Goal: Task Accomplishment & Management: Use online tool/utility

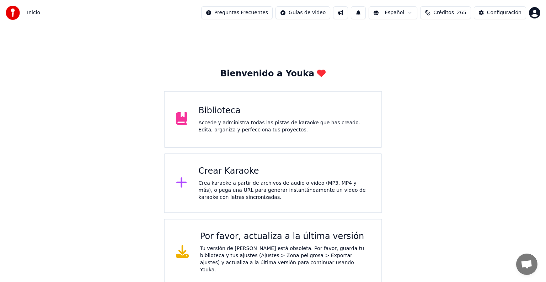
click at [198, 118] on div "Biblioteca Accede y administra todas las pistas de karaoke que has creado. Edit…" at bounding box center [273, 119] width 218 height 57
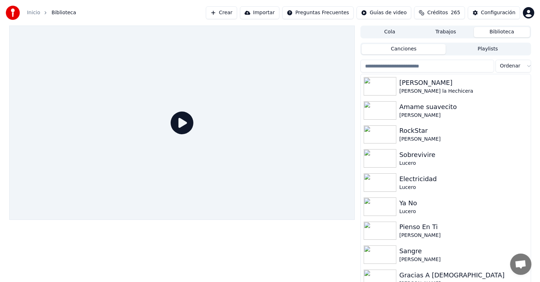
click at [399, 66] on input "search" at bounding box center [427, 66] width 133 height 13
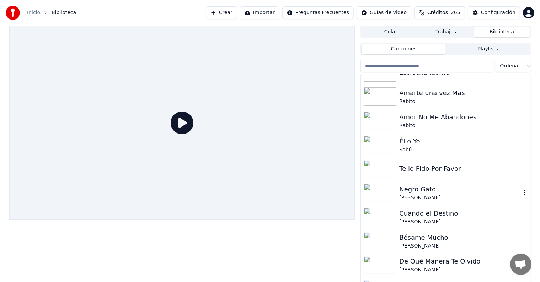
scroll to position [5201, 0]
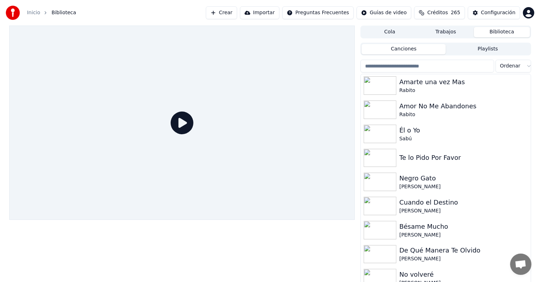
click at [411, 62] on input "search" at bounding box center [427, 66] width 133 height 13
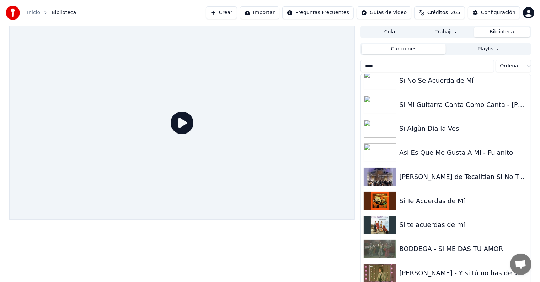
scroll to position [0, 0]
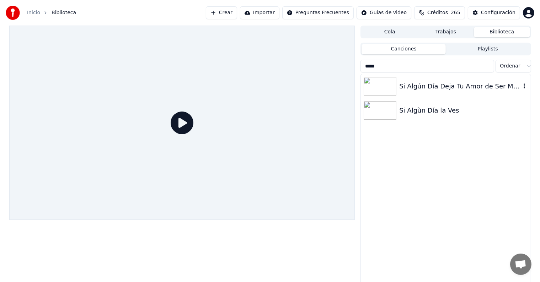
type input "*****"
click at [452, 93] on div "Si Algún Día Deja Tu Amor de Ser Mío - Los [PERSON_NAME]" at bounding box center [446, 86] width 170 height 24
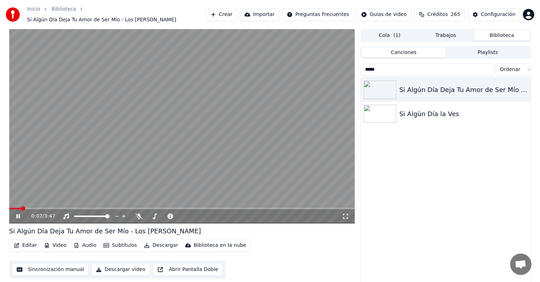
click at [19, 243] on button "Editar" at bounding box center [25, 246] width 29 height 10
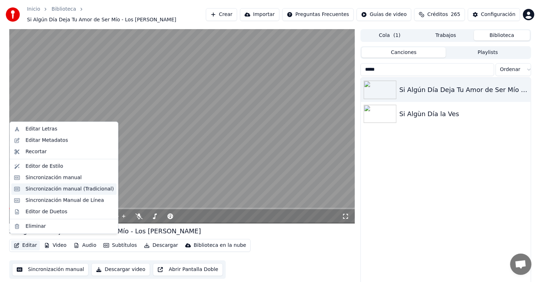
click at [42, 190] on div "Sincronización manual (Tradicional)" at bounding box center [70, 189] width 88 height 7
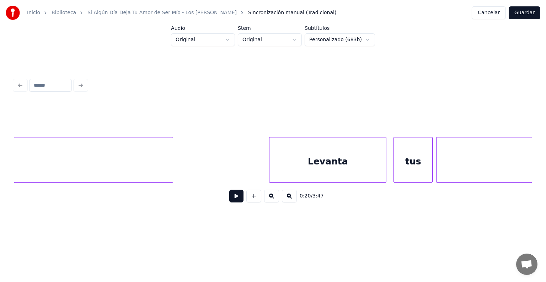
scroll to position [0, 6726]
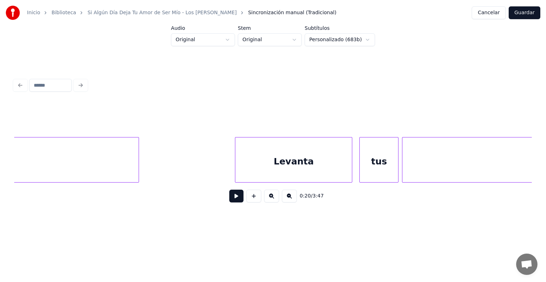
click at [260, 162] on div "Levanta" at bounding box center [293, 162] width 117 height 48
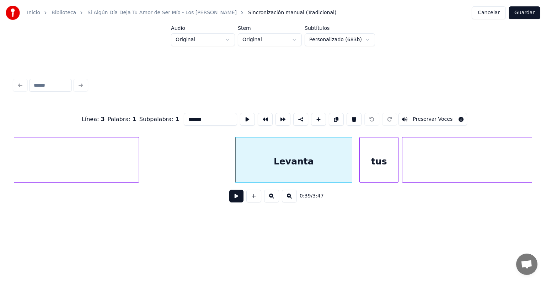
click at [229, 196] on button at bounding box center [236, 196] width 14 height 13
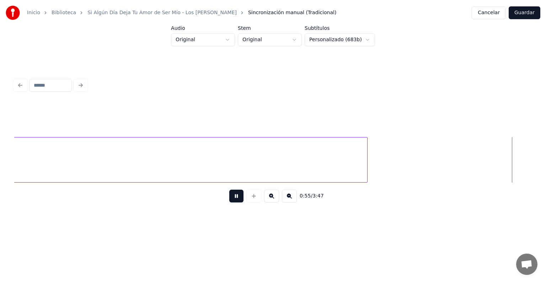
scroll to position [0, 9847]
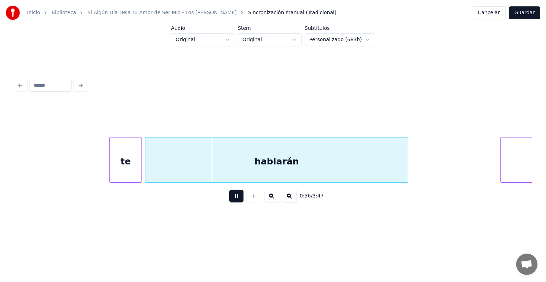
click at [229, 202] on button at bounding box center [236, 196] width 14 height 13
click at [234, 201] on button at bounding box center [236, 196] width 14 height 13
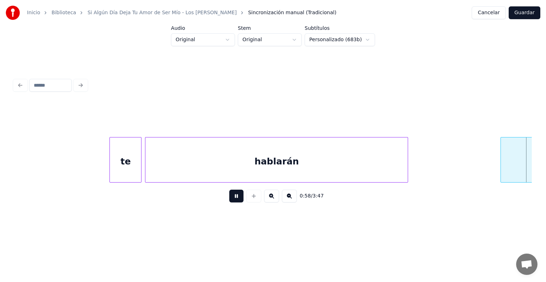
scroll to position [0, 10366]
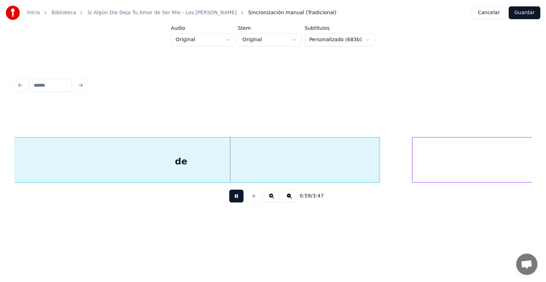
click at [230, 203] on button at bounding box center [236, 196] width 14 height 13
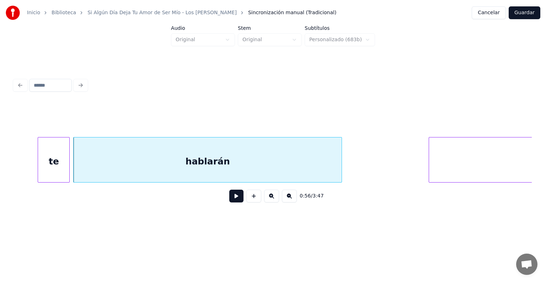
scroll to position [0, 9906]
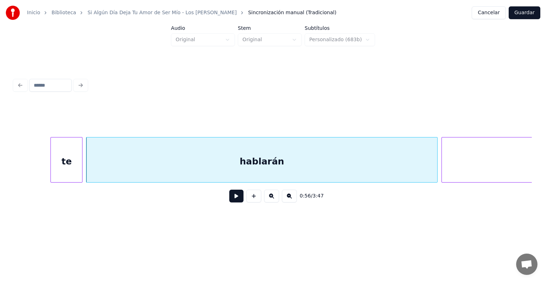
click at [231, 200] on button at bounding box center [236, 196] width 14 height 13
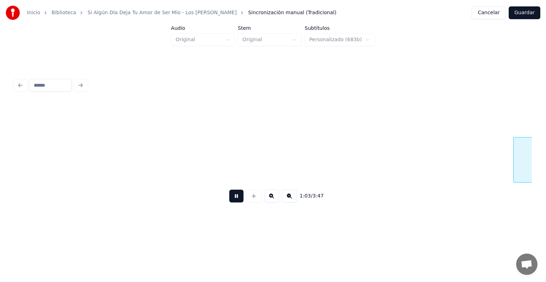
scroll to position [0, 11373]
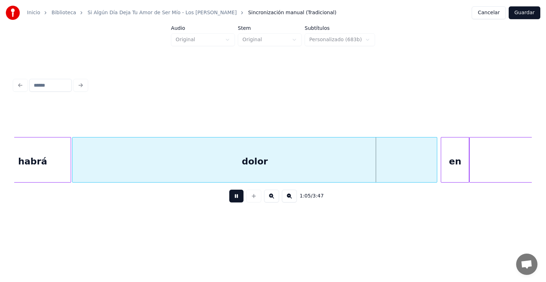
click at [76, 169] on div "dolor" at bounding box center [255, 162] width 365 height 48
click at [443, 177] on div "en" at bounding box center [453, 162] width 31 height 48
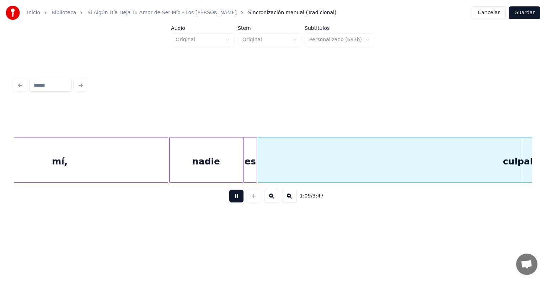
scroll to position [0, 12411]
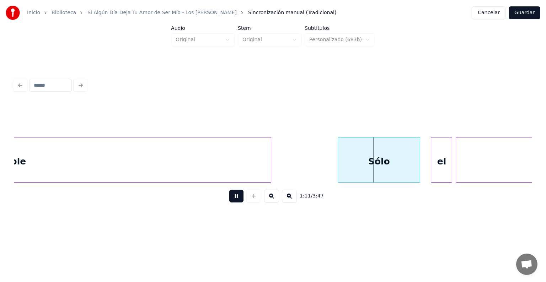
click at [361, 155] on div "Sólo" at bounding box center [379, 162] width 82 height 48
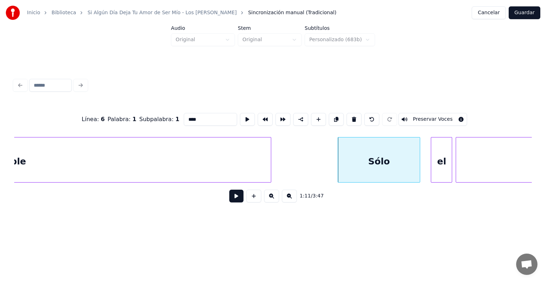
click at [422, 116] on button "Preservar Voces" at bounding box center [433, 119] width 69 height 13
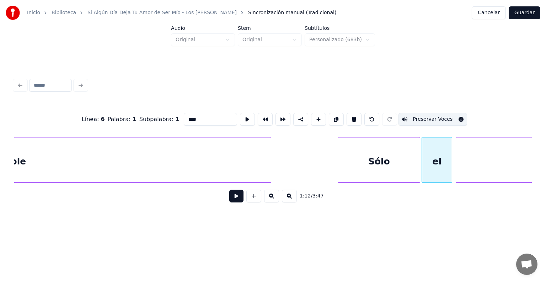
click at [434, 157] on div "el" at bounding box center [437, 162] width 30 height 48
click at [428, 120] on button "Preservar Voces" at bounding box center [433, 119] width 69 height 13
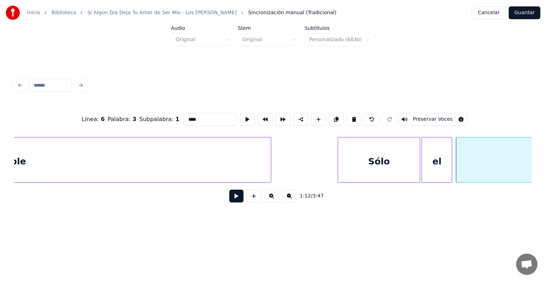
click at [439, 118] on button "Preservar Voces" at bounding box center [433, 119] width 69 height 13
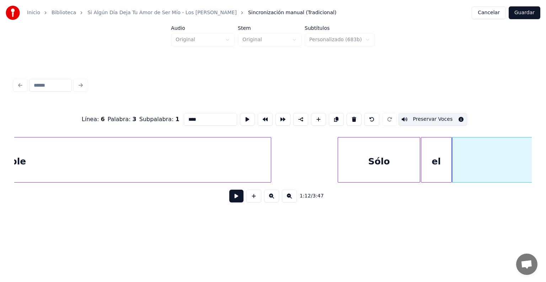
click at [423, 163] on div "el" at bounding box center [437, 162] width 30 height 48
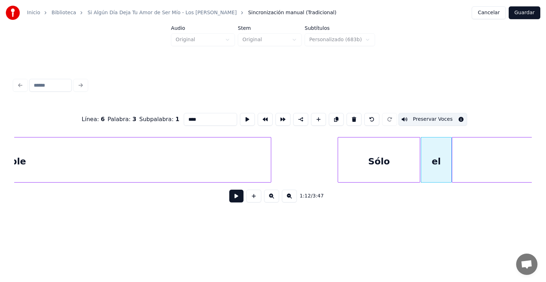
click at [361, 164] on div "Sólo" at bounding box center [379, 162] width 82 height 48
type input "****"
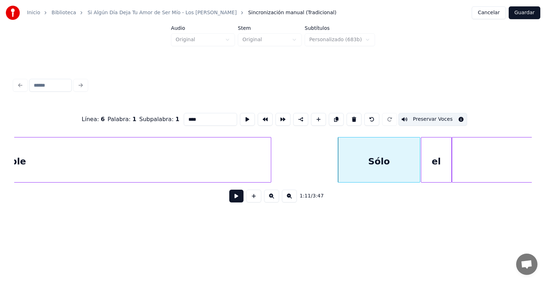
click at [229, 200] on button at bounding box center [236, 196] width 14 height 13
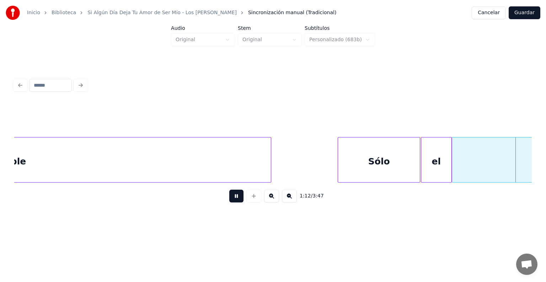
scroll to position [0, 12931]
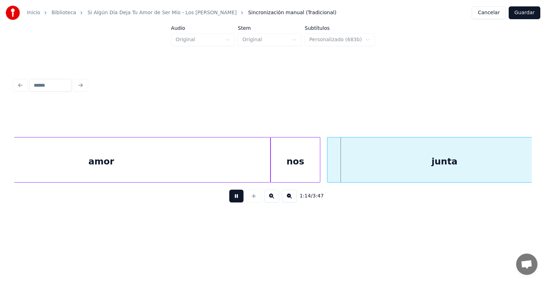
click at [287, 157] on div "nos" at bounding box center [295, 162] width 49 height 48
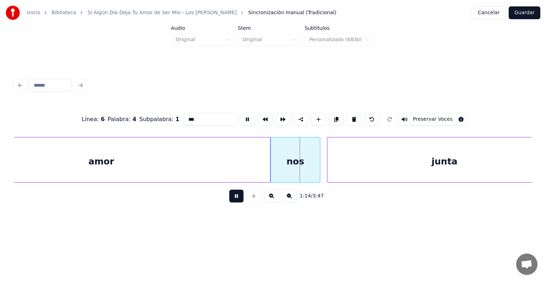
click at [346, 158] on div "junta" at bounding box center [445, 162] width 234 height 48
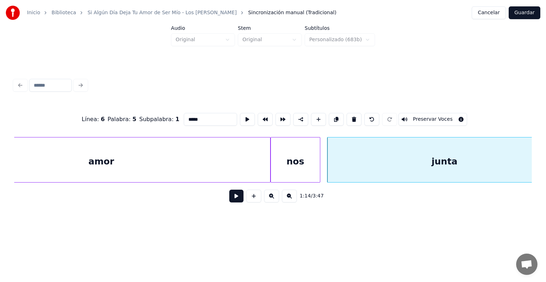
click at [305, 160] on div "nos" at bounding box center [295, 162] width 49 height 48
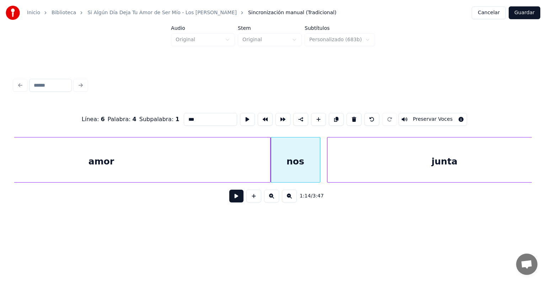
click at [412, 122] on button "Preservar Voces" at bounding box center [433, 119] width 69 height 13
click at [403, 152] on div "junta" at bounding box center [445, 162] width 234 height 48
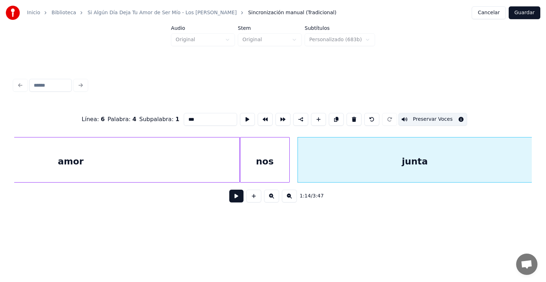
click at [423, 118] on button "Preservar Voces" at bounding box center [433, 119] width 69 height 13
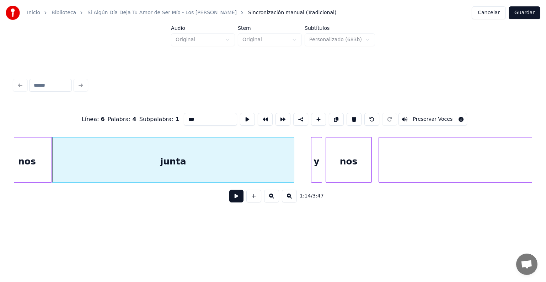
scroll to position [0, 13200]
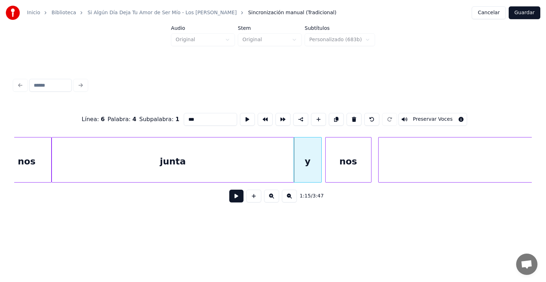
click at [303, 164] on div "y" at bounding box center [307, 162] width 27 height 48
click at [421, 116] on button "Preservar Voces" at bounding box center [433, 119] width 69 height 13
click at [340, 165] on div "nos" at bounding box center [349, 162] width 46 height 48
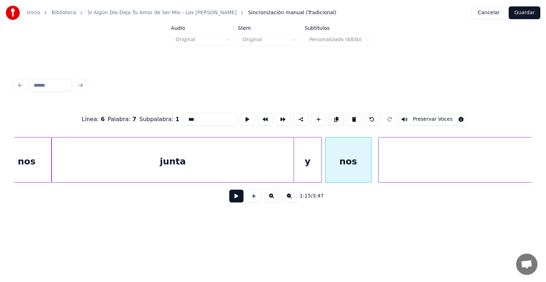
click at [411, 118] on button "Preservar Voces" at bounding box center [433, 119] width 69 height 13
type input "*****"
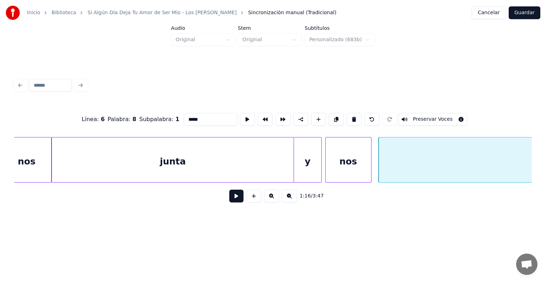
click at [423, 116] on button "Preservar Voces" at bounding box center [433, 119] width 69 height 13
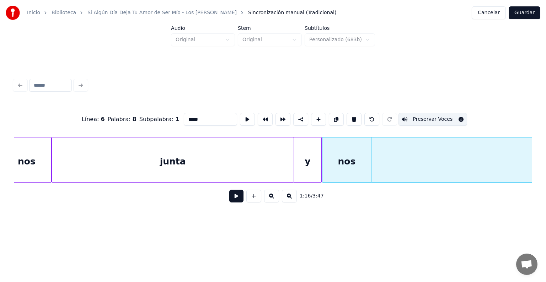
click at [229, 203] on button at bounding box center [236, 196] width 14 height 13
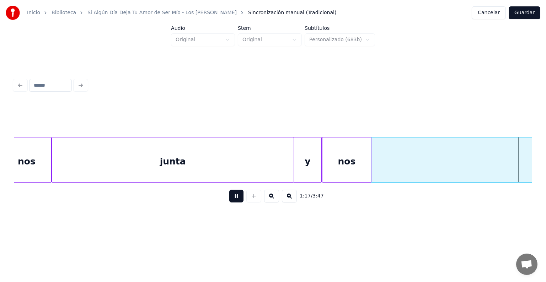
scroll to position [0, 13720]
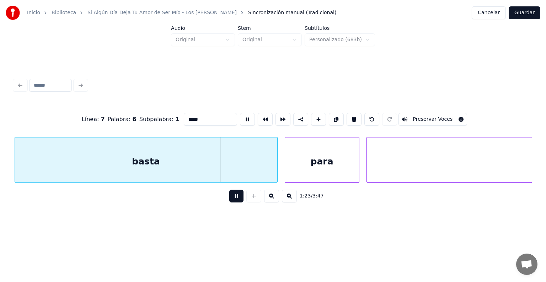
click at [229, 200] on button at bounding box center [236, 196] width 14 height 13
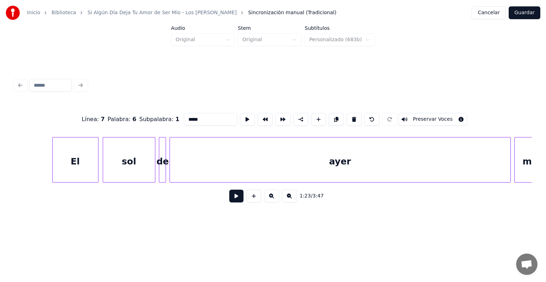
scroll to position [0, 14113]
click at [74, 159] on div "El" at bounding box center [76, 162] width 46 height 48
type input "**"
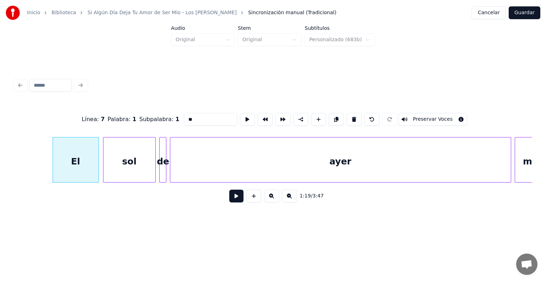
click at [229, 203] on button at bounding box center [236, 196] width 14 height 13
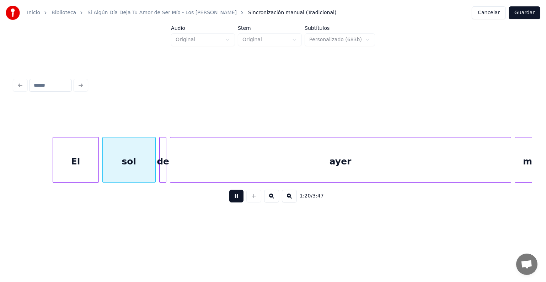
click at [90, 173] on div "El" at bounding box center [76, 162] width 46 height 48
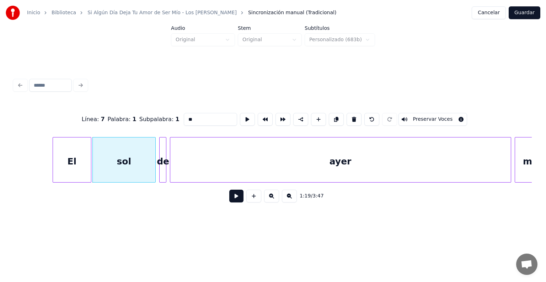
click at [75, 169] on div "El" at bounding box center [72, 162] width 38 height 48
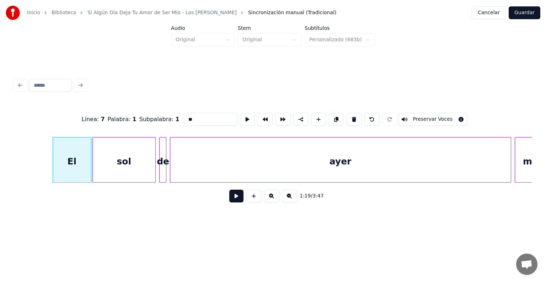
click at [229, 201] on button at bounding box center [236, 196] width 14 height 13
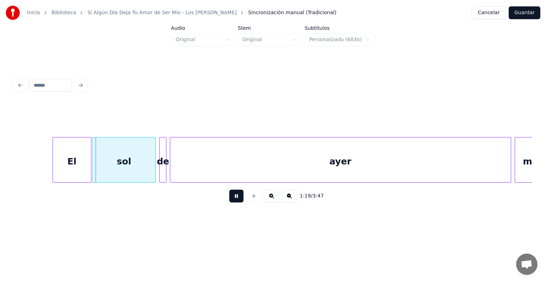
click at [229, 203] on button at bounding box center [236, 196] width 14 height 13
click at [119, 165] on div "sol" at bounding box center [124, 162] width 63 height 48
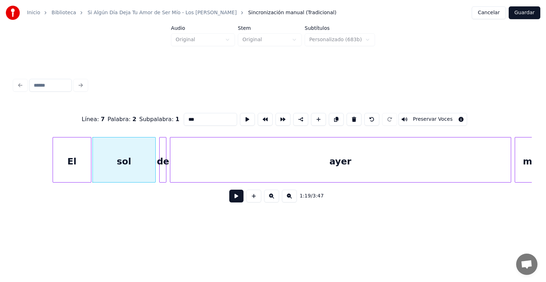
click at [72, 158] on div "El" at bounding box center [72, 162] width 38 height 48
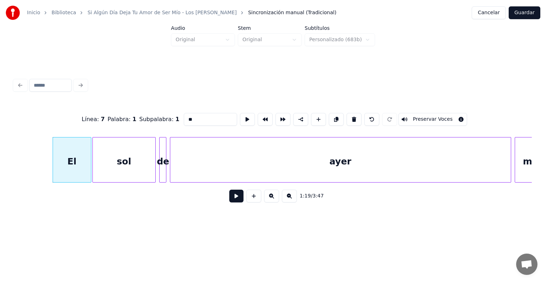
click at [436, 117] on button "Preservar Voces" at bounding box center [433, 119] width 69 height 13
click at [113, 164] on div "sol" at bounding box center [124, 162] width 63 height 48
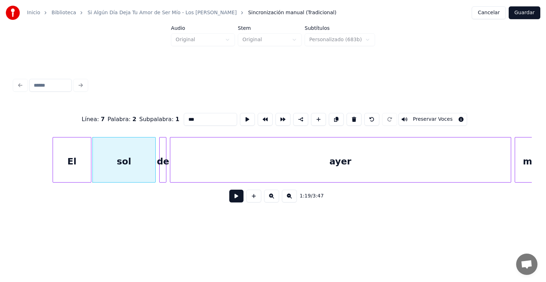
click at [439, 116] on button "Preservar Voces" at bounding box center [433, 119] width 69 height 13
click at [162, 171] on div "de" at bounding box center [163, 162] width 7 height 48
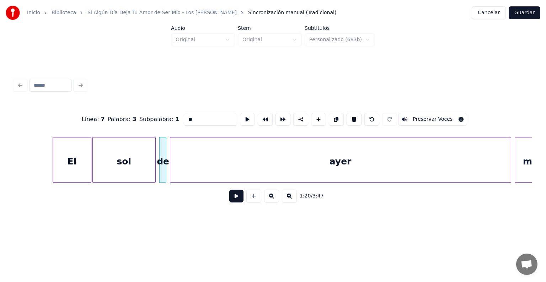
click at [438, 115] on button "Preservar Voces" at bounding box center [433, 119] width 69 height 13
click at [190, 175] on div "ayer" at bounding box center [340, 162] width 341 height 48
type input "****"
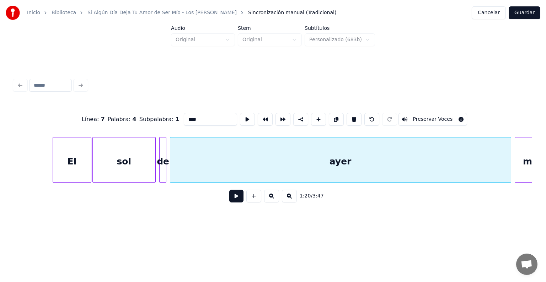
click at [441, 113] on button "Preservar Voces" at bounding box center [433, 119] width 69 height 13
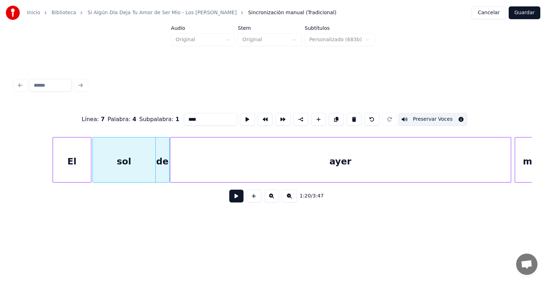
click at [190, 173] on div "ayer" at bounding box center [340, 162] width 341 height 48
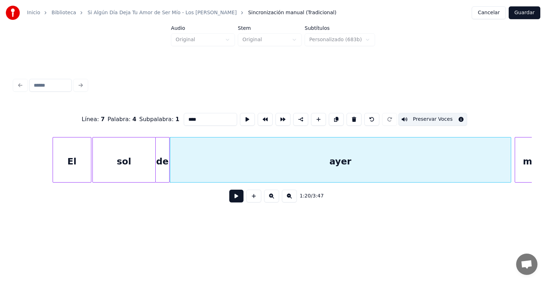
click at [232, 203] on button at bounding box center [236, 196] width 14 height 13
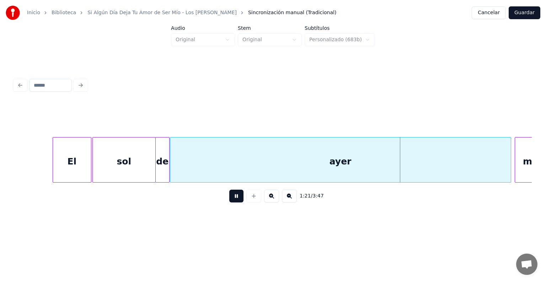
click at [521, 160] on div "me" at bounding box center [530, 162] width 31 height 48
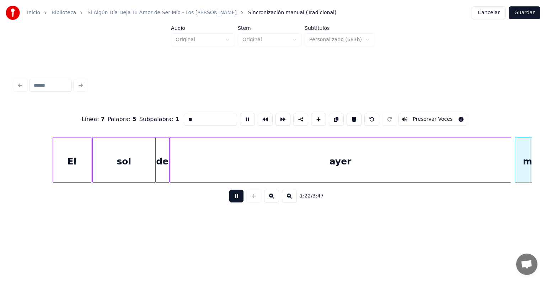
scroll to position [0, 14613]
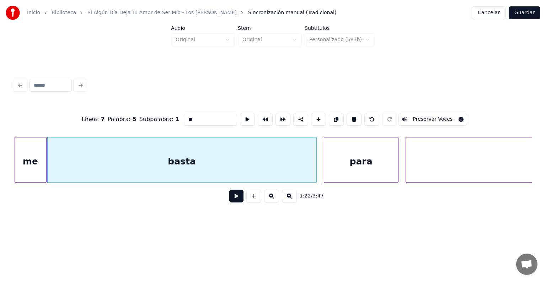
click at [36, 165] on div "me" at bounding box center [30, 162] width 31 height 48
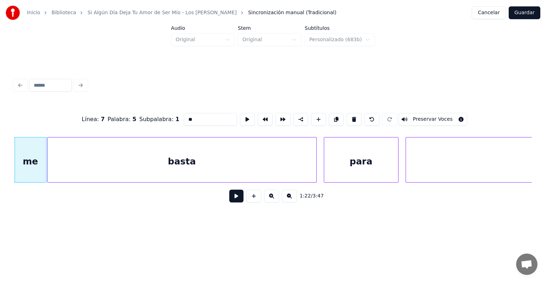
click at [229, 203] on button at bounding box center [236, 196] width 14 height 13
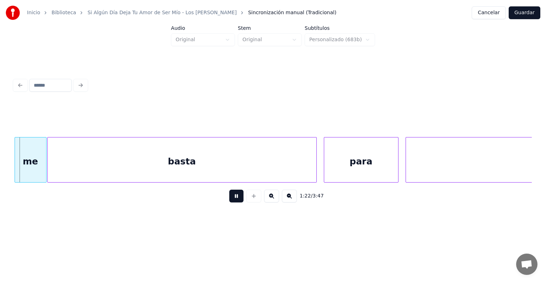
click at [181, 162] on div "basta" at bounding box center [182, 162] width 269 height 48
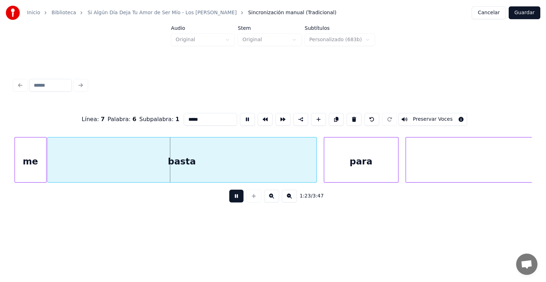
click at [229, 202] on button at bounding box center [236, 196] width 14 height 13
click at [27, 159] on div "me" at bounding box center [30, 162] width 31 height 48
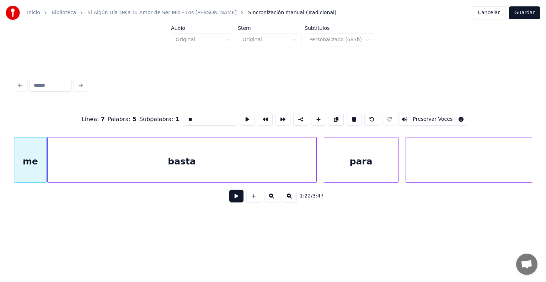
click at [433, 118] on button "Preservar Voces" at bounding box center [433, 119] width 69 height 13
click at [106, 159] on div "basta" at bounding box center [182, 162] width 269 height 48
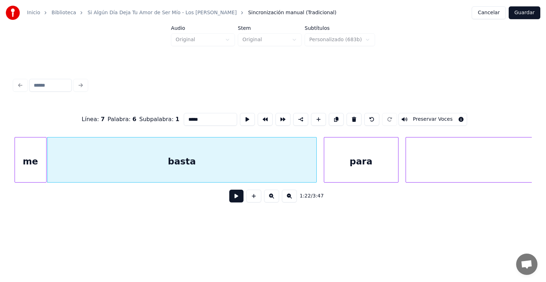
click at [436, 114] on button "Preservar Voces" at bounding box center [433, 119] width 69 height 13
click at [346, 162] on div "para" at bounding box center [361, 162] width 74 height 48
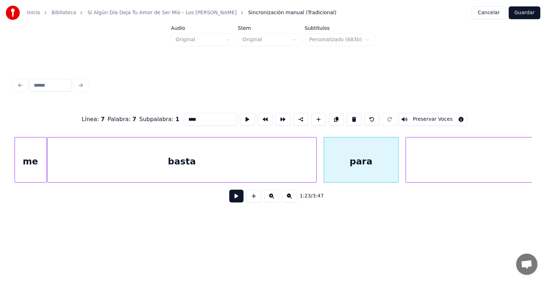
click at [431, 118] on button "Preservar Voces" at bounding box center [433, 119] width 69 height 13
type input "*******"
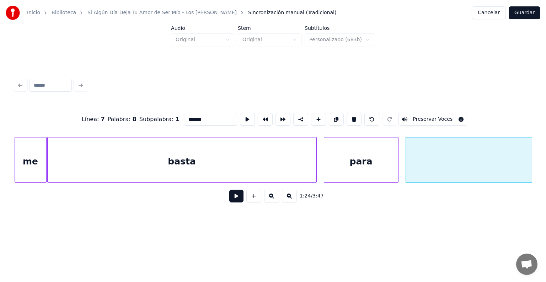
click at [437, 117] on button "Preservar Voces" at bounding box center [433, 119] width 69 height 13
click at [229, 201] on button at bounding box center [236, 196] width 14 height 13
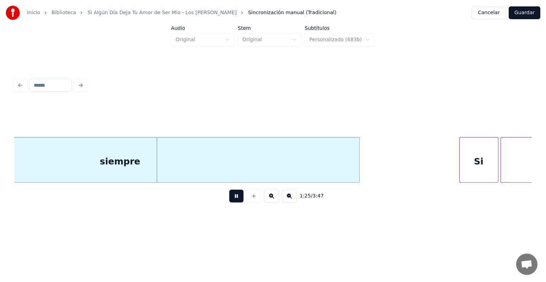
click at [133, 162] on div "siempre" at bounding box center [120, 162] width 479 height 48
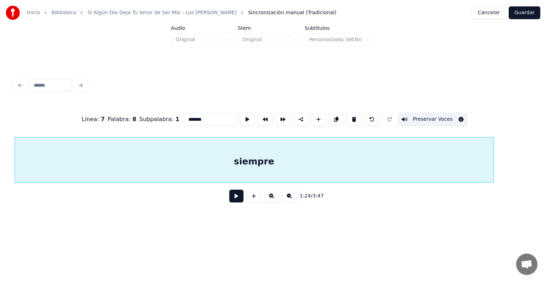
click at [230, 202] on button at bounding box center [236, 196] width 14 height 13
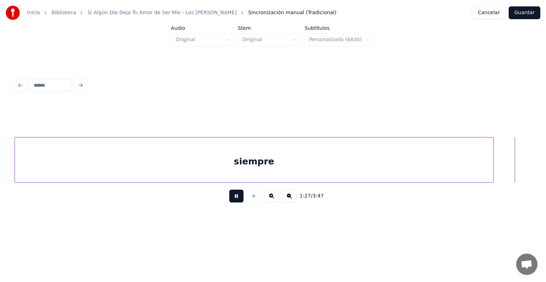
scroll to position [0, 15518]
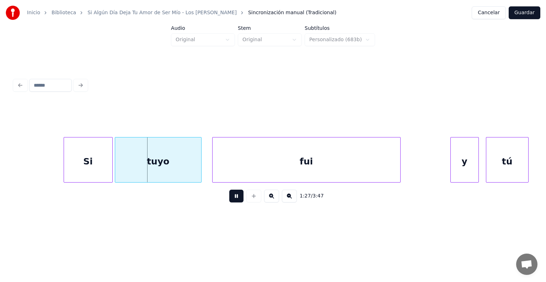
click at [84, 161] on div "Si" at bounding box center [88, 162] width 48 height 48
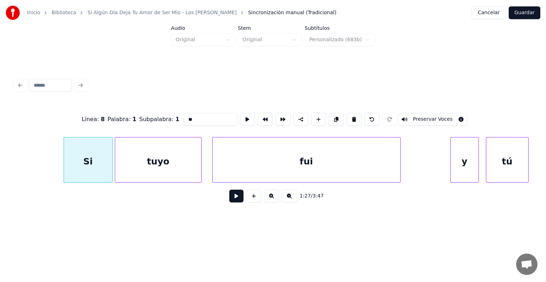
click at [447, 117] on button "Preservar Voces" at bounding box center [433, 119] width 69 height 13
click at [160, 164] on div "tuyo" at bounding box center [158, 162] width 86 height 48
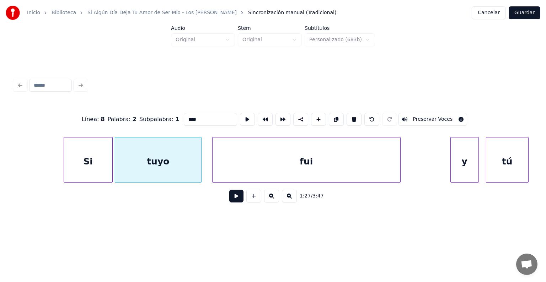
click at [444, 115] on button "Preservar Voces" at bounding box center [433, 119] width 69 height 13
click at [240, 171] on div "fui" at bounding box center [307, 162] width 188 height 48
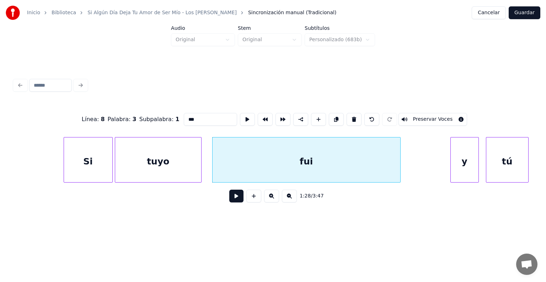
click at [440, 117] on button "Preservar Voces" at bounding box center [433, 119] width 69 height 13
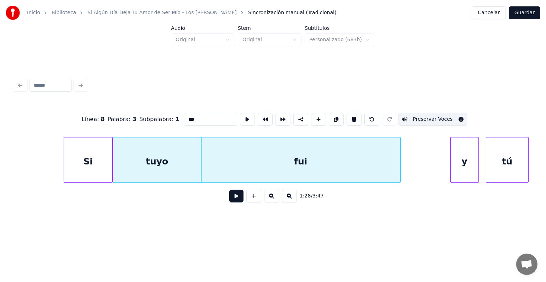
click at [116, 174] on div "tuyo" at bounding box center [157, 162] width 88 height 48
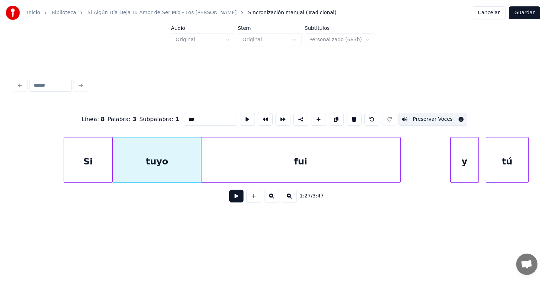
click at [91, 164] on div "Si" at bounding box center [88, 162] width 48 height 48
type input "**"
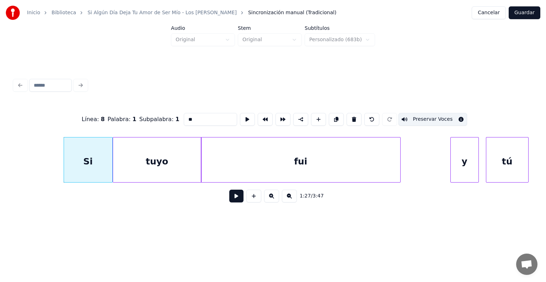
click at [229, 197] on button at bounding box center [236, 196] width 14 height 13
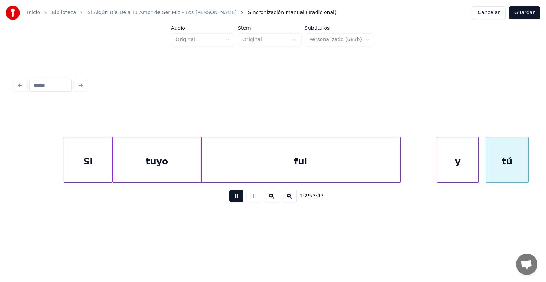
click at [457, 161] on div "y" at bounding box center [458, 162] width 41 height 48
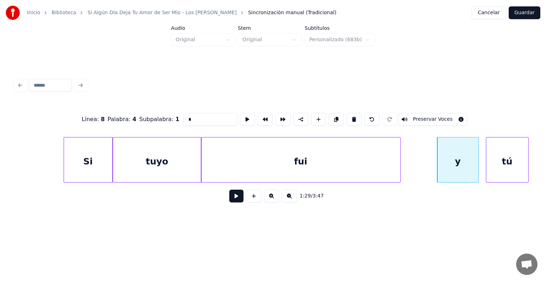
click at [451, 119] on button "Preservar Voces" at bounding box center [433, 119] width 69 height 13
click at [498, 151] on div "tú" at bounding box center [508, 162] width 42 height 48
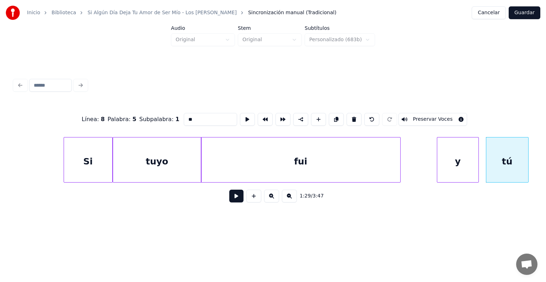
click at [440, 117] on button "Preservar Voces" at bounding box center [433, 119] width 69 height 13
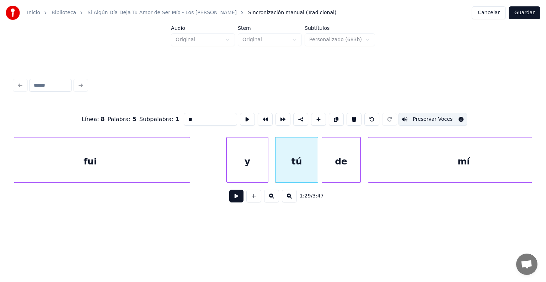
scroll to position [0, 15730]
click at [250, 169] on div "y" at bounding box center [246, 162] width 41 height 48
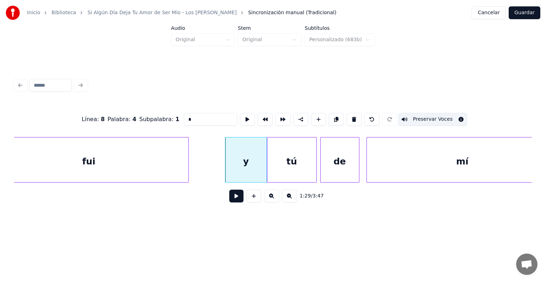
click at [294, 163] on div "tú" at bounding box center [292, 162] width 49 height 48
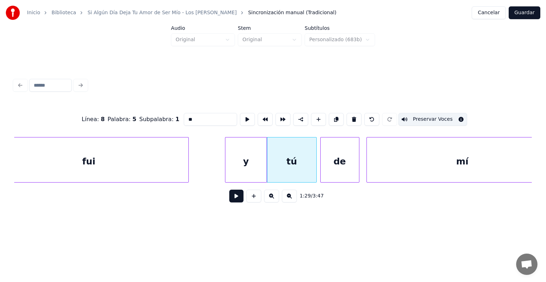
click at [335, 161] on div "de" at bounding box center [340, 162] width 38 height 48
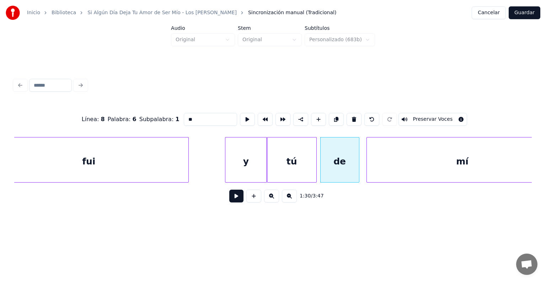
click at [421, 116] on button "Preservar Voces" at bounding box center [433, 119] width 69 height 13
click at [396, 156] on div "mí" at bounding box center [462, 162] width 191 height 48
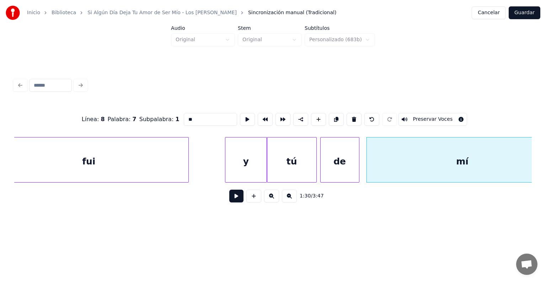
click at [422, 116] on button "Preservar Voces" at bounding box center [433, 119] width 69 height 13
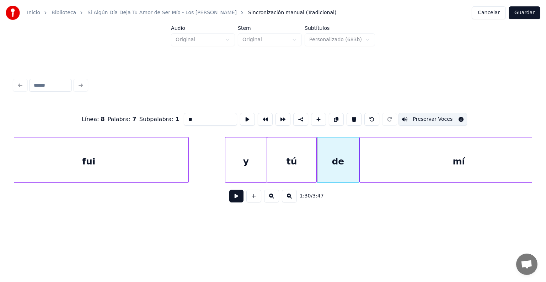
click at [298, 154] on div "tú" at bounding box center [292, 162] width 49 height 48
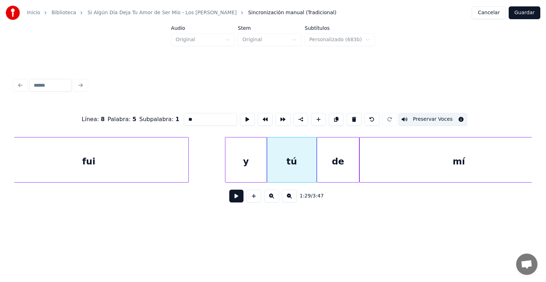
click at [243, 157] on div "y" at bounding box center [246, 162] width 41 height 48
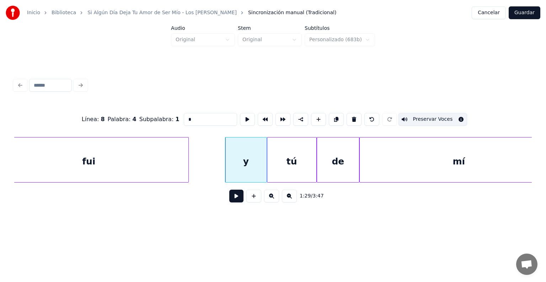
click at [301, 157] on div "tú" at bounding box center [292, 162] width 49 height 48
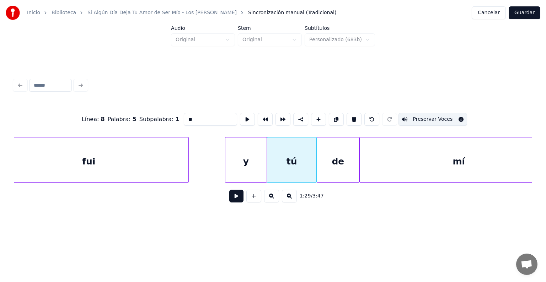
click at [344, 157] on div "de" at bounding box center [338, 162] width 42 height 48
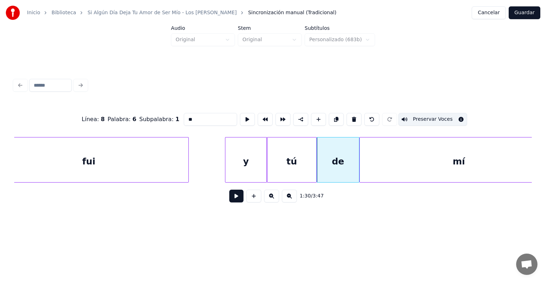
click at [402, 165] on div "mí" at bounding box center [459, 162] width 198 height 48
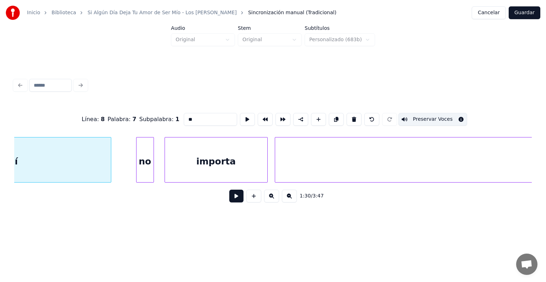
scroll to position [0, 16179]
click at [144, 171] on div "no" at bounding box center [143, 162] width 17 height 48
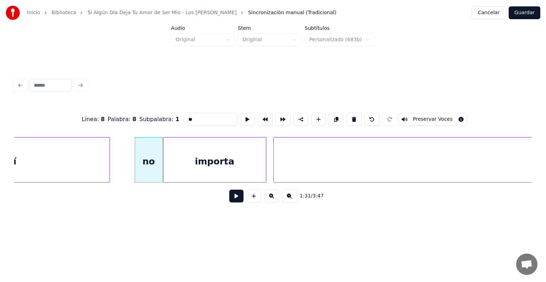
click at [150, 169] on div "no" at bounding box center [148, 162] width 27 height 48
click at [440, 116] on button "Preservar Voces" at bounding box center [433, 119] width 69 height 13
click at [186, 166] on div "importa" at bounding box center [215, 162] width 102 height 48
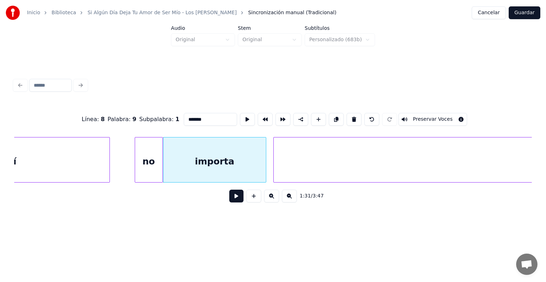
click at [438, 119] on button "Preservar Voces" at bounding box center [433, 119] width 69 height 13
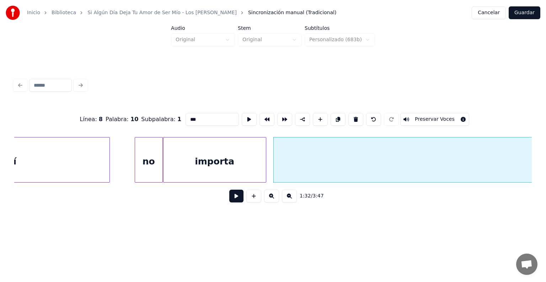
click at [440, 119] on button "Preservar Voces" at bounding box center [435, 119] width 69 height 13
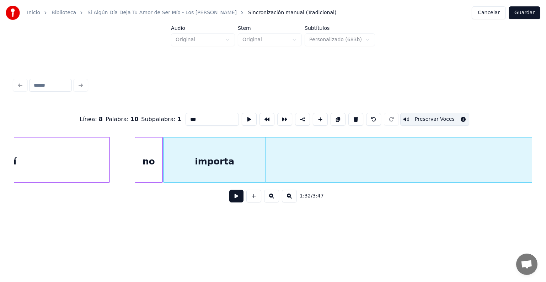
click at [151, 160] on div "no" at bounding box center [148, 162] width 27 height 48
type input "**"
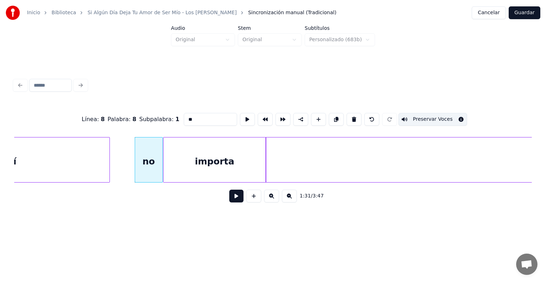
click at [229, 200] on button at bounding box center [236, 196] width 14 height 13
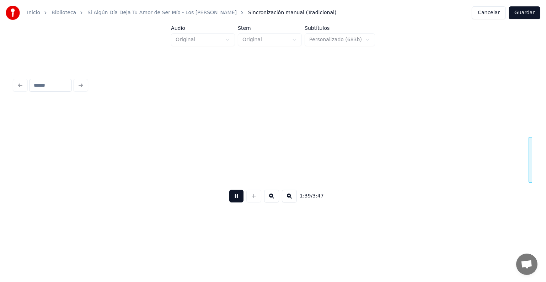
scroll to position [0, 17740]
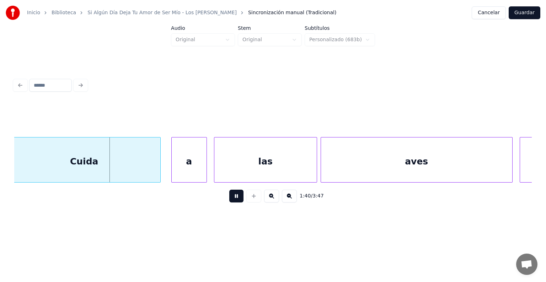
click at [229, 200] on button at bounding box center [236, 196] width 14 height 13
click at [108, 159] on div "Cuida" at bounding box center [84, 162] width 152 height 48
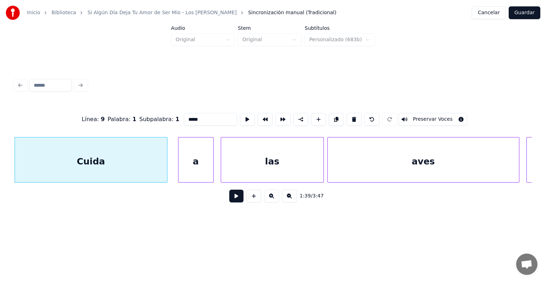
click at [431, 117] on button "Preservar Voces" at bounding box center [433, 119] width 69 height 13
click at [194, 160] on div "a" at bounding box center [196, 162] width 35 height 48
click at [427, 117] on button "Preservar Voces" at bounding box center [433, 119] width 69 height 13
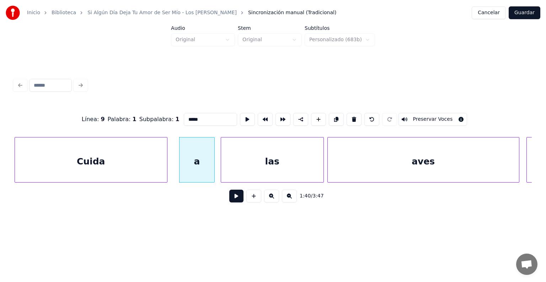
click at [241, 163] on div "las" at bounding box center [272, 162] width 102 height 48
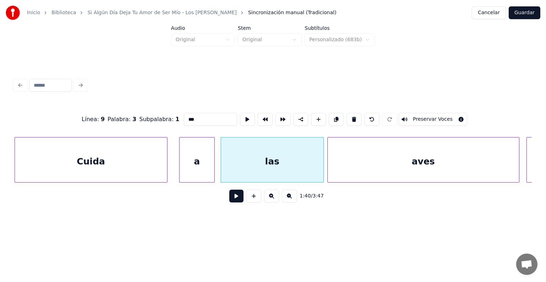
click at [427, 118] on button "Preservar Voces" at bounding box center [433, 119] width 69 height 13
click at [350, 163] on div "aves" at bounding box center [423, 162] width 191 height 48
type input "****"
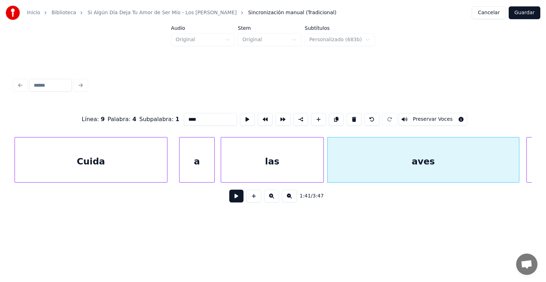
click at [427, 117] on button "Preservar Voces" at bounding box center [433, 119] width 69 height 13
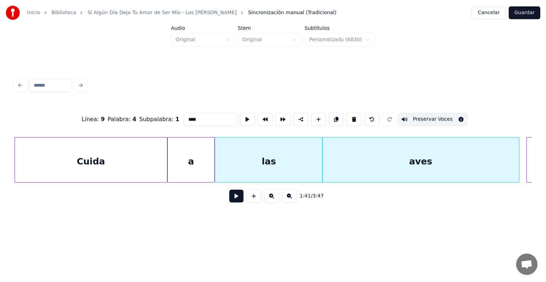
click at [442, 155] on div "aves" at bounding box center [421, 162] width 196 height 48
click at [229, 196] on button at bounding box center [236, 196] width 14 height 13
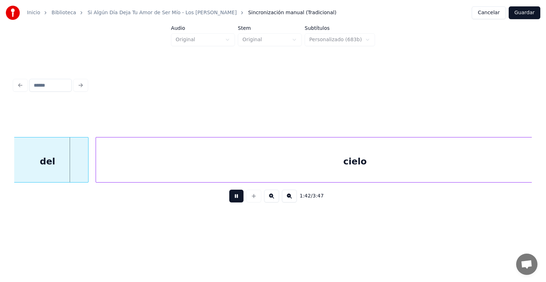
click at [70, 166] on div "del" at bounding box center [47, 162] width 81 height 48
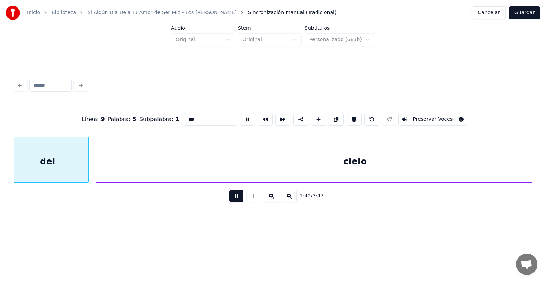
scroll to position [0, 18246]
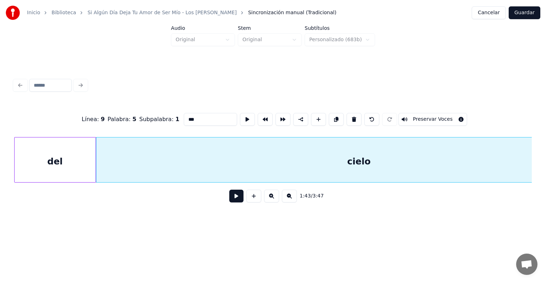
click at [72, 164] on div "del" at bounding box center [55, 162] width 81 height 48
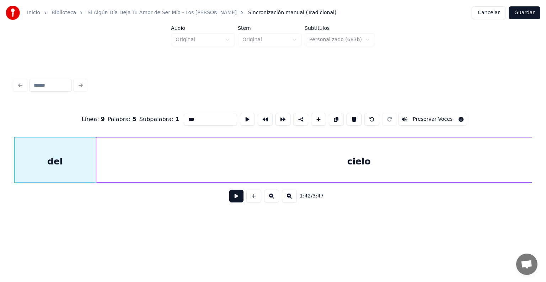
click at [434, 114] on button "Preservar Voces" at bounding box center [433, 119] width 69 height 13
click at [147, 163] on div "cielo" at bounding box center [359, 162] width 526 height 48
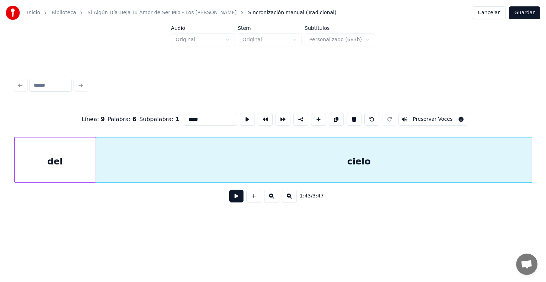
click at [429, 116] on button "Preservar Voces" at bounding box center [433, 119] width 69 height 13
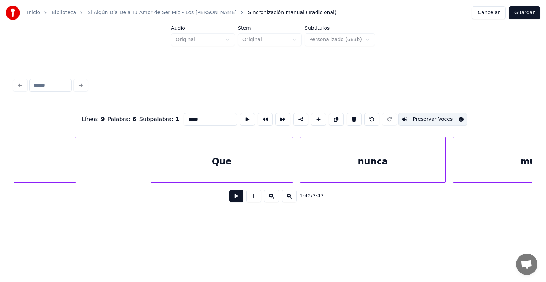
scroll to position [0, 18792]
click at [176, 167] on div "Que" at bounding box center [222, 162] width 142 height 48
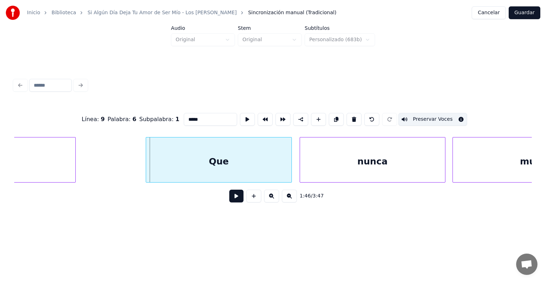
click at [151, 170] on div "Que" at bounding box center [218, 162] width 145 height 48
click at [165, 164] on div "Que" at bounding box center [218, 162] width 145 height 48
click at [433, 119] on button "Preservar Voces" at bounding box center [435, 119] width 69 height 13
click at [326, 165] on div "nunca" at bounding box center [372, 162] width 145 height 48
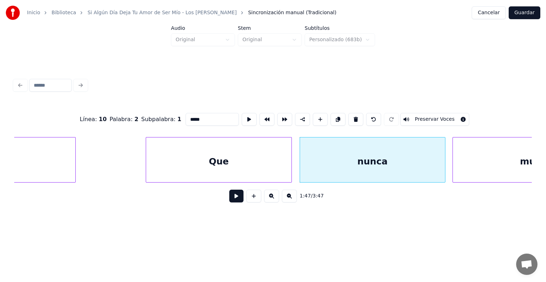
click at [432, 118] on button "Preservar Voces" at bounding box center [435, 119] width 69 height 13
click at [480, 158] on div "muera" at bounding box center [536, 162] width 166 height 48
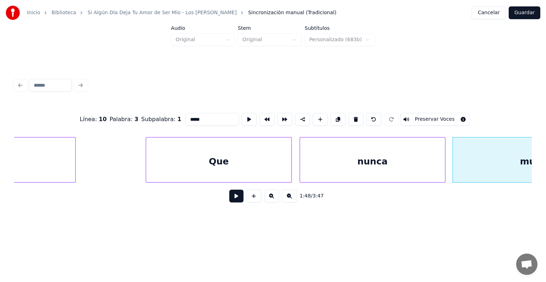
click at [424, 116] on button "Preservar Voces" at bounding box center [435, 119] width 69 height 13
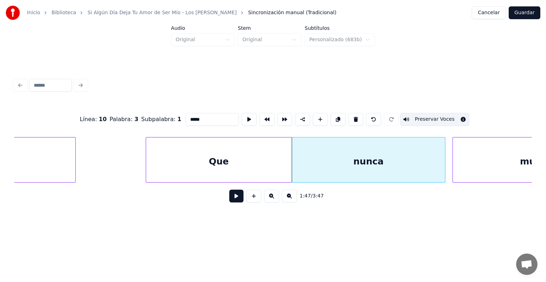
click at [460, 171] on div "muera" at bounding box center [536, 162] width 166 height 48
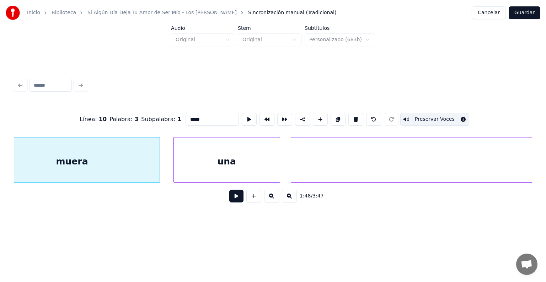
scroll to position [0, 19253]
click at [220, 159] on div "una" at bounding box center [227, 162] width 106 height 48
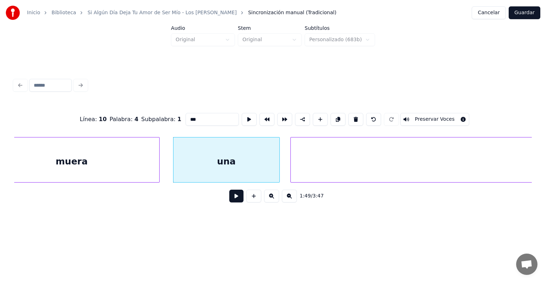
click at [441, 119] on button "Preservar Voces" at bounding box center [435, 119] width 69 height 13
click at [327, 159] on div "flor" at bounding box center [545, 162] width 508 height 48
type input "****"
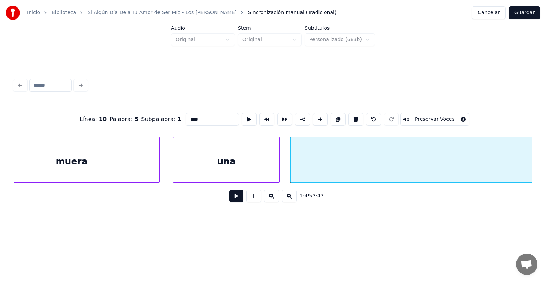
click at [445, 117] on button "Preservar Voces" at bounding box center [435, 119] width 69 height 13
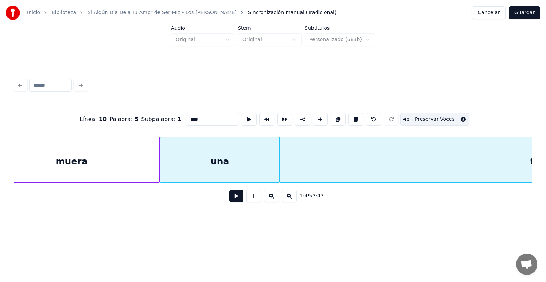
click at [524, 9] on button "Guardar" at bounding box center [525, 12] width 32 height 13
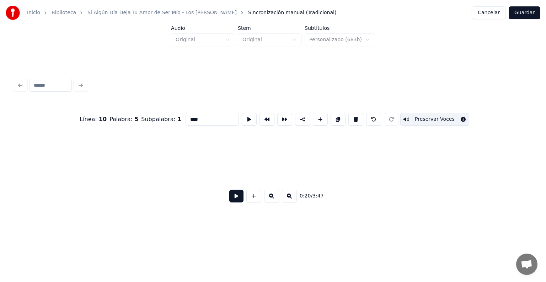
scroll to position [0, 3653]
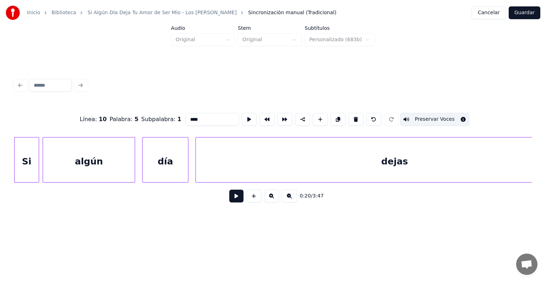
click at [483, 15] on button "Cancelar" at bounding box center [489, 12] width 34 height 13
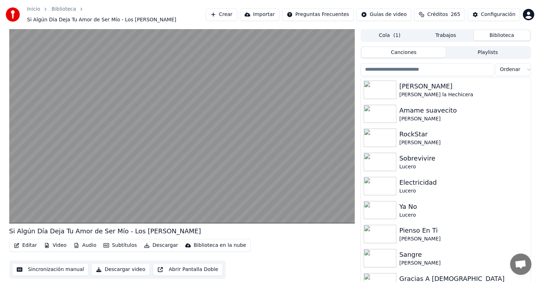
click at [24, 243] on button "Editar" at bounding box center [25, 246] width 29 height 10
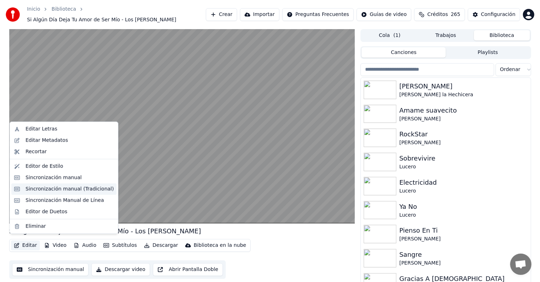
click at [32, 189] on div "Sincronización manual (Tradicional)" at bounding box center [70, 189] width 88 height 7
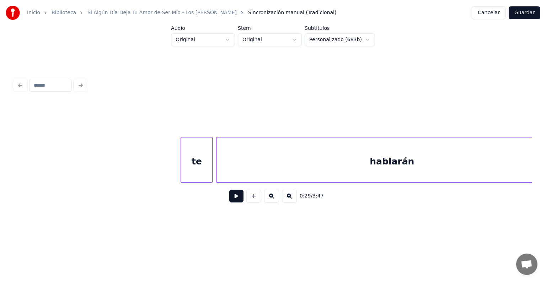
scroll to position [0, 9776]
click at [189, 154] on div "te" at bounding box center [196, 162] width 31 height 48
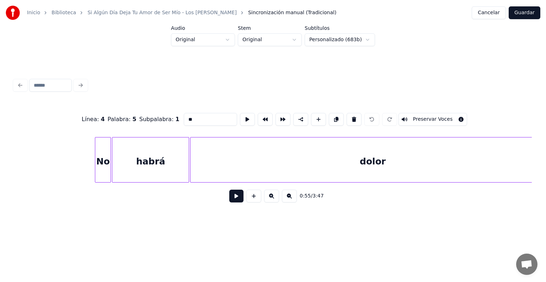
scroll to position [0, 11255]
click at [109, 161] on div at bounding box center [109, 160] width 2 height 45
click at [443, 115] on button "Preservar Voces" at bounding box center [433, 119] width 69 height 13
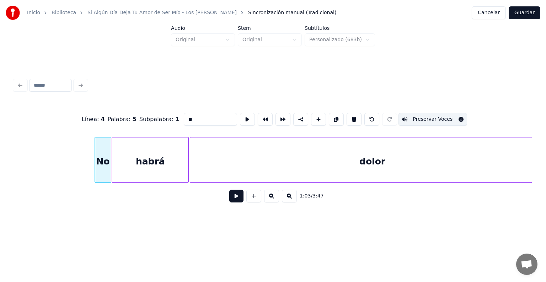
click at [150, 162] on div "habrá" at bounding box center [150, 162] width 76 height 48
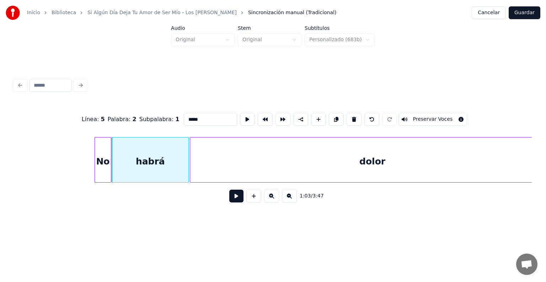
click at [442, 114] on button "Preservar Voces" at bounding box center [433, 119] width 69 height 13
click at [255, 162] on div "dolor" at bounding box center [372, 162] width 365 height 48
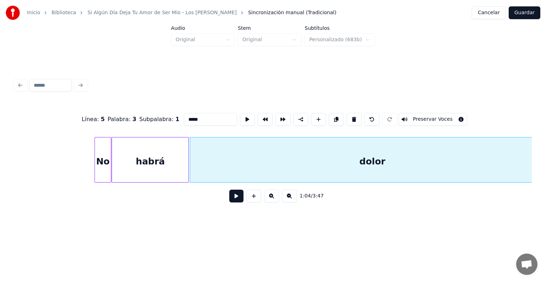
click at [445, 118] on button "Preservar Voces" at bounding box center [433, 119] width 69 height 13
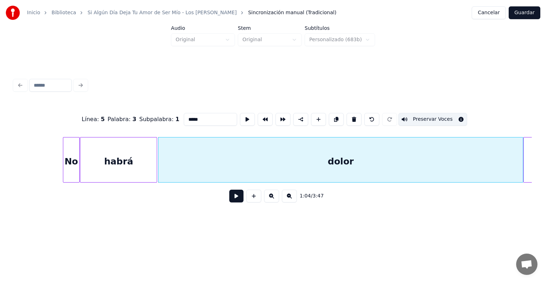
scroll to position [0, 11279]
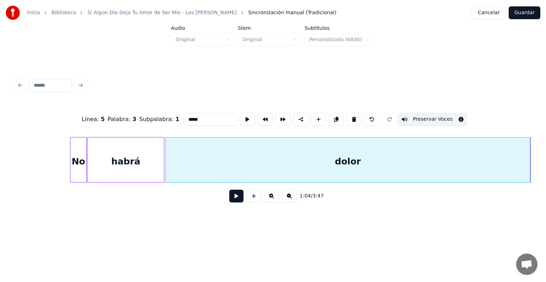
click at [81, 160] on div "No" at bounding box center [78, 162] width 16 height 48
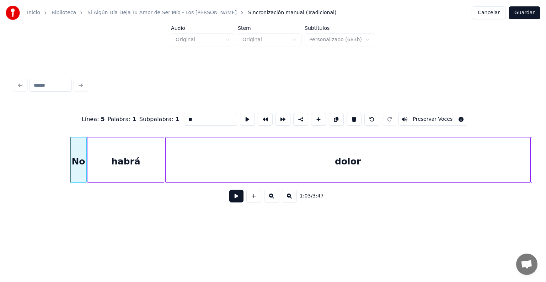
click at [437, 115] on button "Preservar Voces" at bounding box center [433, 119] width 69 height 13
click at [122, 160] on div "habrá" at bounding box center [126, 162] width 76 height 48
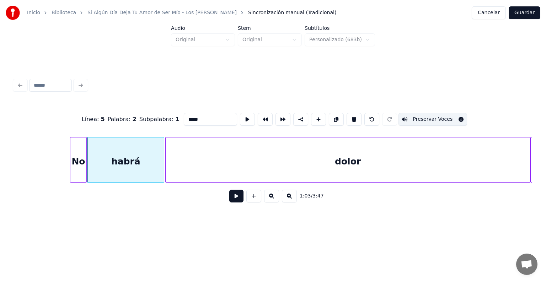
click at [441, 114] on button "Preservar Voces" at bounding box center [433, 119] width 69 height 13
click at [201, 162] on div "dolor" at bounding box center [348, 162] width 365 height 48
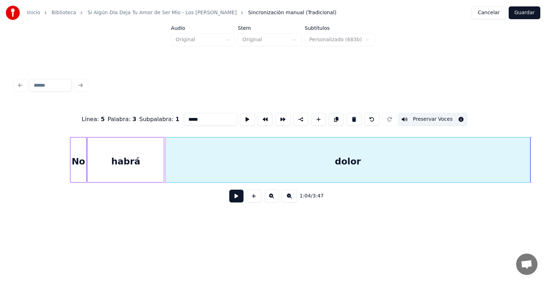
click at [450, 117] on button "Preservar Voces" at bounding box center [433, 119] width 69 height 13
click at [132, 156] on div "habrá" at bounding box center [126, 162] width 76 height 48
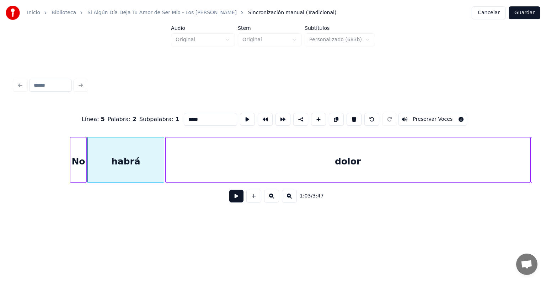
click at [201, 163] on div "dolor" at bounding box center [348, 162] width 365 height 48
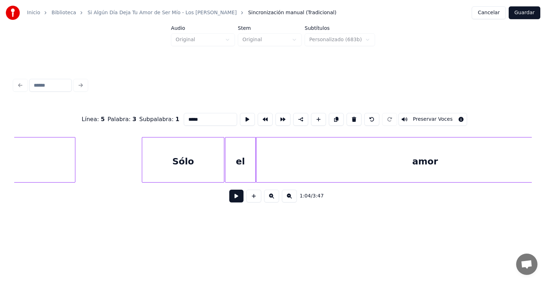
scroll to position [0, 12607]
click at [171, 162] on div "Sólo" at bounding box center [183, 162] width 82 height 48
type input "****"
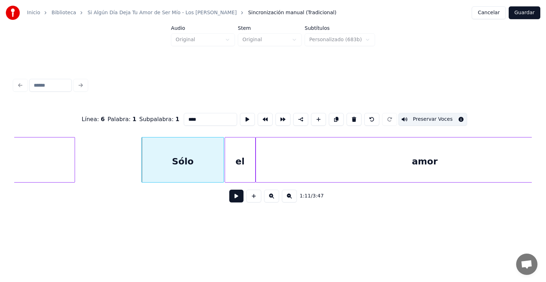
click at [532, 12] on button "Guardar" at bounding box center [525, 12] width 32 height 13
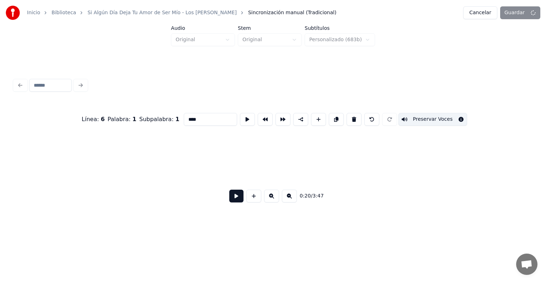
scroll to position [0, 3653]
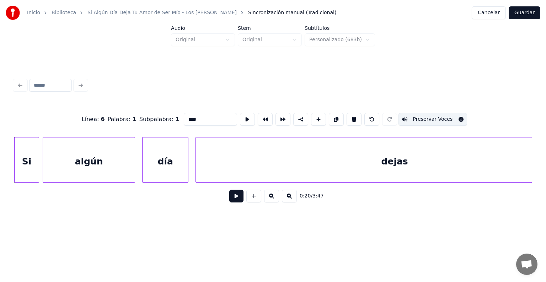
click at [527, 11] on button "Guardar" at bounding box center [525, 12] width 32 height 13
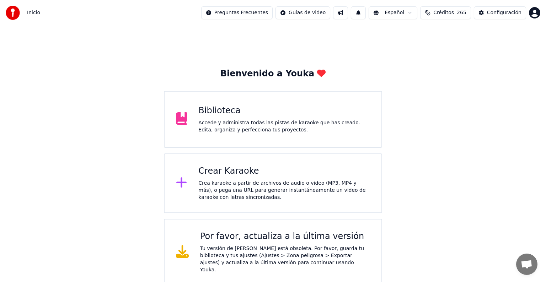
click at [266, 100] on div "Biblioteca Accede y administra todas las pistas de karaoke que has creado. Edit…" at bounding box center [273, 119] width 218 height 57
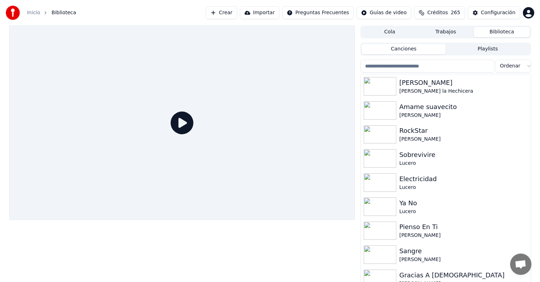
click at [407, 67] on input "search" at bounding box center [427, 66] width 133 height 13
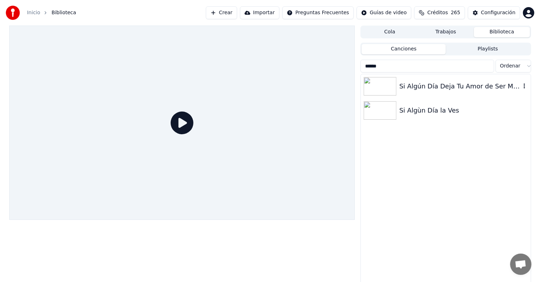
type input "******"
click at [427, 89] on div "Si Algún Día Deja Tu Amor de Ser Mío - Los [PERSON_NAME]" at bounding box center [459, 86] width 121 height 10
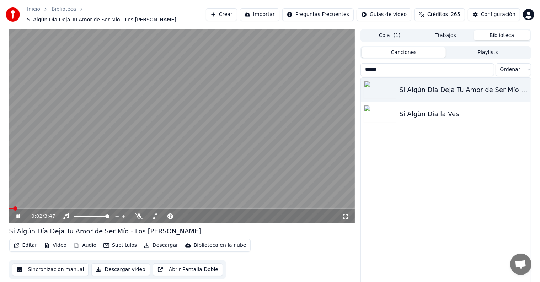
click at [26, 243] on button "Editar" at bounding box center [25, 246] width 29 height 10
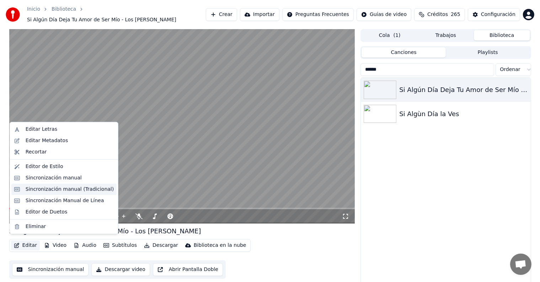
click at [40, 189] on div "Sincronización manual (Tradicional)" at bounding box center [70, 189] width 88 height 7
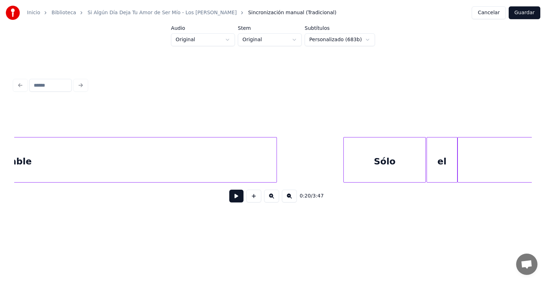
scroll to position [0, 12406]
click at [372, 156] on div "Sólo" at bounding box center [384, 162] width 82 height 48
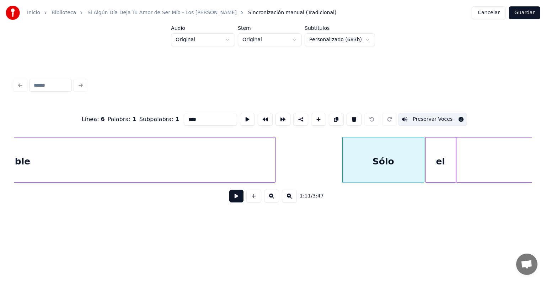
click at [423, 118] on button "Preservar Voces" at bounding box center [433, 119] width 69 height 13
click at [435, 150] on div "el" at bounding box center [441, 162] width 30 height 48
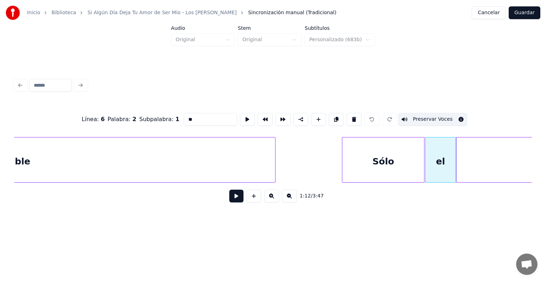
click at [433, 122] on button "Preservar Voces" at bounding box center [433, 119] width 69 height 13
click at [459, 150] on div at bounding box center [458, 160] width 2 height 45
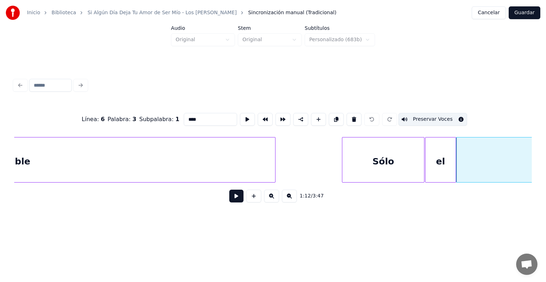
click at [377, 164] on div "Sólo" at bounding box center [384, 162] width 82 height 48
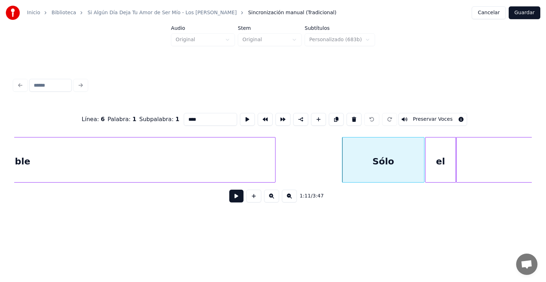
click at [439, 162] on div "el" at bounding box center [441, 162] width 30 height 48
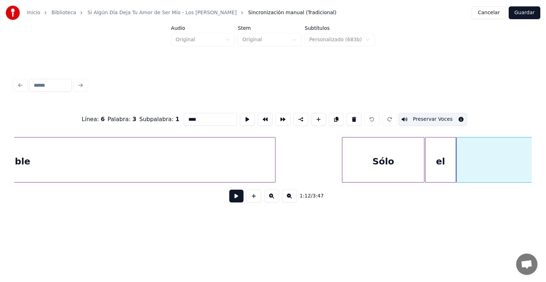
click at [429, 120] on button "Preservar Voces" at bounding box center [433, 119] width 69 height 13
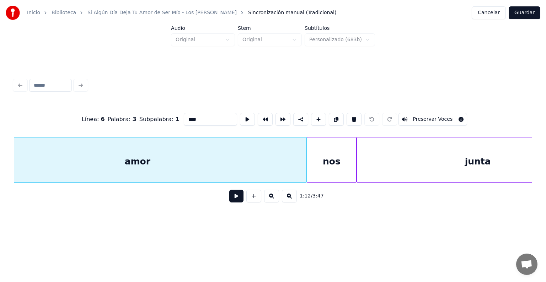
scroll to position [0, 12895]
click at [330, 155] on div "nos" at bounding box center [331, 162] width 49 height 48
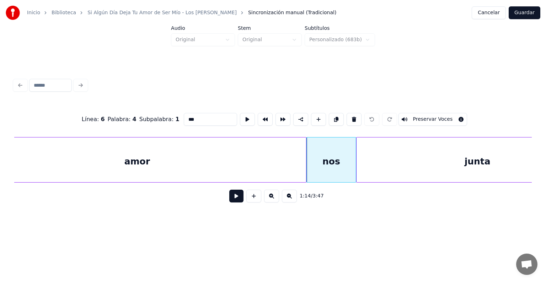
click at [415, 120] on button "Preservar Voces" at bounding box center [433, 119] width 69 height 13
click at [410, 161] on div "junta" at bounding box center [478, 162] width 242 height 48
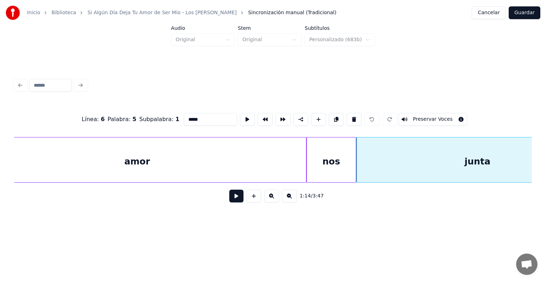
click at [425, 117] on button "Preservar Voces" at bounding box center [433, 119] width 69 height 13
click at [427, 169] on div "junta" at bounding box center [478, 162] width 242 height 48
click at [326, 157] on div "nos" at bounding box center [331, 162] width 49 height 48
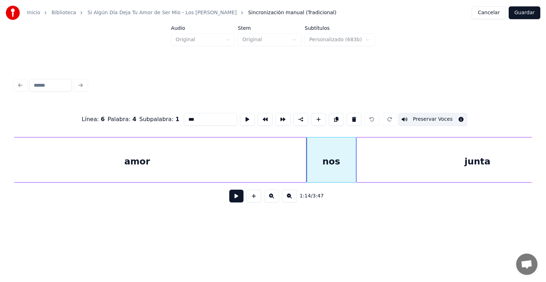
click at [381, 162] on div "junta" at bounding box center [478, 162] width 242 height 48
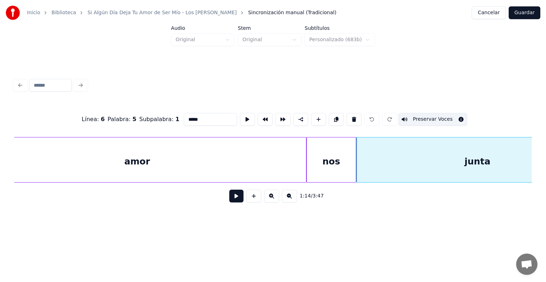
click at [411, 119] on button "Preservar Voces" at bounding box center [433, 119] width 69 height 13
click at [403, 165] on div "junta" at bounding box center [478, 162] width 242 height 48
click at [423, 117] on button "Preservar Voces" at bounding box center [433, 119] width 69 height 13
click at [415, 121] on button "Preservar Voces" at bounding box center [433, 119] width 69 height 13
click at [410, 159] on div "junta" at bounding box center [478, 162] width 242 height 48
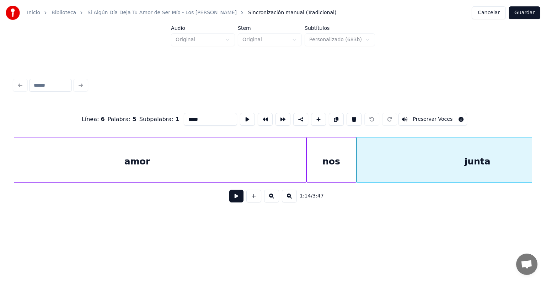
click at [334, 159] on div "nos" at bounding box center [331, 162] width 49 height 48
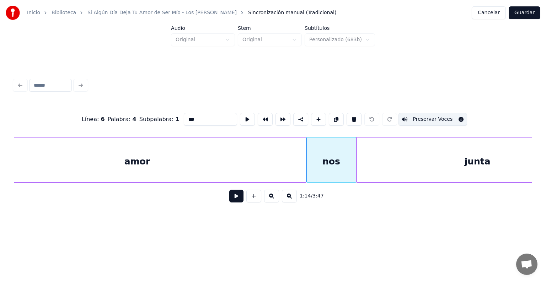
click at [415, 116] on button "Preservar Voces" at bounding box center [433, 119] width 69 height 13
click at [214, 155] on div "amor" at bounding box center [137, 162] width 338 height 48
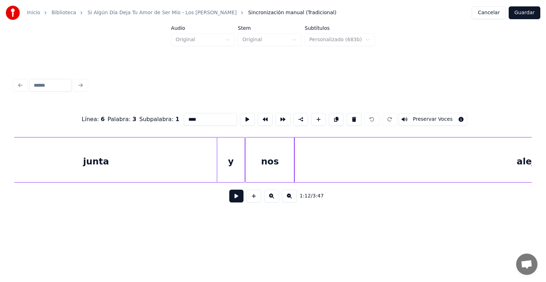
scroll to position [0, 13280]
click at [222, 163] on div "y" at bounding box center [227, 162] width 27 height 48
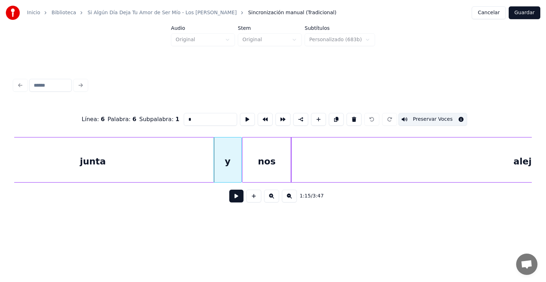
click at [439, 117] on button "Preservar Voces" at bounding box center [433, 119] width 69 height 13
click at [252, 162] on div "nos" at bounding box center [267, 162] width 48 height 48
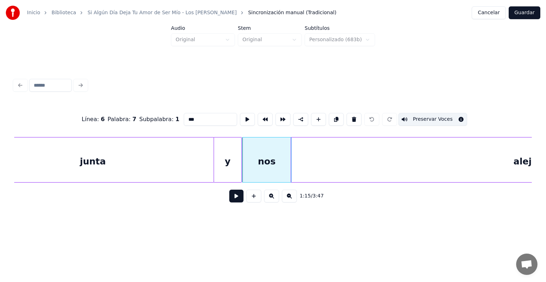
click at [441, 119] on button "Preservar Voces" at bounding box center [433, 119] width 69 height 13
click at [317, 153] on div "aleja" at bounding box center [526, 162] width 470 height 48
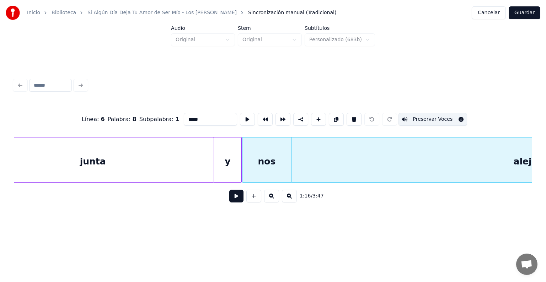
click at [445, 118] on button "Preservar Voces" at bounding box center [433, 119] width 69 height 13
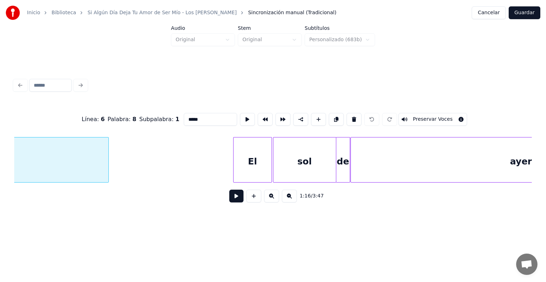
scroll to position [0, 13932]
click at [249, 159] on div "El" at bounding box center [252, 162] width 38 height 48
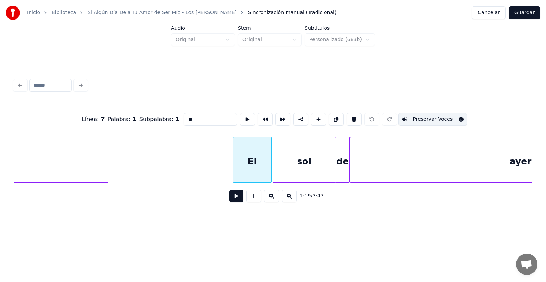
click at [448, 115] on button "Preservar Voces" at bounding box center [433, 119] width 69 height 13
click at [295, 153] on div "sol" at bounding box center [304, 162] width 63 height 48
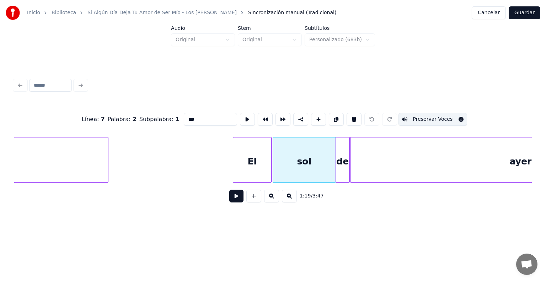
click at [450, 115] on button "Preservar Voces" at bounding box center [433, 119] width 69 height 13
click at [340, 154] on div "de" at bounding box center [343, 162] width 14 height 48
click at [450, 115] on button "Preservar Voces" at bounding box center [433, 119] width 69 height 13
click at [371, 161] on div "ayer" at bounding box center [521, 162] width 341 height 48
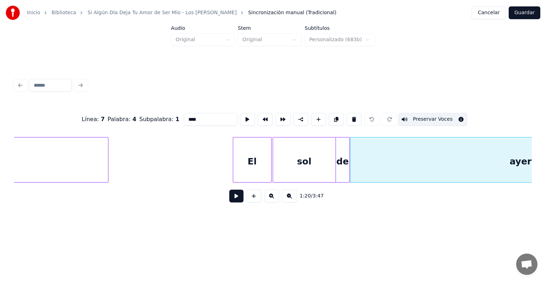
click at [450, 116] on button "Preservar Voces" at bounding box center [433, 119] width 69 height 13
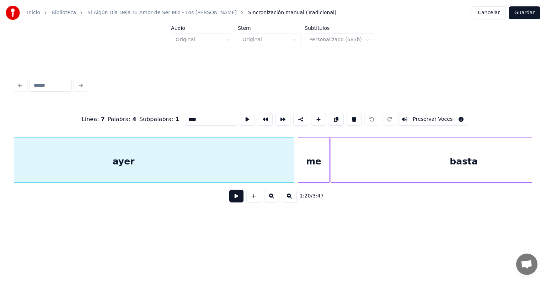
scroll to position [0, 14338]
click at [302, 157] on div "me" at bounding box center [306, 162] width 31 height 48
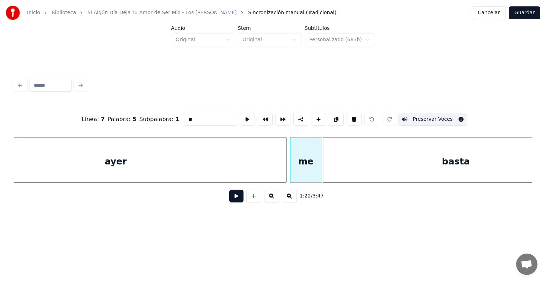
click at [445, 113] on button "Preservar Voces" at bounding box center [433, 119] width 69 height 13
click at [351, 156] on div "basta" at bounding box center [456, 162] width 266 height 48
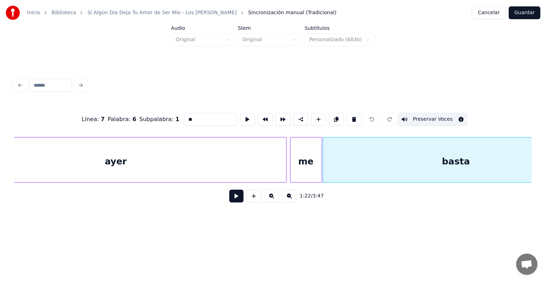
type input "*****"
click at [529, 14] on button "Guardar" at bounding box center [525, 12] width 32 height 13
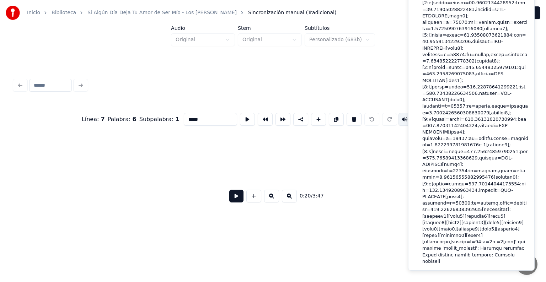
scroll to position [0, 3653]
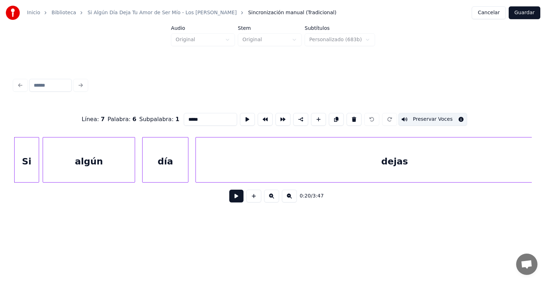
click at [505, 17] on button "Cancelar" at bounding box center [489, 12] width 34 height 13
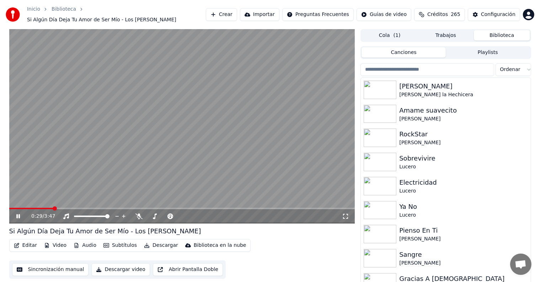
click at [53, 208] on span at bounding box center [182, 208] width 346 height 1
click at [78, 210] on span at bounding box center [43, 208] width 68 height 1
click at [108, 207] on span at bounding box center [109, 209] width 4 height 4
click at [125, 207] on span at bounding box center [122, 209] width 4 height 4
click at [156, 207] on span at bounding box center [154, 209] width 4 height 4
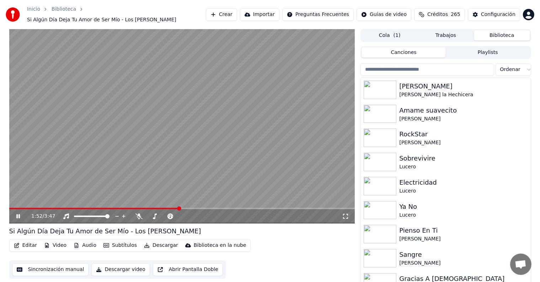
click at [180, 208] on span at bounding box center [182, 208] width 346 height 1
click at [205, 208] on span at bounding box center [182, 208] width 346 height 1
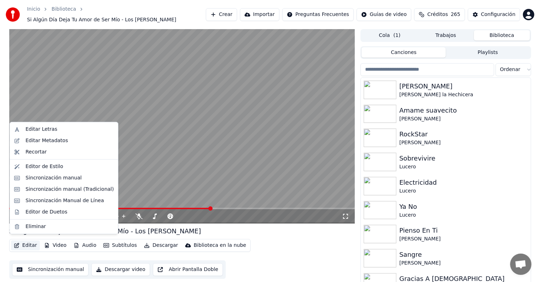
click at [32, 243] on button "Editar" at bounding box center [25, 246] width 29 height 10
click at [50, 187] on div "Sincronización manual (Tradicional)" at bounding box center [70, 189] width 88 height 7
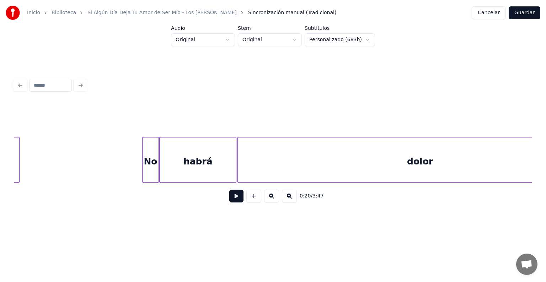
scroll to position [0, 11209]
click at [187, 147] on div "habrá" at bounding box center [196, 162] width 76 height 48
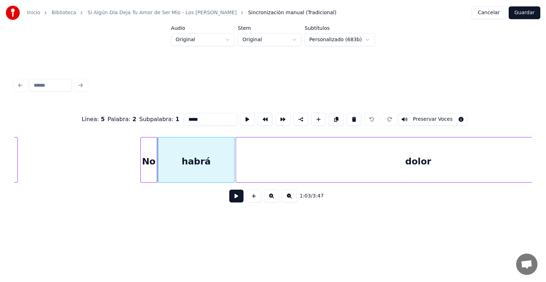
click at [431, 116] on button "Preservar Voces" at bounding box center [433, 119] width 69 height 13
click at [527, 7] on button "Guardar" at bounding box center [525, 12] width 32 height 13
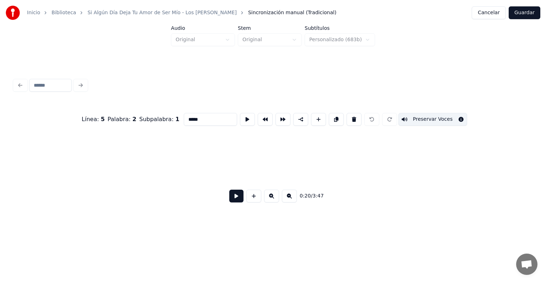
scroll to position [0, 3653]
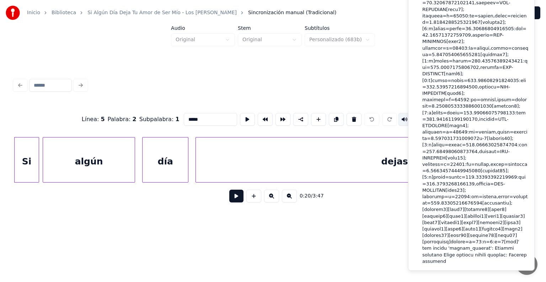
click at [390, 78] on div at bounding box center [273, 86] width 524 height 16
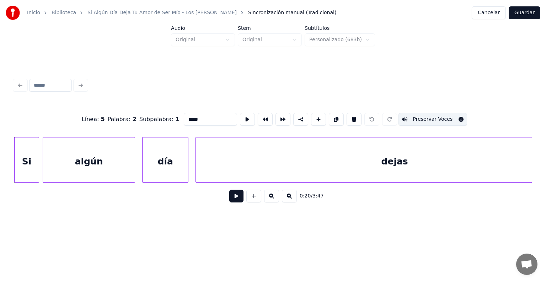
click at [324, 89] on div at bounding box center [273, 86] width 524 height 16
click at [520, 7] on button "Guardar" at bounding box center [525, 12] width 32 height 13
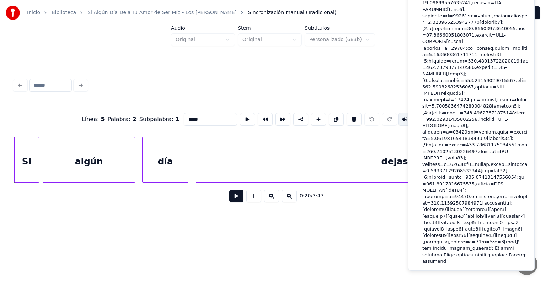
click at [389, 78] on div at bounding box center [273, 86] width 524 height 16
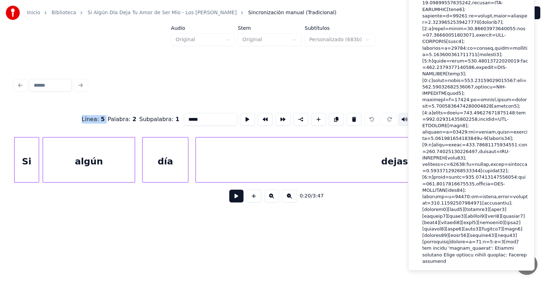
click at [389, 78] on div at bounding box center [273, 86] width 524 height 16
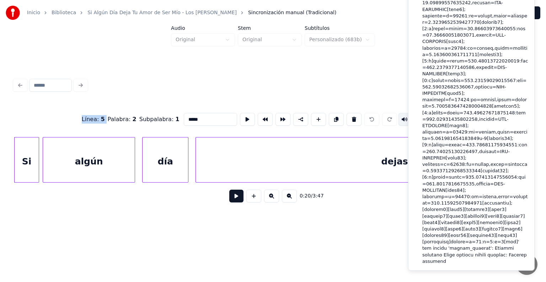
click at [389, 78] on div at bounding box center [273, 86] width 524 height 16
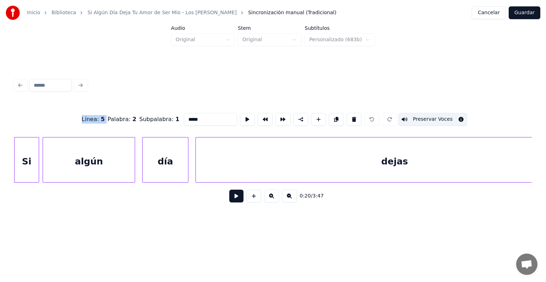
click at [492, 18] on button "Cancelar" at bounding box center [489, 12] width 34 height 13
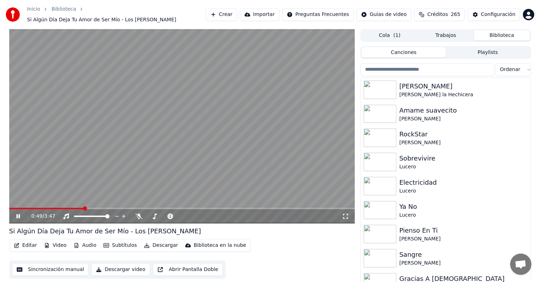
click at [266, 153] on video at bounding box center [182, 126] width 346 height 195
click at [229, 9] on button "Crear" at bounding box center [221, 14] width 31 height 13
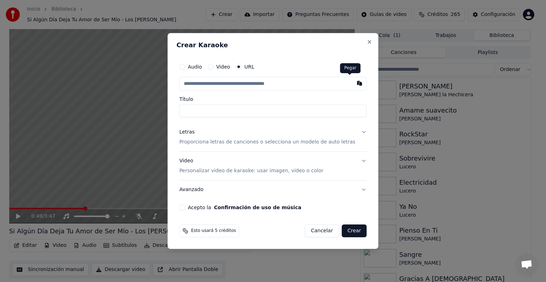
click at [353, 84] on button "button" at bounding box center [360, 83] width 14 height 13
type input "**********"
click at [271, 143] on p "Proporciona letras de canciones o selecciona un modelo de auto letras" at bounding box center [267, 142] width 176 height 7
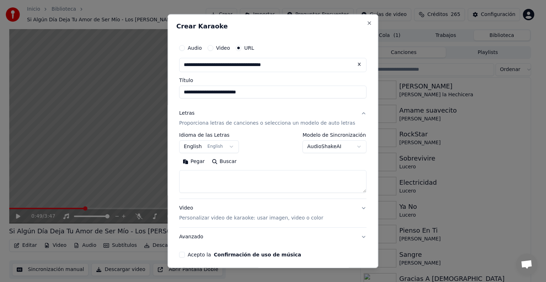
click at [197, 162] on button "Pegar" at bounding box center [193, 161] width 29 height 11
type textarea "**********"
click at [192, 149] on button "English English" at bounding box center [209, 147] width 60 height 13
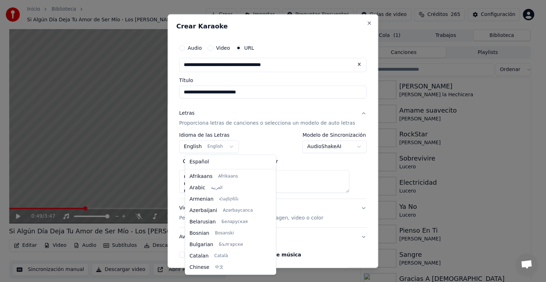
scroll to position [57, 0]
click at [196, 164] on span "Español" at bounding box center [200, 162] width 20 height 7
select select "**"
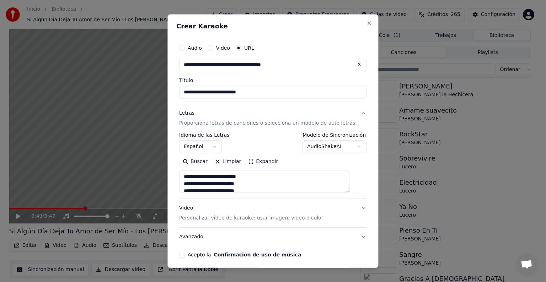
click at [189, 217] on p "Personalizar video de karaoke: usar imagen, video o color" at bounding box center [251, 218] width 144 height 7
type textarea "**********"
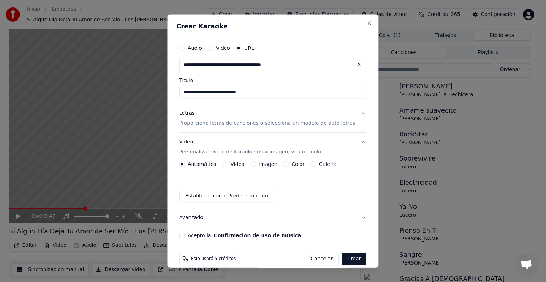
click at [256, 165] on button "Imagen" at bounding box center [253, 165] width 6 height 6
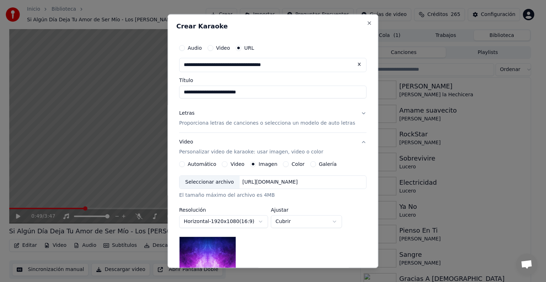
click at [204, 181] on div "Seleccionar archivo" at bounding box center [210, 182] width 60 height 13
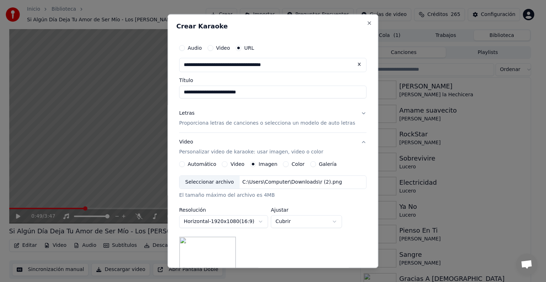
click at [290, 227] on button "Cubrir" at bounding box center [306, 222] width 71 height 13
click at [283, 252] on span "Contener" at bounding box center [292, 248] width 23 height 7
select select "*******"
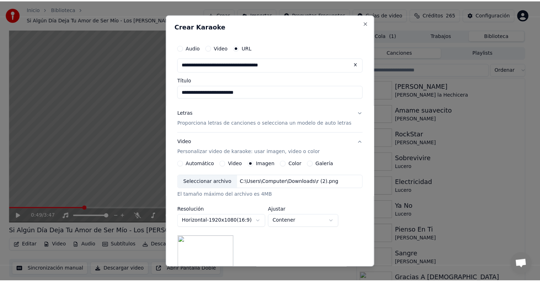
scroll to position [102, 0]
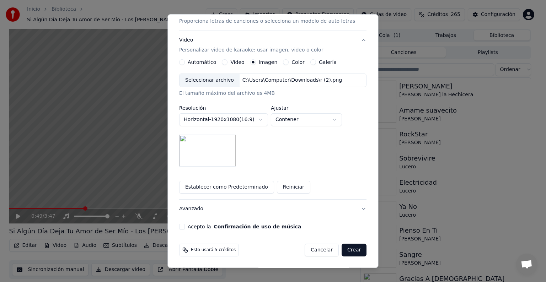
click at [185, 227] on button "Acepto la Confirmación de uso de música" at bounding box center [182, 227] width 6 height 6
click at [342, 249] on button "Crear" at bounding box center [354, 250] width 25 height 13
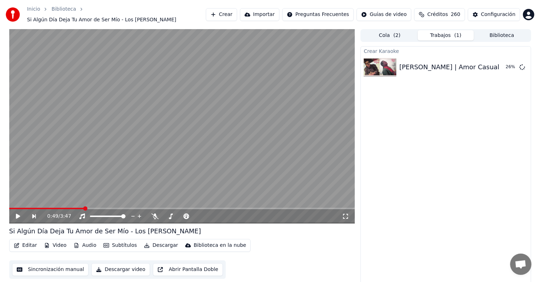
click at [224, 13] on button "Crear" at bounding box center [221, 14] width 31 height 13
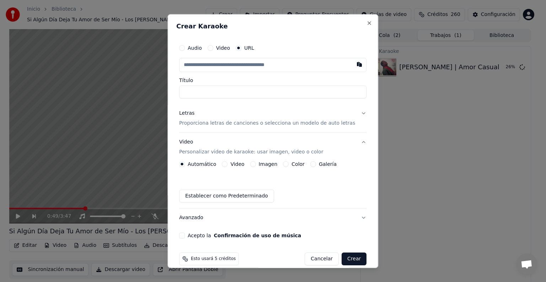
click at [353, 65] on button "button" at bounding box center [360, 64] width 14 height 13
type input "**********"
click at [210, 90] on input "**********" at bounding box center [272, 92] width 187 height 13
type input "**********"
click at [206, 122] on p "Proporciona letras de canciones o selecciona un modelo de auto letras" at bounding box center [267, 123] width 176 height 7
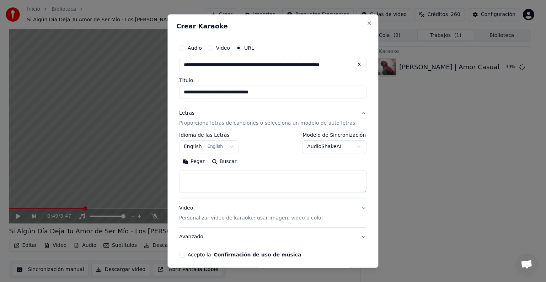
click at [202, 165] on button "Pegar" at bounding box center [193, 161] width 29 height 11
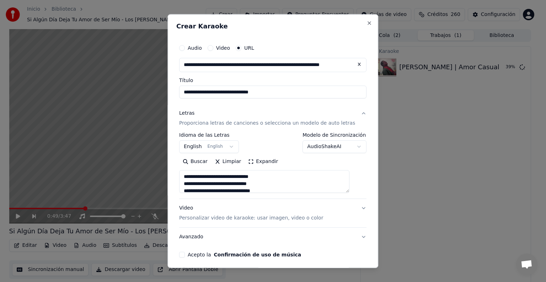
scroll to position [28, 0]
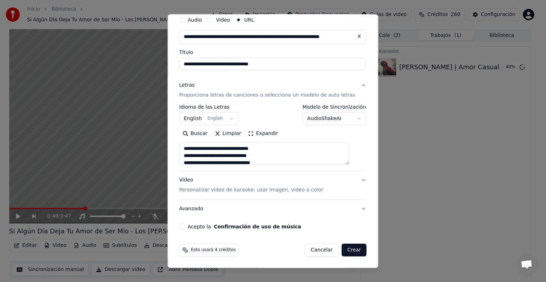
click at [202, 189] on p "Personalizar video de karaoke: usar imagen, video o color" at bounding box center [251, 190] width 144 height 7
type textarea "**********"
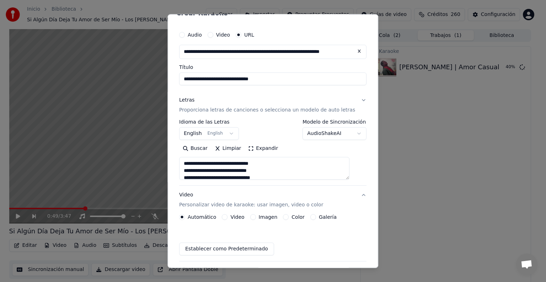
scroll to position [9, 0]
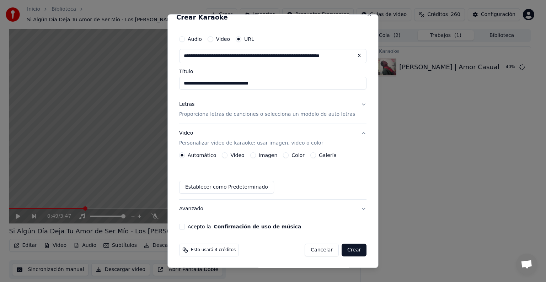
click at [256, 154] on button "Imagen" at bounding box center [253, 156] width 6 height 6
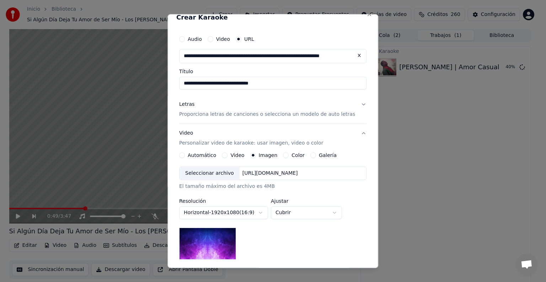
click at [221, 174] on div "Seleccionar archivo" at bounding box center [210, 173] width 60 height 13
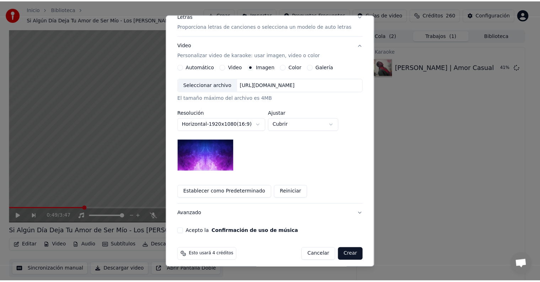
scroll to position [102, 0]
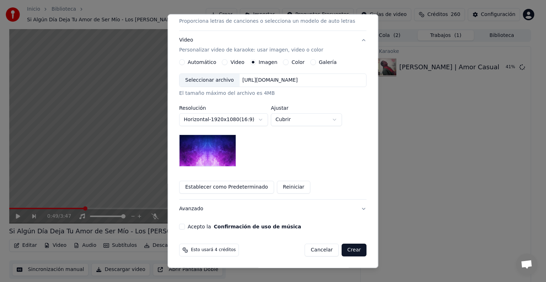
click at [185, 229] on button "Acepto la Confirmación de uso de música" at bounding box center [182, 227] width 6 height 6
click at [345, 250] on button "Crear" at bounding box center [354, 250] width 25 height 13
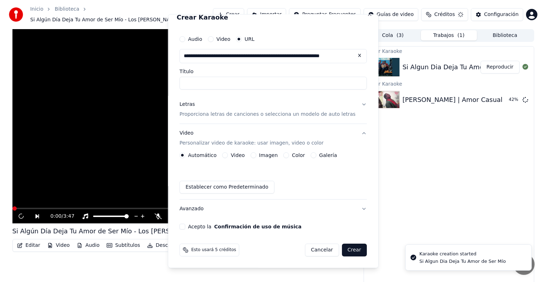
scroll to position [9, 0]
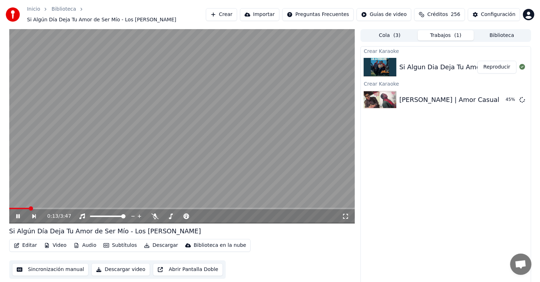
click at [22, 241] on button "Editar" at bounding box center [25, 246] width 29 height 10
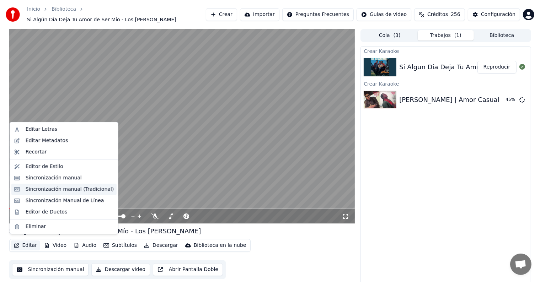
click at [31, 192] on div "Sincronización manual (Tradicional)" at bounding box center [70, 189] width 88 height 7
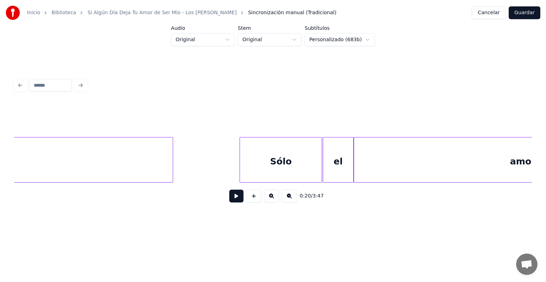
scroll to position [0, 12543]
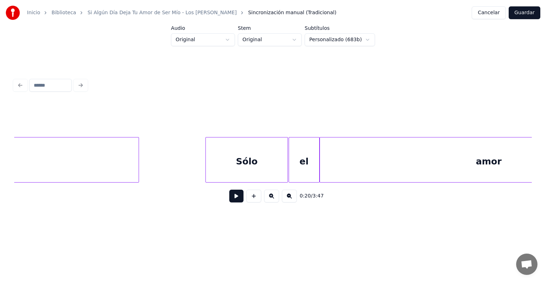
click at [233, 164] on div "Sólo" at bounding box center [247, 162] width 82 height 48
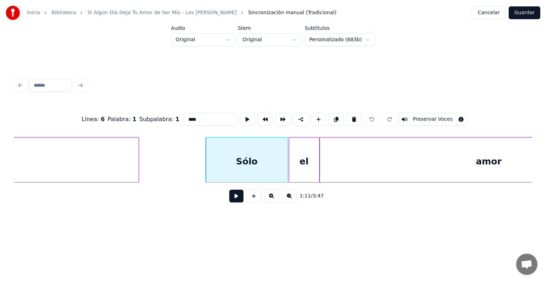
click at [303, 163] on div "el" at bounding box center [304, 162] width 30 height 48
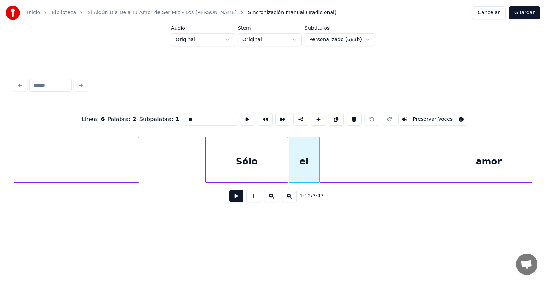
click at [350, 162] on div "amor" at bounding box center [489, 162] width 338 height 48
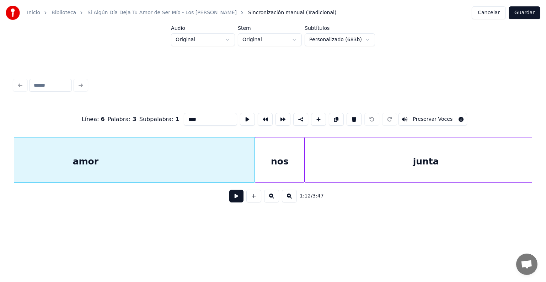
scroll to position [0, 12947]
click at [285, 160] on div "nos" at bounding box center [279, 162] width 49 height 48
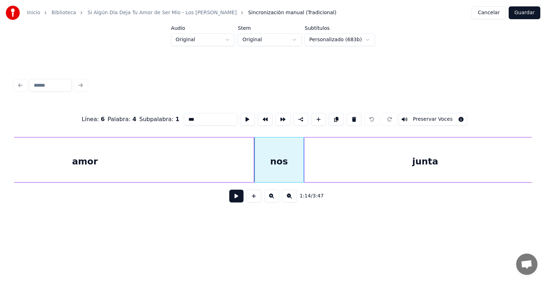
click at [352, 159] on div "junta" at bounding box center [426, 162] width 242 height 48
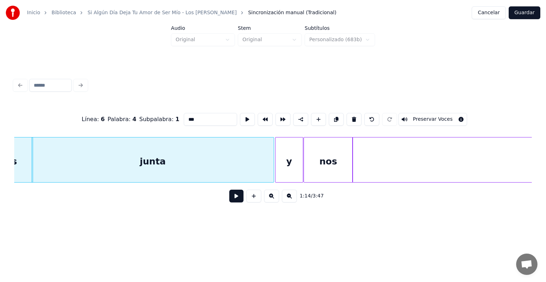
scroll to position [0, 13219]
click at [284, 157] on div "y" at bounding box center [288, 162] width 27 height 48
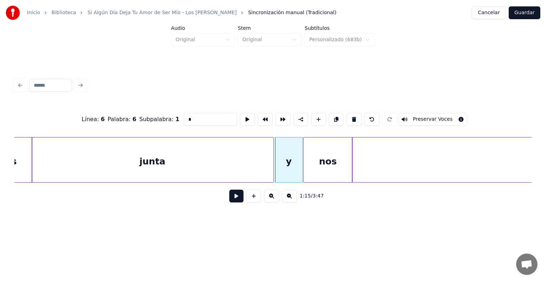
click at [327, 164] on div "nos" at bounding box center [328, 162] width 48 height 48
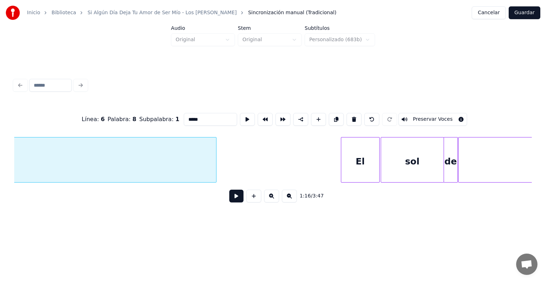
scroll to position [0, 13833]
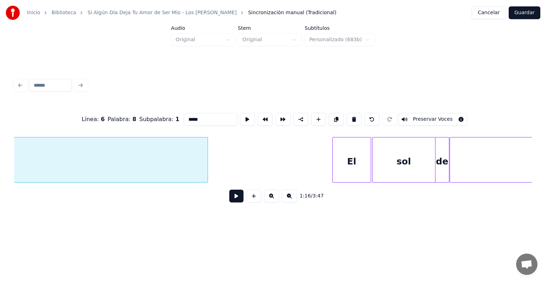
click at [350, 157] on div "El" at bounding box center [352, 162] width 38 height 48
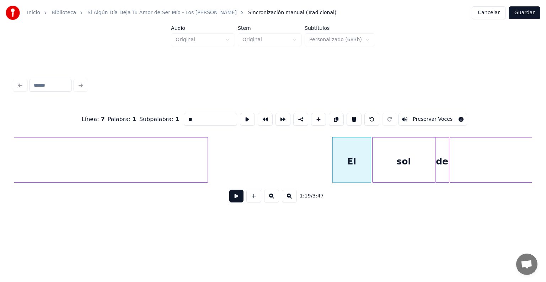
click at [395, 160] on div "sol" at bounding box center [404, 162] width 63 height 48
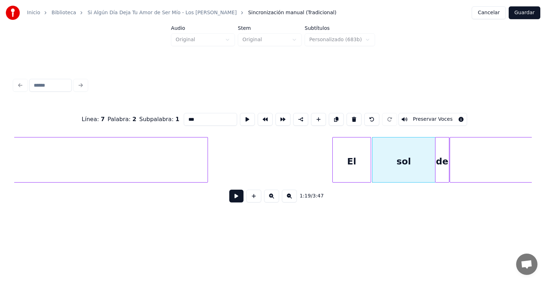
click at [448, 153] on div at bounding box center [448, 160] width 2 height 45
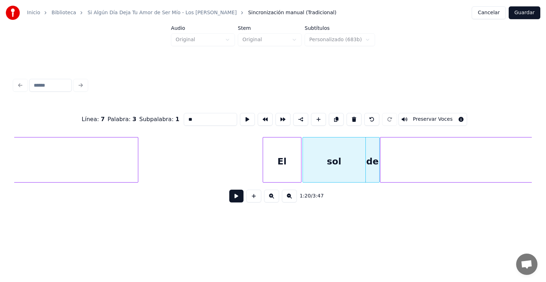
click at [428, 160] on div "ayer" at bounding box center [551, 162] width 341 height 48
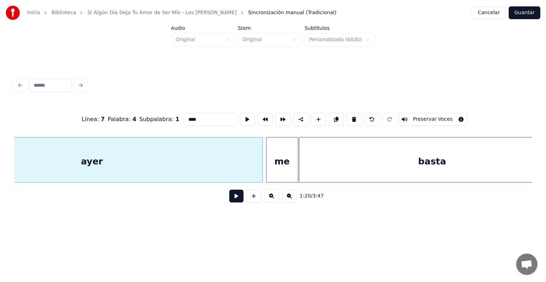
scroll to position [0, 14365]
click at [277, 153] on div "me" at bounding box center [278, 162] width 31 height 48
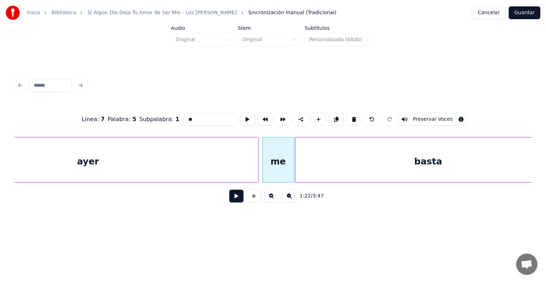
click at [339, 152] on div "basta" at bounding box center [429, 162] width 266 height 48
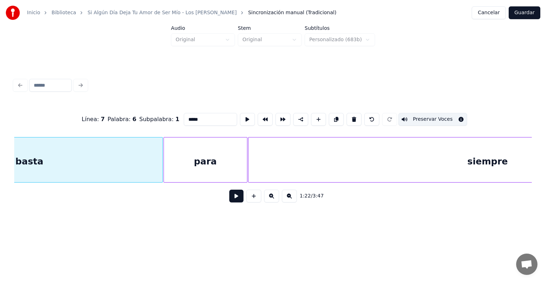
scroll to position [0, 14783]
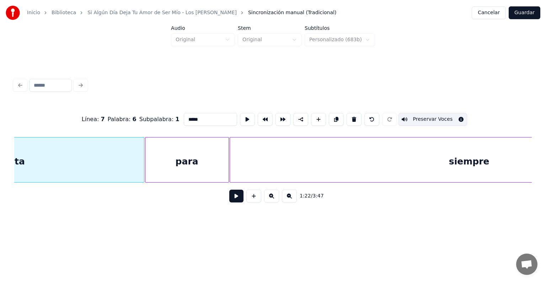
click at [192, 159] on div "para" at bounding box center [186, 162] width 83 height 48
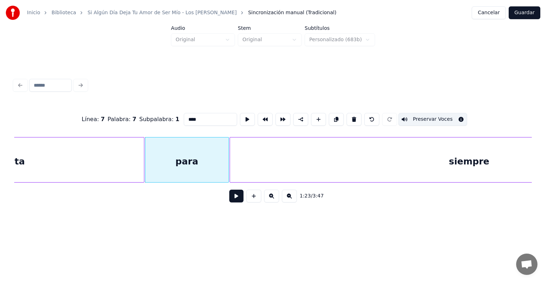
click at [115, 162] on div "basta" at bounding box center [11, 162] width 266 height 48
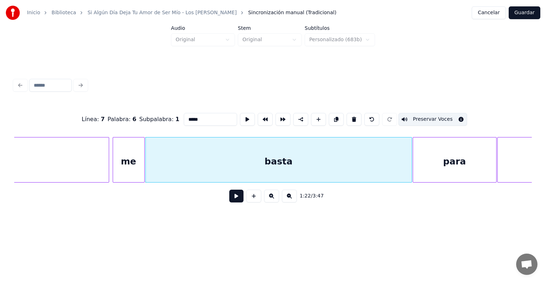
scroll to position [0, 14510]
click at [134, 162] on div "me" at bounding box center [133, 162] width 31 height 48
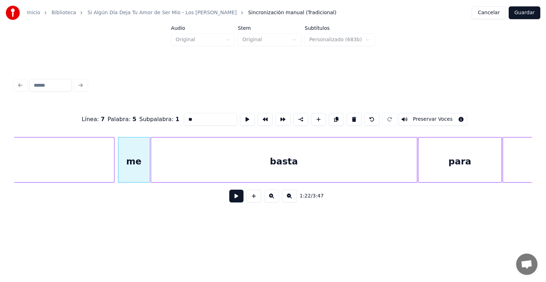
click at [179, 163] on div "basta" at bounding box center [284, 162] width 266 height 48
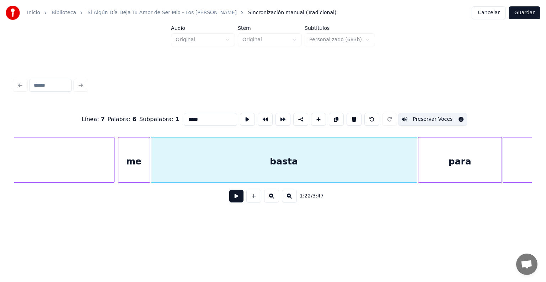
click at [423, 116] on button "Preservar Voces" at bounding box center [433, 119] width 69 height 13
click at [441, 160] on div "para" at bounding box center [460, 162] width 83 height 48
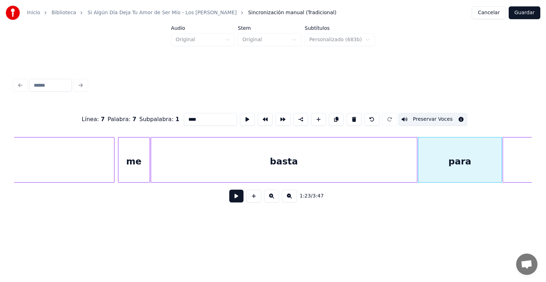
click at [433, 119] on button "Preservar Voces" at bounding box center [433, 119] width 69 height 13
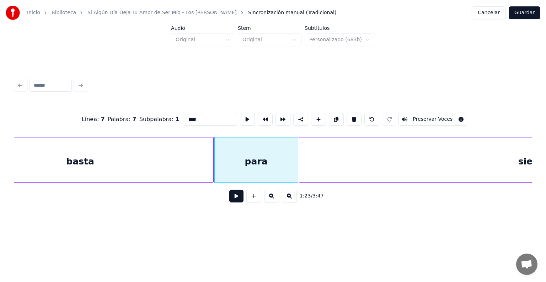
scroll to position [0, 14716]
click at [404, 156] on div "siempre" at bounding box center [536, 162] width 479 height 48
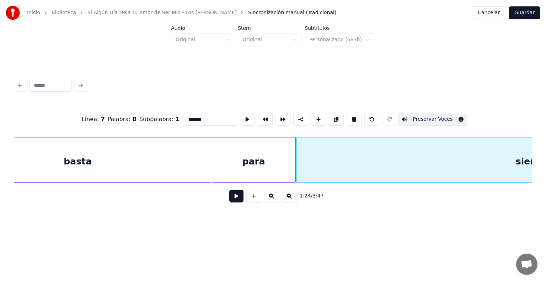
click at [426, 116] on button "Preservar Voces" at bounding box center [433, 119] width 69 height 13
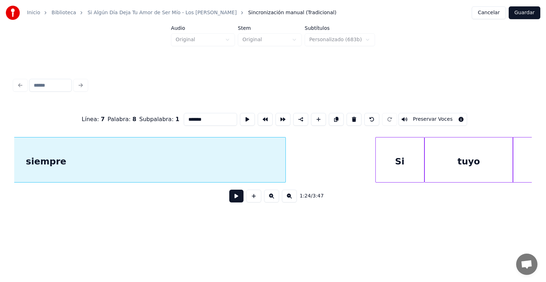
scroll to position [0, 15207]
click at [396, 159] on div "Si" at bounding box center [399, 162] width 48 height 48
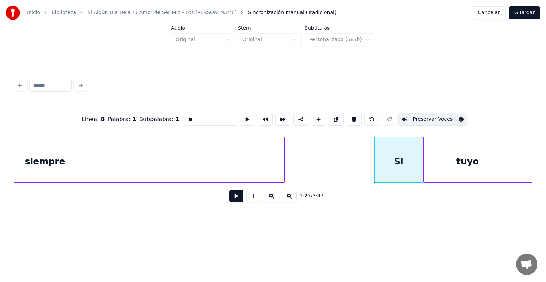
click at [414, 117] on button "Preservar Voces" at bounding box center [433, 119] width 69 height 13
click at [445, 155] on div "tuyo" at bounding box center [468, 162] width 88 height 48
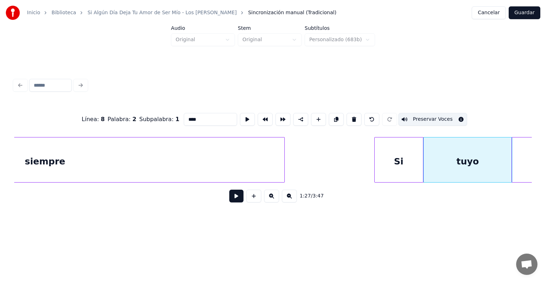
click at [433, 116] on button "Preservar Voces" at bounding box center [433, 119] width 69 height 13
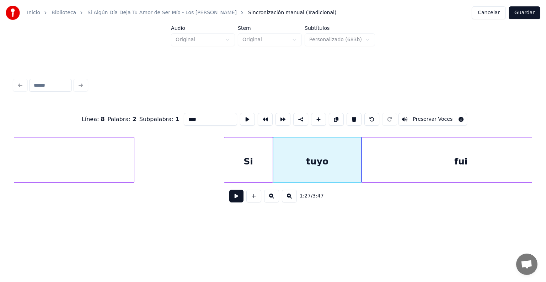
scroll to position [0, 15358]
click at [418, 159] on div "fui" at bounding box center [460, 162] width 199 height 48
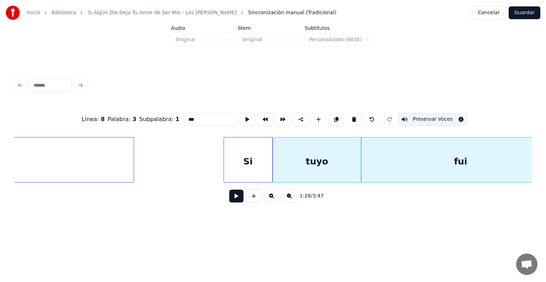
click at [422, 118] on button "Preservar Voces" at bounding box center [433, 119] width 69 height 13
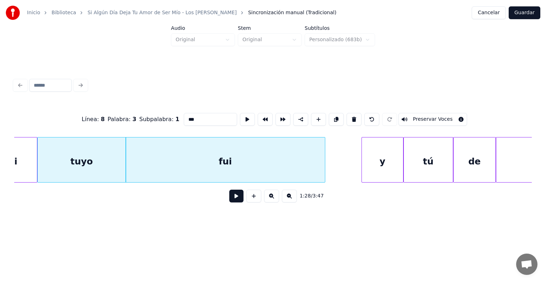
scroll to position [0, 15594]
click at [383, 159] on div "y" at bounding box center [382, 162] width 41 height 48
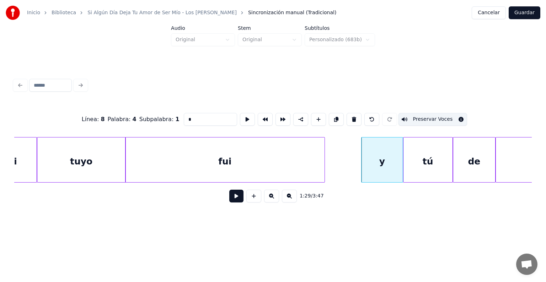
click at [421, 116] on button "Preservar Voces" at bounding box center [433, 119] width 69 height 13
click at [424, 161] on div "tú" at bounding box center [428, 162] width 49 height 48
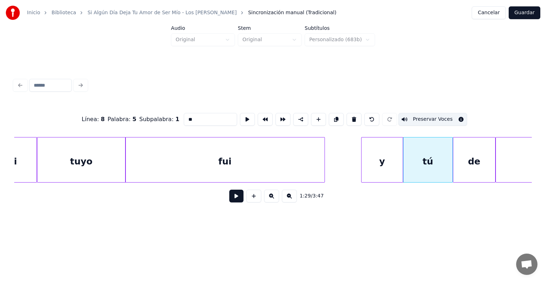
click at [426, 117] on button "Preservar Voces" at bounding box center [433, 119] width 69 height 13
click at [473, 159] on div "de" at bounding box center [475, 162] width 42 height 48
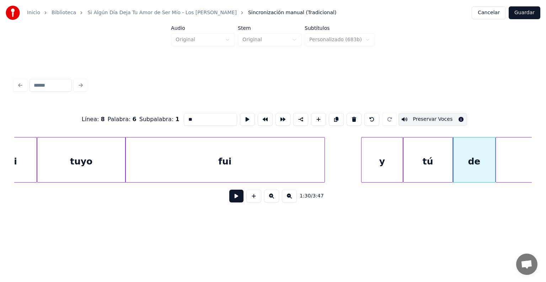
click at [441, 117] on button "Preservar Voces" at bounding box center [433, 119] width 69 height 13
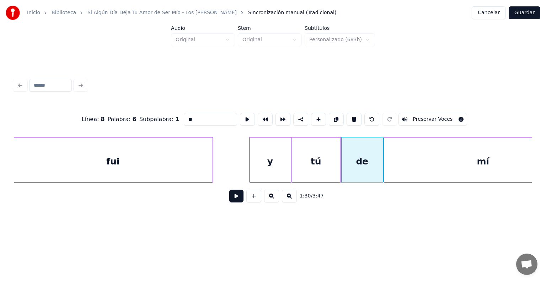
scroll to position [0, 15706]
click at [434, 159] on div "mí" at bounding box center [483, 162] width 198 height 48
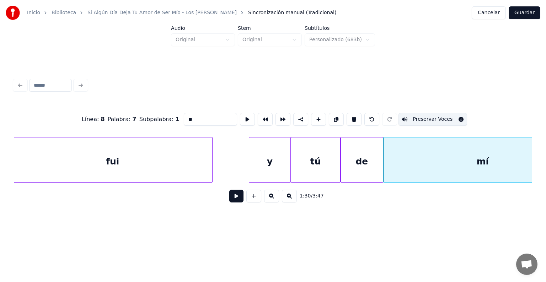
click at [427, 117] on button "Preservar Voces" at bounding box center [433, 119] width 69 height 13
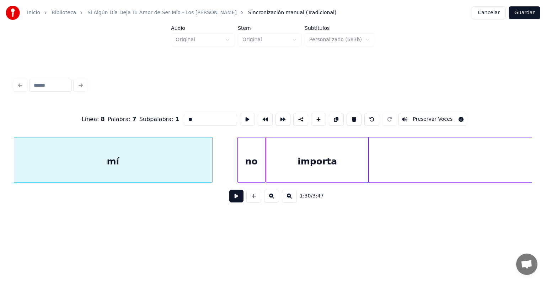
scroll to position [0, 16078]
click at [252, 160] on div "no" at bounding box center [250, 162] width 27 height 48
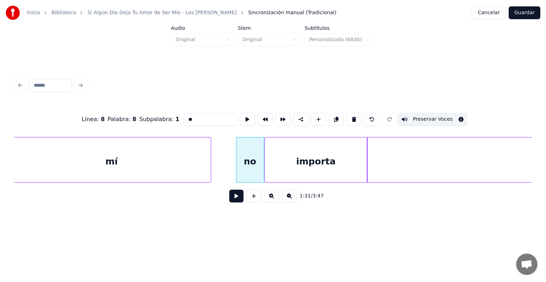
click at [423, 116] on button "Preservar Voces" at bounding box center [433, 119] width 69 height 13
click at [340, 160] on div "importa" at bounding box center [316, 162] width 102 height 48
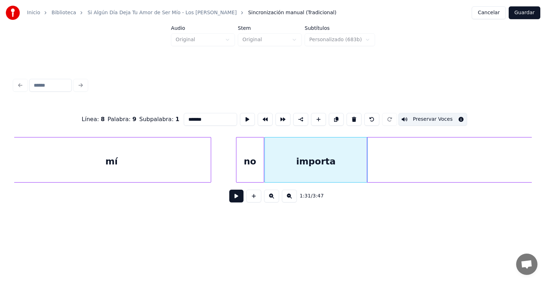
click at [423, 113] on button "Preservar Voces" at bounding box center [433, 119] width 69 height 13
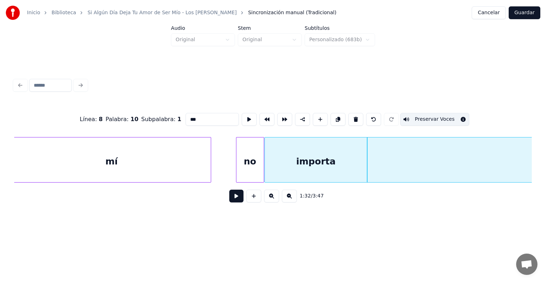
click at [424, 113] on button "Preservar Voces" at bounding box center [435, 119] width 69 height 13
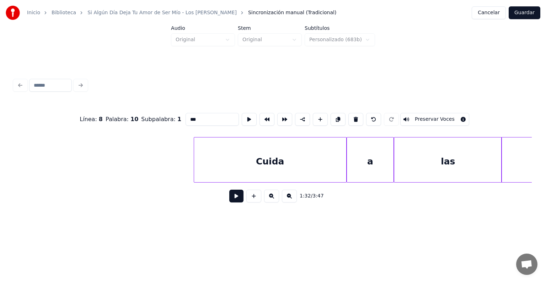
scroll to position [0, 17554]
click at [257, 162] on div "Cuida" at bounding box center [270, 162] width 152 height 48
type input "*****"
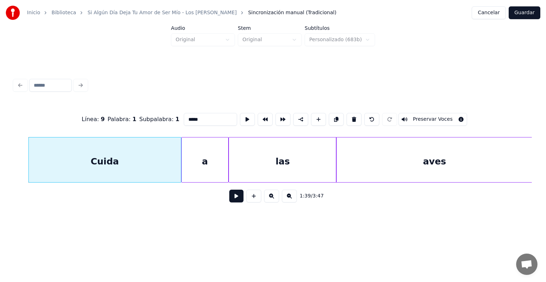
scroll to position [0, 17720]
click at [519, 10] on button "Guardar" at bounding box center [525, 12] width 32 height 13
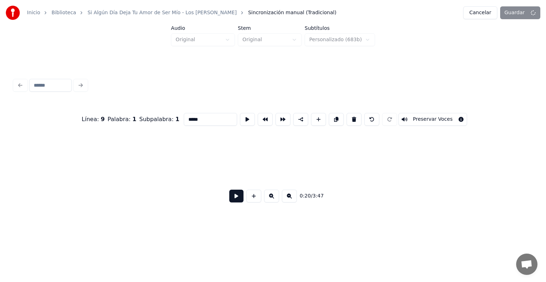
scroll to position [0, 3653]
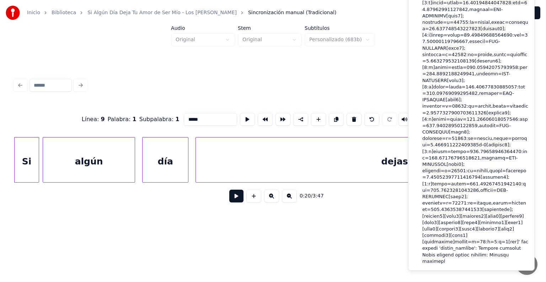
click at [376, 105] on div "Línea : 9 Palabra : 1 Subpalabra : 1 ***** Preservar Voces" at bounding box center [273, 120] width 518 height 36
click at [359, 54] on div "Inicio Biblioteca Si Algún Día Deja Tu Amor de Ser Mío - Los Altamirano Sincron…" at bounding box center [273, 113] width 546 height 227
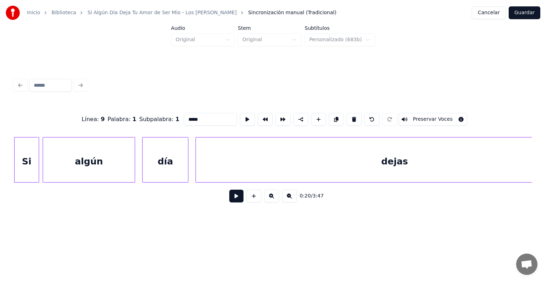
click at [233, 80] on div at bounding box center [273, 86] width 524 height 16
click at [491, 10] on button "Cancelar" at bounding box center [489, 12] width 34 height 13
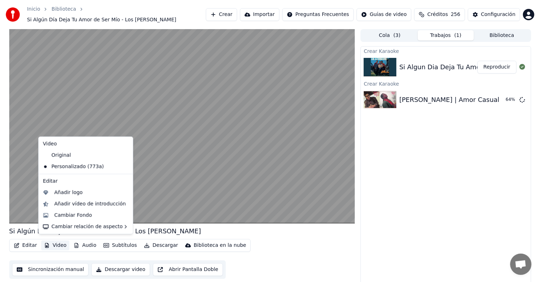
click at [58, 245] on button "Video" at bounding box center [55, 246] width 28 height 10
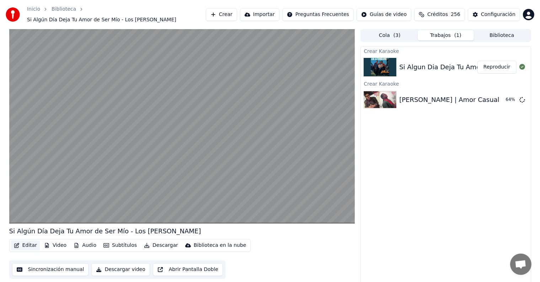
click at [30, 241] on button "Editar" at bounding box center [25, 246] width 29 height 10
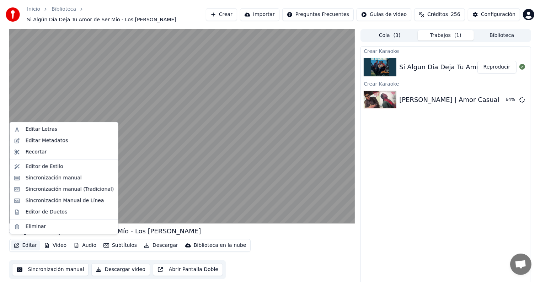
click at [30, 241] on button "Editar" at bounding box center [25, 246] width 29 height 10
click at [46, 226] on div "Eliminar" at bounding box center [70, 226] width 88 height 7
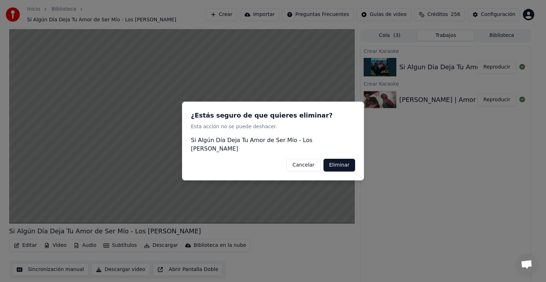
click at [334, 161] on button "Eliminar" at bounding box center [340, 165] width 32 height 13
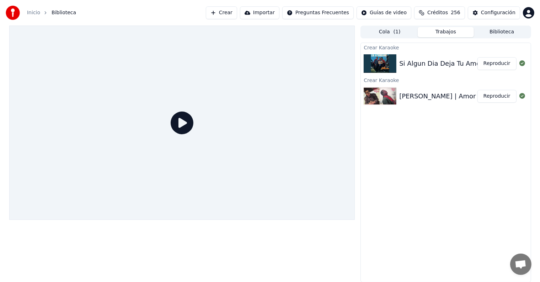
click at [484, 37] on div "Cola ( 1 ) Trabajos Biblioteca" at bounding box center [446, 32] width 170 height 13
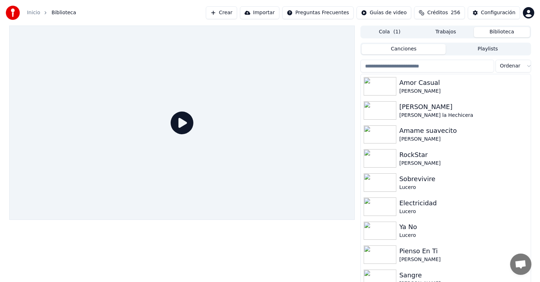
click at [491, 30] on button "Biblioteca" at bounding box center [502, 32] width 56 height 10
click at [432, 66] on input "search" at bounding box center [427, 66] width 133 height 13
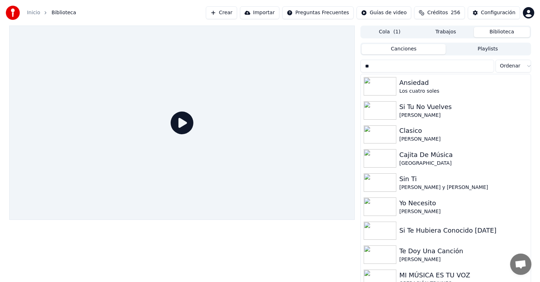
type input "*"
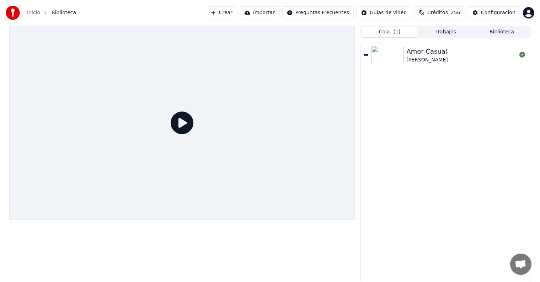
click at [401, 33] on button "Cola ( 1 )" at bounding box center [390, 32] width 56 height 10
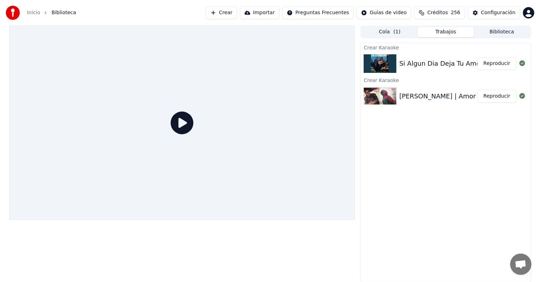
click at [456, 35] on button "Trabajos" at bounding box center [446, 32] width 56 height 10
click at [497, 100] on button "Reproducir" at bounding box center [497, 96] width 39 height 13
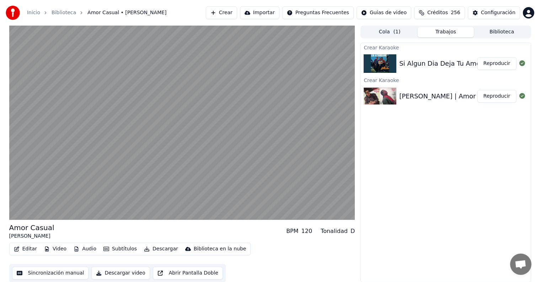
click at [25, 249] on button "Editar" at bounding box center [25, 249] width 29 height 10
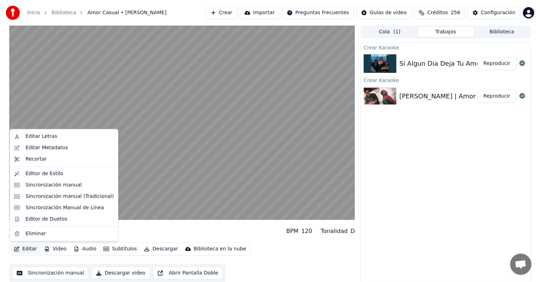
click at [36, 197] on div "Sincronización manual (Tradicional)" at bounding box center [70, 196] width 88 height 7
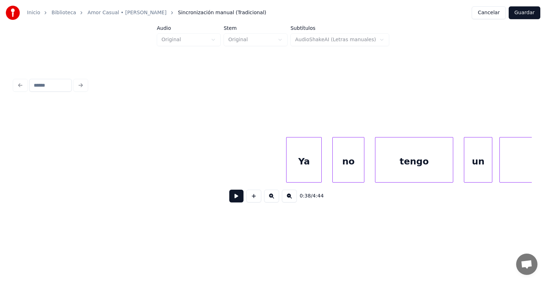
scroll to position [0, 8575]
click at [303, 158] on div "Ya" at bounding box center [303, 162] width 35 height 48
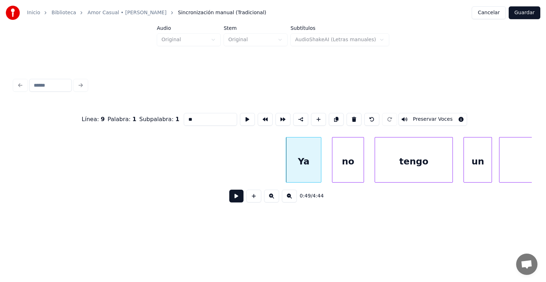
click at [443, 117] on button "Preservar Voces" at bounding box center [433, 119] width 69 height 13
click at [341, 159] on div "no" at bounding box center [348, 162] width 31 height 48
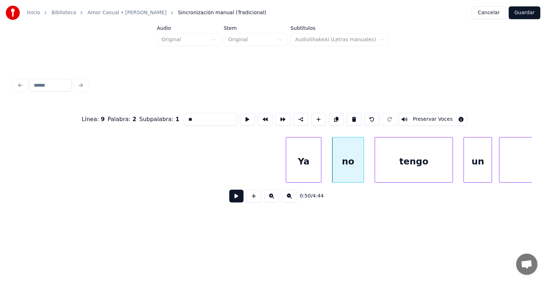
click at [438, 117] on button "Preservar Voces" at bounding box center [433, 119] width 69 height 13
click at [385, 166] on div "tengo" at bounding box center [414, 162] width 78 height 48
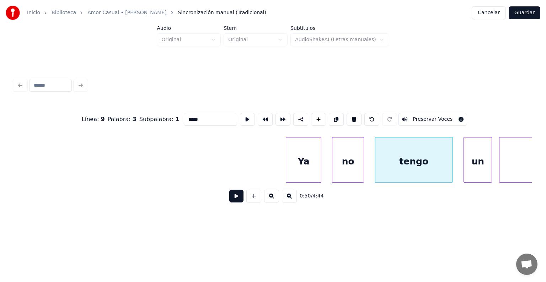
click at [438, 117] on button "Preservar Voces" at bounding box center [433, 119] width 69 height 13
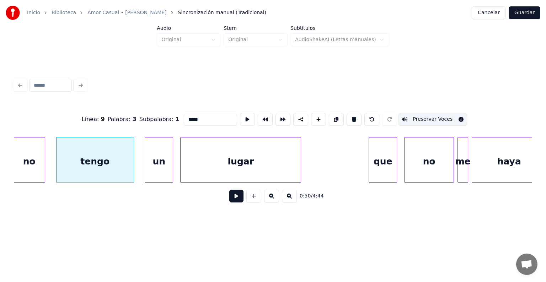
scroll to position [0, 8895]
click at [160, 158] on div "un" at bounding box center [159, 162] width 28 height 48
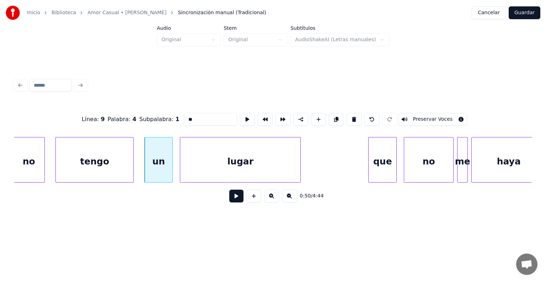
click at [428, 116] on button "Preservar Voces" at bounding box center [433, 119] width 69 height 13
click at [207, 158] on div "lugar" at bounding box center [240, 162] width 120 height 48
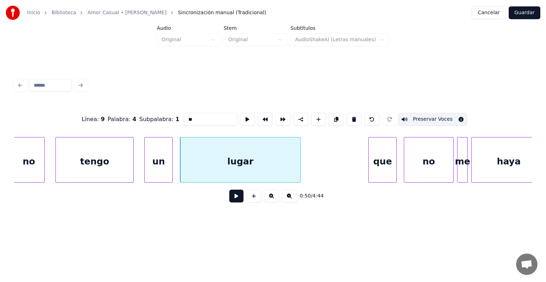
type input "*****"
click at [430, 118] on button "Preservar Voces" at bounding box center [433, 119] width 69 height 13
click at [523, 12] on button "Guardar" at bounding box center [525, 12] width 32 height 13
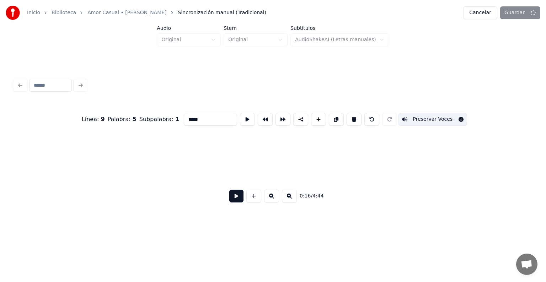
scroll to position [0, 2960]
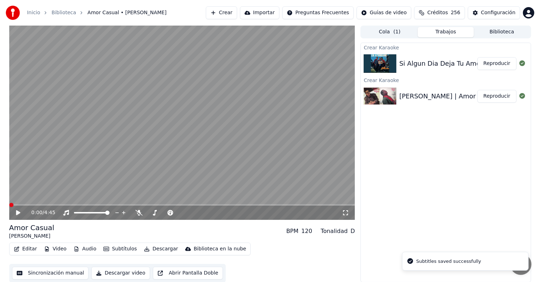
click at [19, 209] on div "0:00 / 4:45" at bounding box center [182, 213] width 346 height 14
click at [15, 213] on icon at bounding box center [23, 213] width 17 height 6
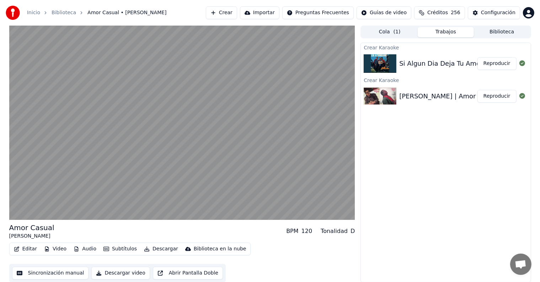
click at [508, 62] on button "Reproducir" at bounding box center [497, 63] width 39 height 13
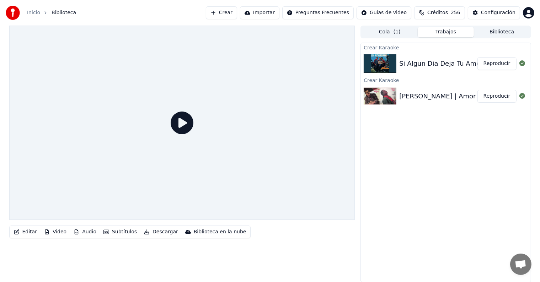
click at [504, 62] on button "Reproducir" at bounding box center [497, 63] width 39 height 13
click at [505, 97] on button "Reproducir" at bounding box center [497, 96] width 39 height 13
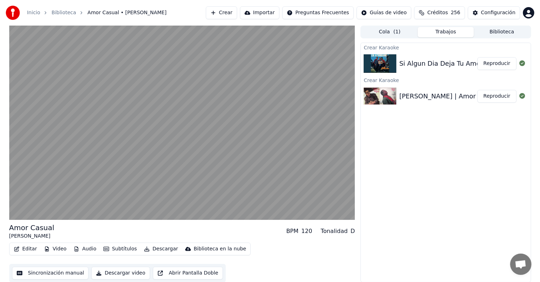
click at [24, 249] on button "Editar" at bounding box center [25, 249] width 29 height 10
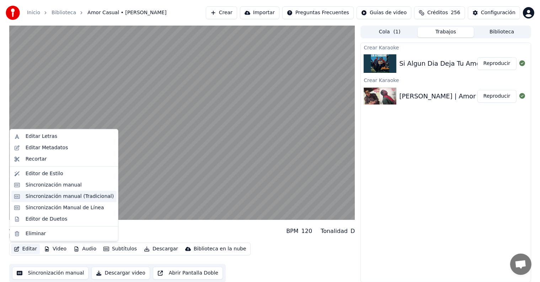
click at [36, 199] on div "Sincronización manual (Tradicional)" at bounding box center [70, 196] width 88 height 7
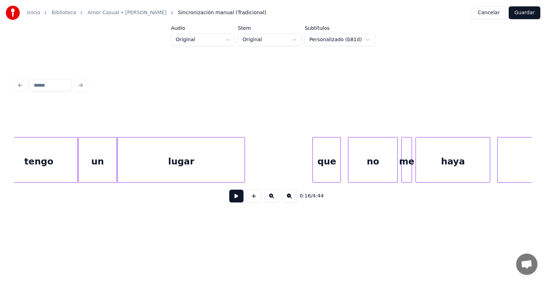
scroll to position [0, 8865]
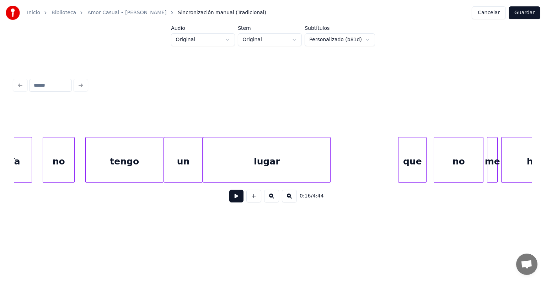
click at [122, 156] on div "tengo" at bounding box center [125, 162] width 78 height 48
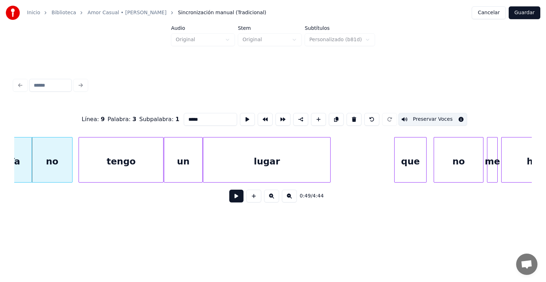
click at [400, 159] on div "que" at bounding box center [411, 162] width 32 height 48
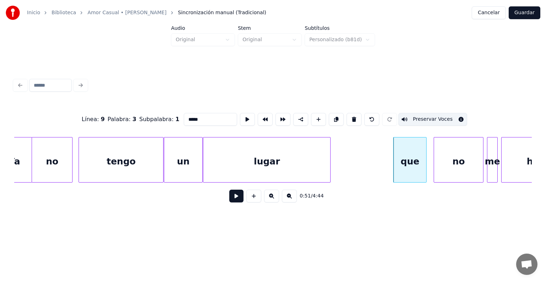
click at [285, 158] on div "lugar" at bounding box center [266, 162] width 127 height 48
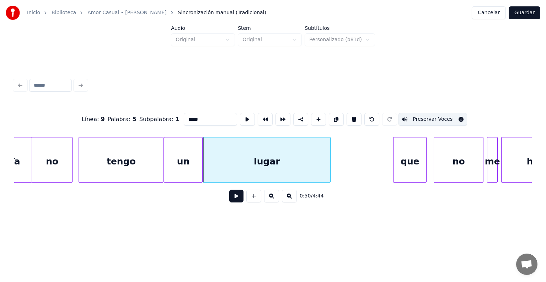
click at [107, 159] on div "tengo" at bounding box center [121, 162] width 84 height 48
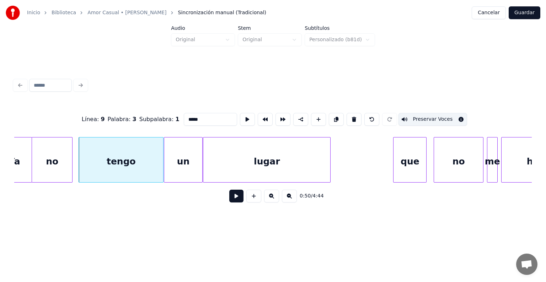
click at [143, 158] on div "tengo" at bounding box center [121, 162] width 84 height 48
click at [184, 151] on div "un" at bounding box center [183, 162] width 38 height 48
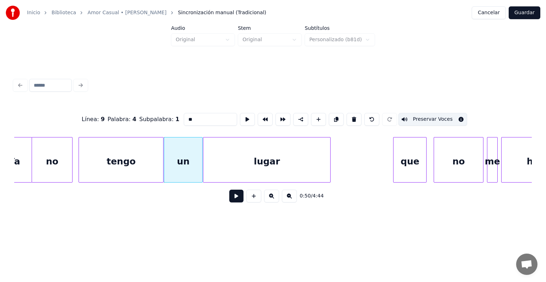
click at [227, 152] on div "lugar" at bounding box center [266, 162] width 127 height 48
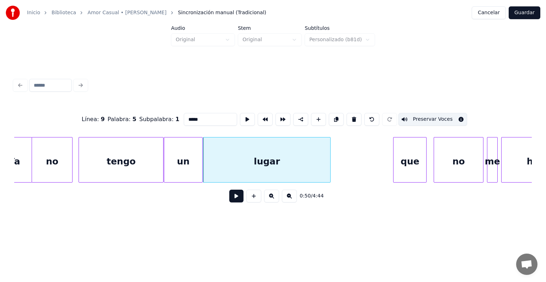
click at [401, 163] on div "que" at bounding box center [410, 162] width 33 height 48
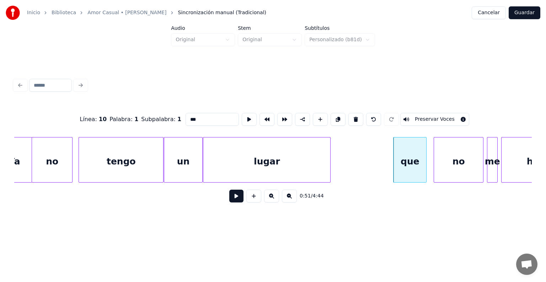
click at [423, 118] on button "Preservar Voces" at bounding box center [435, 119] width 69 height 13
click at [445, 152] on div "no" at bounding box center [458, 162] width 49 height 48
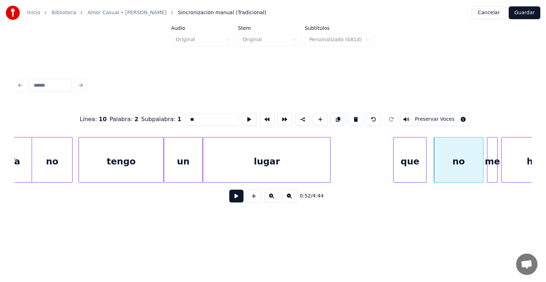
click at [440, 116] on button "Preservar Voces" at bounding box center [435, 119] width 69 height 13
click at [492, 157] on div "me" at bounding box center [493, 162] width 10 height 48
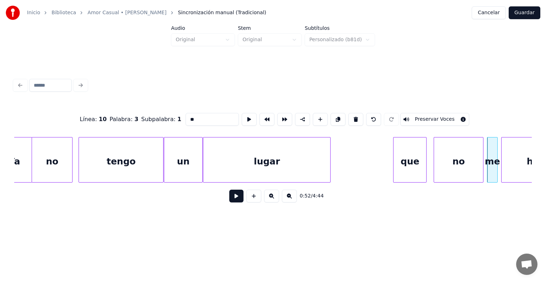
click at [454, 118] on button "Preservar Voces" at bounding box center [435, 119] width 69 height 13
click at [513, 160] on div "haya" at bounding box center [539, 162] width 74 height 48
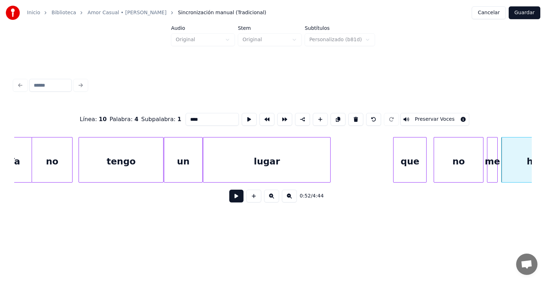
click at [452, 120] on button "Preservar Voces" at bounding box center [435, 119] width 69 height 13
click at [428, 160] on div at bounding box center [428, 160] width 2 height 45
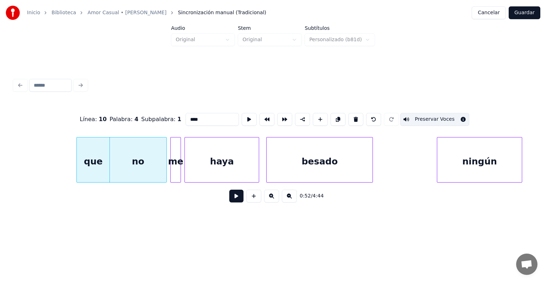
scroll to position [0, 9182]
click at [171, 158] on div "me" at bounding box center [173, 162] width 13 height 48
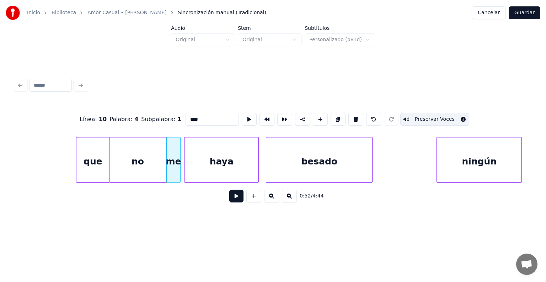
click at [173, 157] on div "me" at bounding box center [174, 162] width 14 height 48
click at [202, 159] on div "haya" at bounding box center [222, 162] width 74 height 48
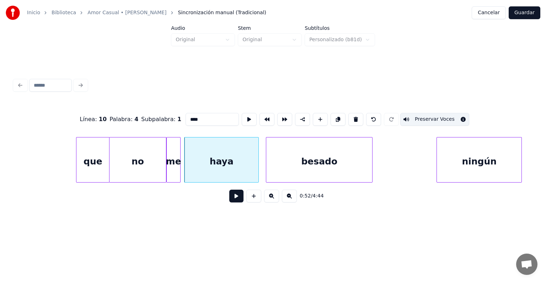
click at [348, 172] on div "besado" at bounding box center [319, 162] width 106 height 48
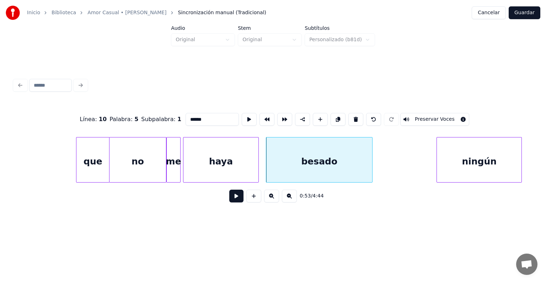
click at [185, 166] on div "haya" at bounding box center [221, 162] width 75 height 48
click at [224, 156] on div "haya" at bounding box center [220, 162] width 76 height 48
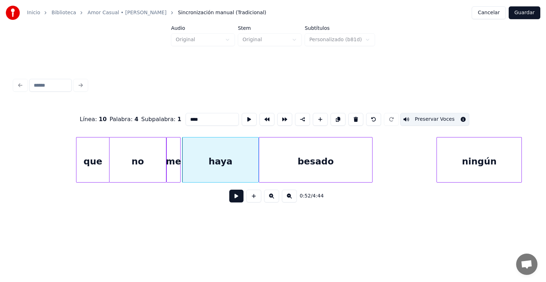
click at [288, 159] on div "besado" at bounding box center [315, 162] width 113 height 48
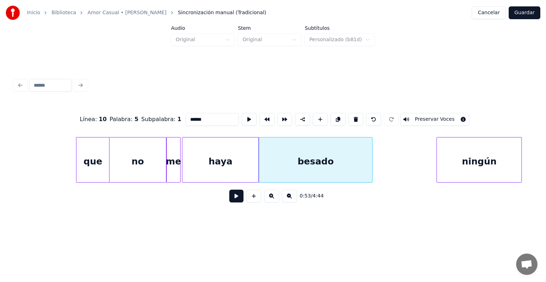
click at [425, 116] on button "Preservar Voces" at bounding box center [435, 119] width 69 height 13
click at [451, 158] on div "ningún" at bounding box center [479, 162] width 85 height 48
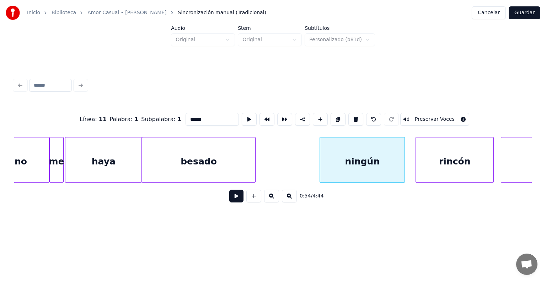
scroll to position [0, 9301]
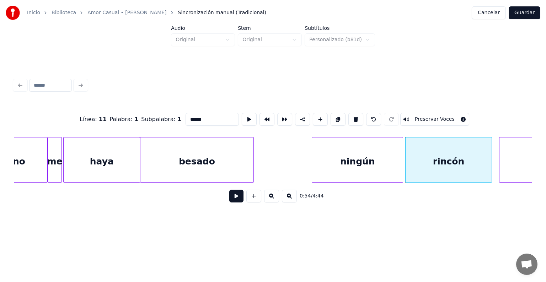
click at [382, 160] on div "ningún" at bounding box center [357, 162] width 91 height 48
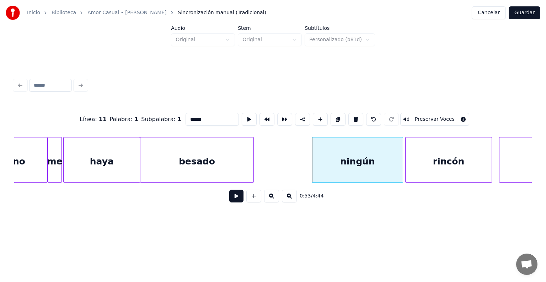
click at [423, 115] on button "Preservar Voces" at bounding box center [435, 119] width 69 height 13
click at [447, 139] on div "rincón" at bounding box center [449, 162] width 86 height 48
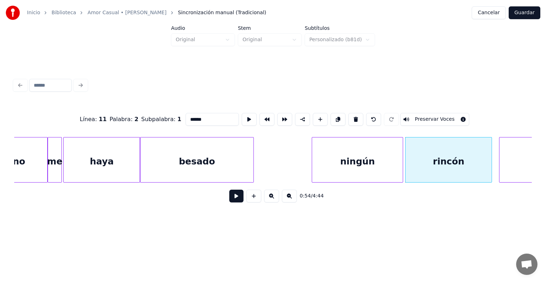
click at [441, 117] on button "Preservar Voces" at bounding box center [435, 119] width 69 height 13
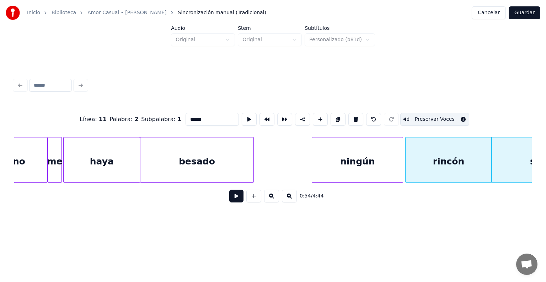
click at [460, 159] on div "rincón" at bounding box center [449, 162] width 86 height 48
click at [427, 118] on button "Preservar Voces" at bounding box center [435, 119] width 69 height 13
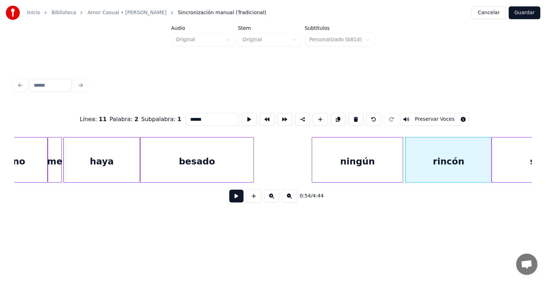
click at [424, 116] on button "Preservar Voces" at bounding box center [435, 119] width 69 height 13
click at [370, 160] on div "ningún" at bounding box center [357, 162] width 91 height 48
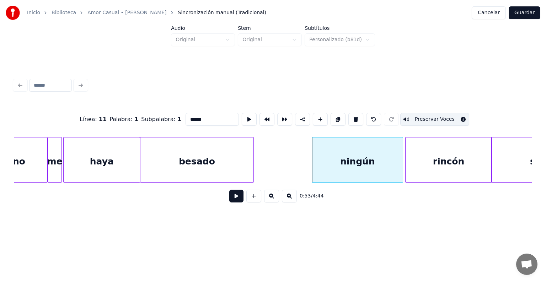
click at [422, 153] on div "rincón" at bounding box center [449, 162] width 86 height 48
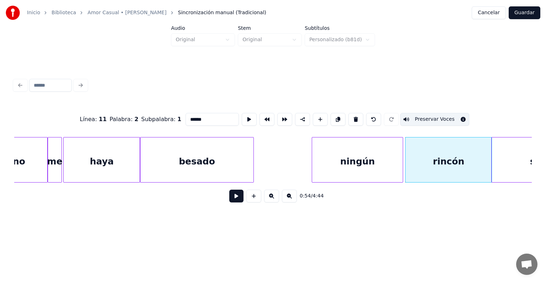
click at [504, 152] on div "sagrado" at bounding box center [551, 162] width 118 height 48
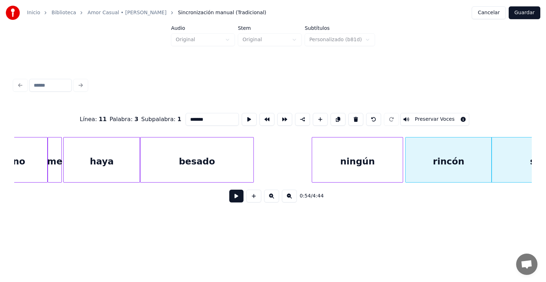
click at [432, 117] on button "Preservar Voces" at bounding box center [435, 119] width 69 height 13
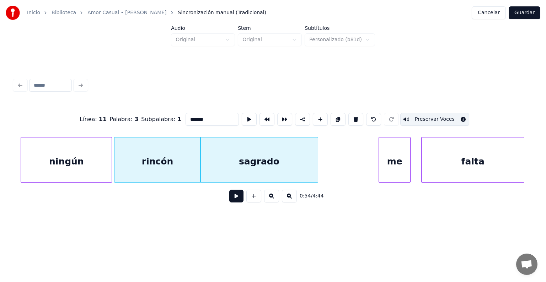
scroll to position [0, 9593]
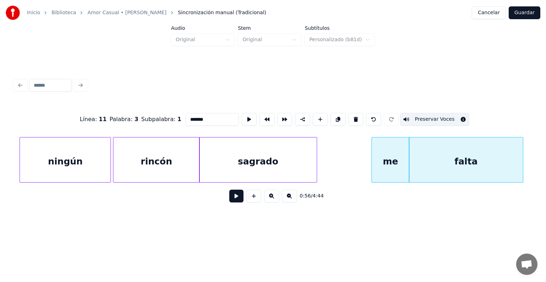
click at [387, 161] on div "me" at bounding box center [391, 162] width 38 height 48
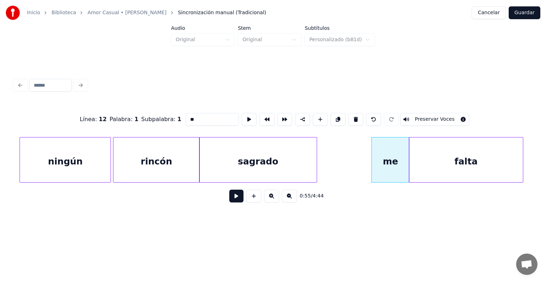
click at [425, 116] on button "Preservar Voces" at bounding box center [435, 119] width 69 height 13
click at [434, 157] on div "falta" at bounding box center [466, 162] width 114 height 48
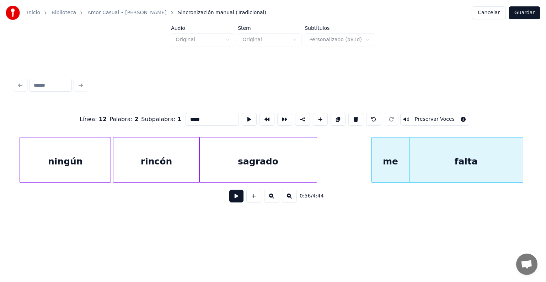
click at [428, 117] on button "Preservar Voces" at bounding box center [435, 119] width 69 height 13
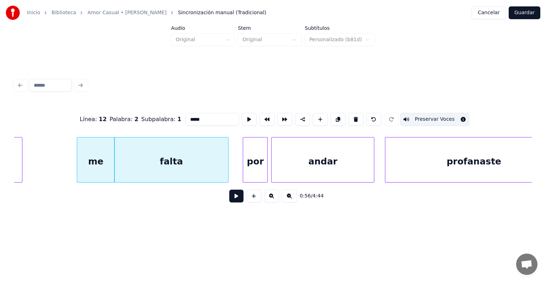
scroll to position [0, 9889]
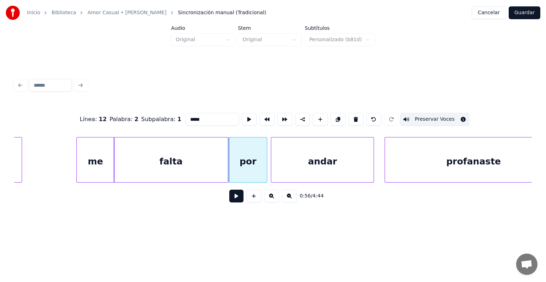
click at [240, 164] on div "por" at bounding box center [248, 162] width 38 height 48
click at [443, 115] on button "Preservar Voces" at bounding box center [435, 119] width 69 height 13
click at [288, 161] on div "andar" at bounding box center [322, 162] width 102 height 48
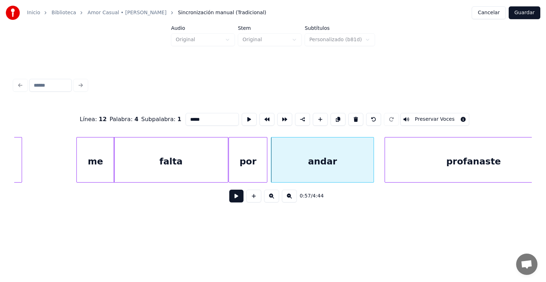
click at [448, 116] on button "Preservar Voces" at bounding box center [435, 119] width 69 height 13
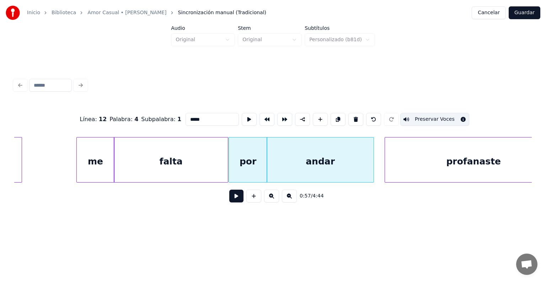
click at [416, 162] on div "profanaste" at bounding box center [473, 162] width 177 height 48
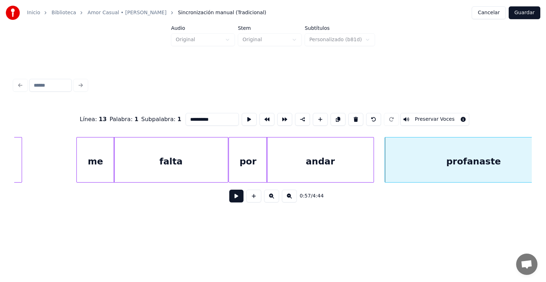
click at [443, 117] on button "Preservar Voces" at bounding box center [435, 119] width 69 height 13
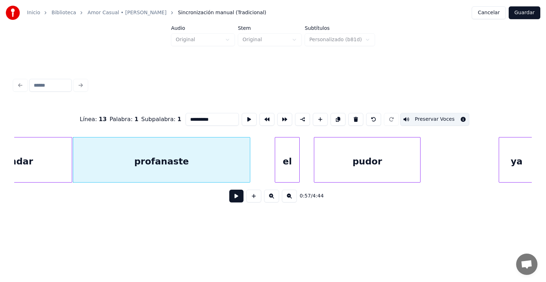
scroll to position [0, 10191]
click at [282, 165] on div "el" at bounding box center [287, 162] width 24 height 48
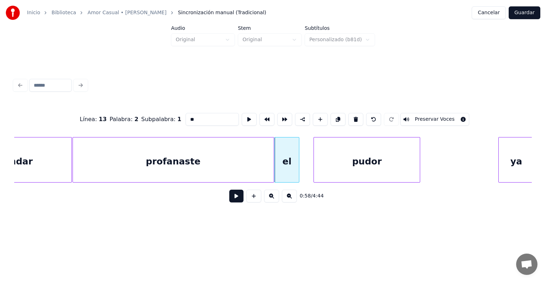
click at [447, 118] on button "Preservar Voces" at bounding box center [435, 119] width 69 height 13
click at [334, 156] on div "pudor" at bounding box center [367, 162] width 106 height 48
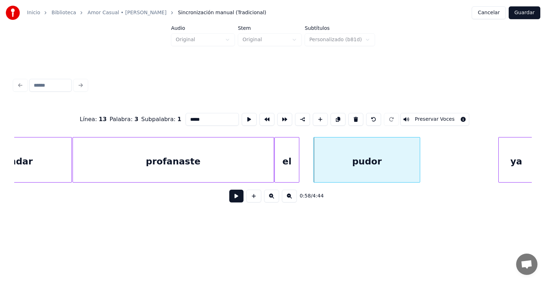
click at [450, 119] on button "Preservar Voces" at bounding box center [435, 119] width 69 height 13
click at [207, 157] on div "profanaste" at bounding box center [173, 162] width 201 height 48
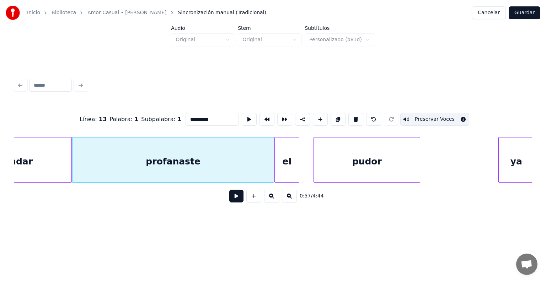
click at [48, 157] on div "andar" at bounding box center [18, 162] width 107 height 48
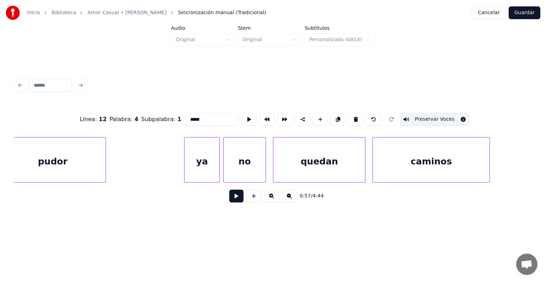
scroll to position [0, 10508]
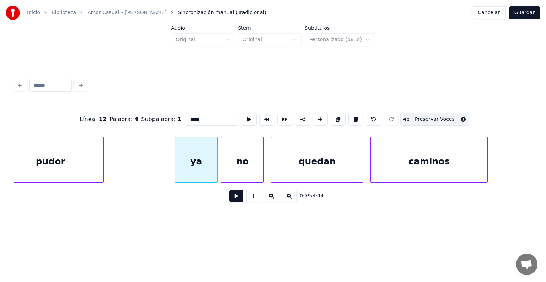
click at [197, 164] on div "ya" at bounding box center [196, 162] width 42 height 48
click at [445, 115] on button "Preservar Voces" at bounding box center [435, 119] width 69 height 13
click at [240, 157] on div "no" at bounding box center [243, 162] width 42 height 48
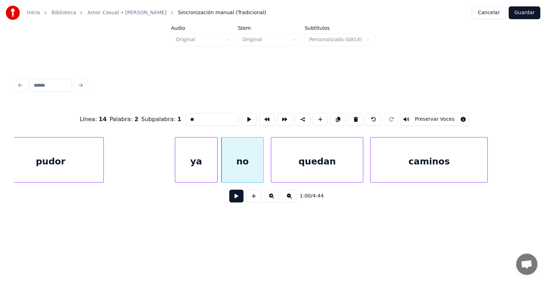
click at [441, 115] on button "Preservar Voces" at bounding box center [435, 119] width 69 height 13
click at [288, 153] on div "quedan" at bounding box center [317, 162] width 92 height 48
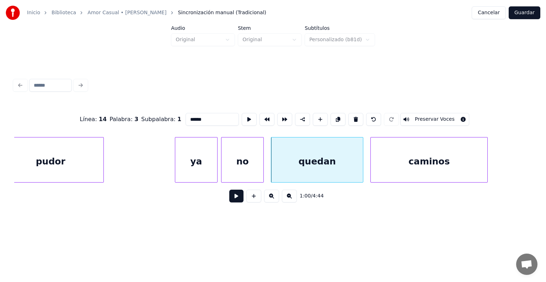
click at [441, 116] on button "Preservar Voces" at bounding box center [435, 119] width 69 height 13
click at [444, 118] on button "Preservar Voces" at bounding box center [435, 119] width 69 height 13
click at [453, 115] on button "Preservar Voces" at bounding box center [435, 119] width 69 height 13
click at [434, 159] on div "caminos" at bounding box center [429, 162] width 117 height 48
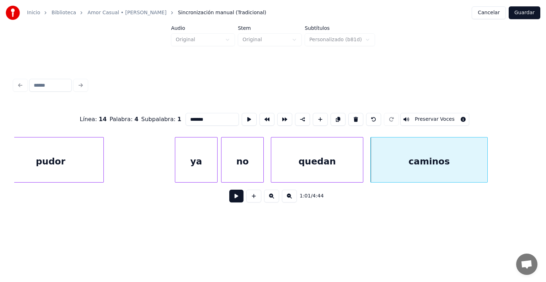
click at [445, 119] on button "Preservar Voces" at bounding box center [435, 119] width 69 height 13
click at [286, 170] on div "quedan" at bounding box center [317, 162] width 92 height 48
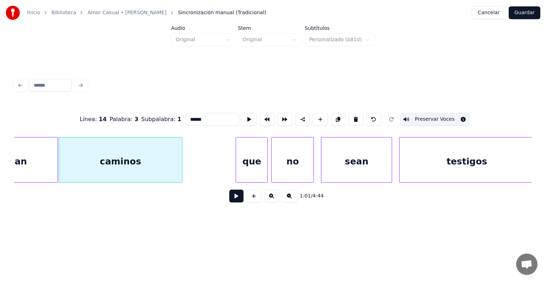
scroll to position [0, 10814]
click at [236, 171] on div "que" at bounding box center [250, 162] width 34 height 48
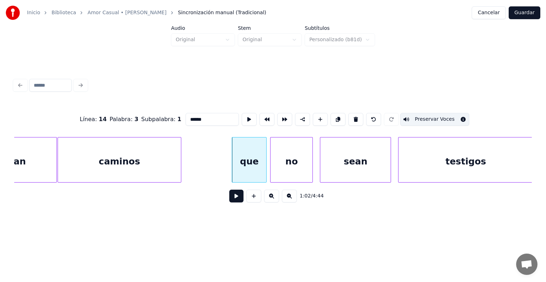
click at [247, 163] on div "que" at bounding box center [249, 162] width 34 height 48
click at [449, 118] on button "Preservar Voces" at bounding box center [435, 119] width 69 height 13
click at [286, 165] on div "no" at bounding box center [292, 162] width 42 height 48
click at [447, 115] on button "Preservar Voces" at bounding box center [435, 119] width 69 height 13
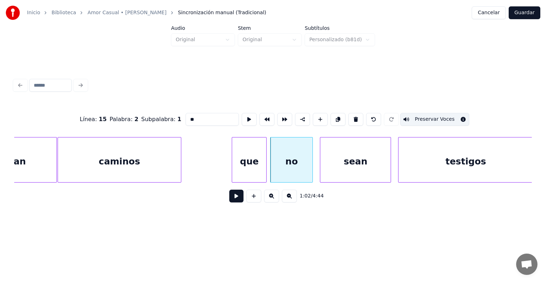
click at [329, 156] on div "sean" at bounding box center [356, 162] width 70 height 48
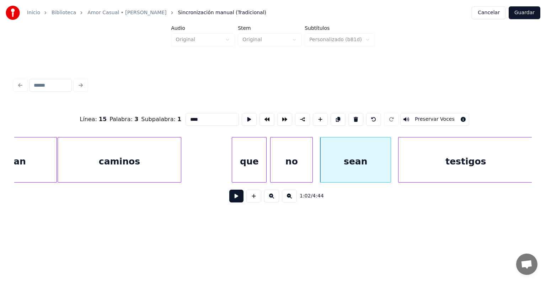
click at [449, 115] on button "Preservar Voces" at bounding box center [435, 119] width 69 height 13
click at [409, 157] on div "testigos" at bounding box center [466, 162] width 134 height 48
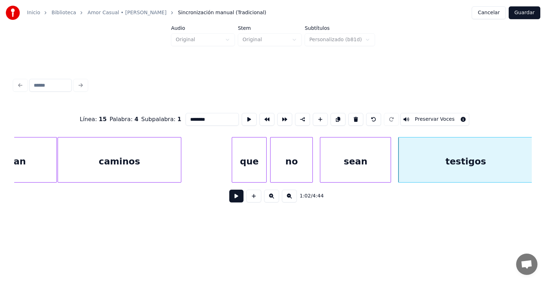
click at [446, 117] on button "Preservar Voces" at bounding box center [435, 119] width 69 height 13
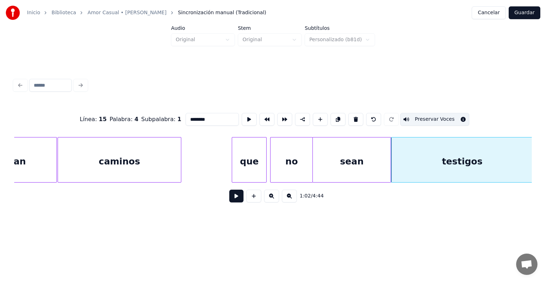
click at [265, 167] on div at bounding box center [265, 160] width 2 height 45
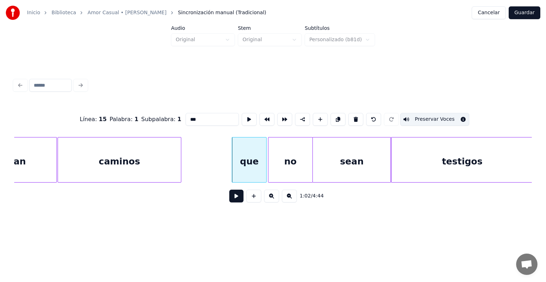
click at [272, 166] on div "no" at bounding box center [291, 162] width 44 height 48
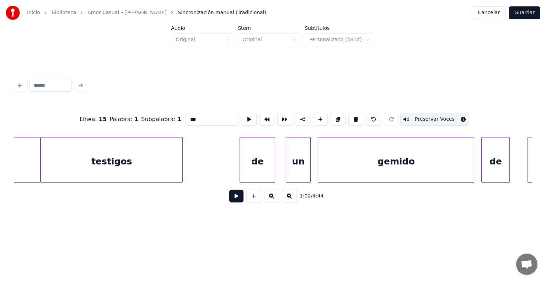
scroll to position [0, 11167]
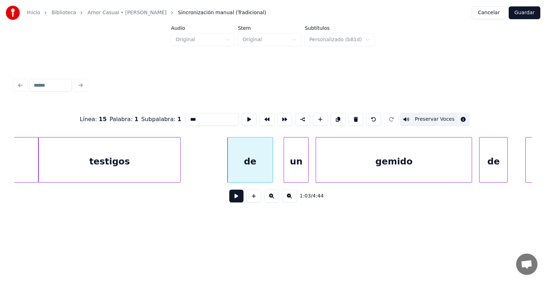
click at [244, 163] on div "de" at bounding box center [250, 162] width 45 height 48
click at [442, 122] on button "Preservar Voces" at bounding box center [435, 119] width 69 height 13
click at [294, 164] on div "un" at bounding box center [296, 162] width 24 height 48
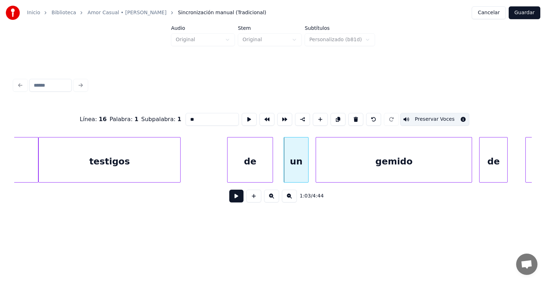
click at [443, 119] on button "Preservar Voces" at bounding box center [435, 119] width 69 height 13
click at [326, 166] on div "gemido" at bounding box center [394, 162] width 156 height 48
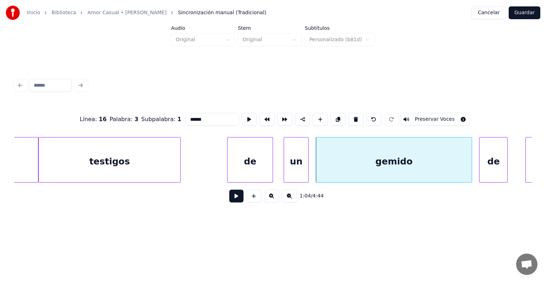
click at [446, 117] on button "Preservar Voces" at bounding box center [435, 119] width 69 height 13
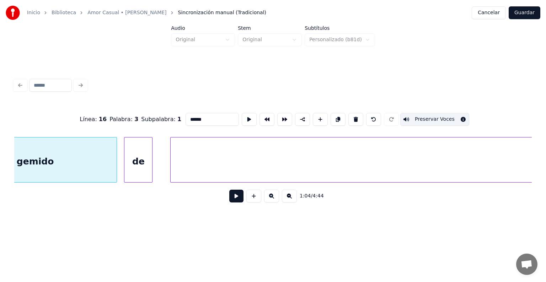
scroll to position [0, 11523]
click at [133, 163] on div "de" at bounding box center [138, 162] width 28 height 48
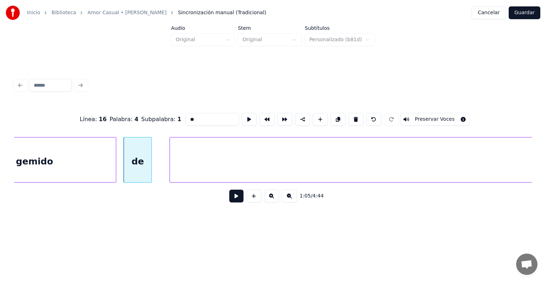
click at [444, 117] on button "Preservar Voces" at bounding box center [435, 119] width 69 height 13
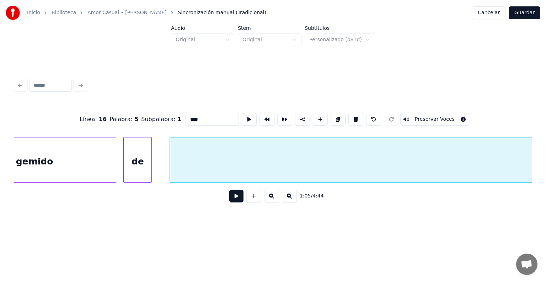
click at [446, 114] on button "Preservar Voces" at bounding box center [435, 119] width 69 height 13
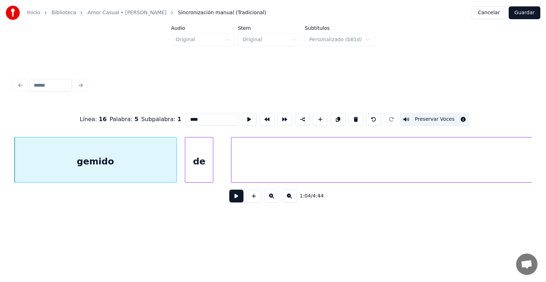
click at [125, 166] on div "gemido" at bounding box center [96, 162] width 162 height 48
type input "******"
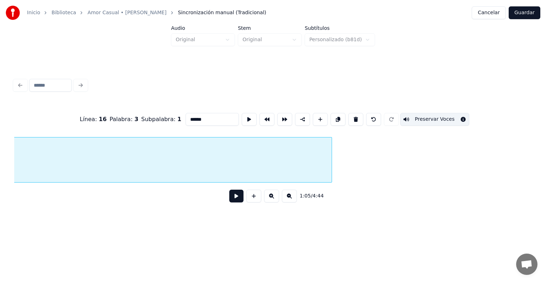
scroll to position [0, 12591]
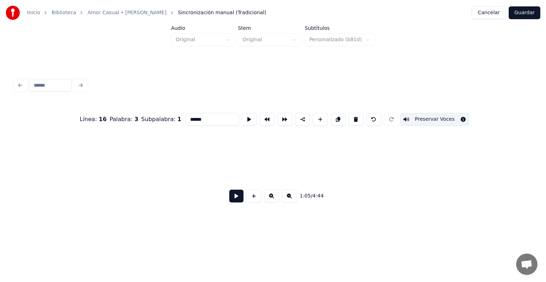
click at [0, 171] on div "Inicio Biblioteca Amor Casual • Wilfrido Vargas Sincronización manual (Tradicio…" at bounding box center [273, 113] width 546 height 227
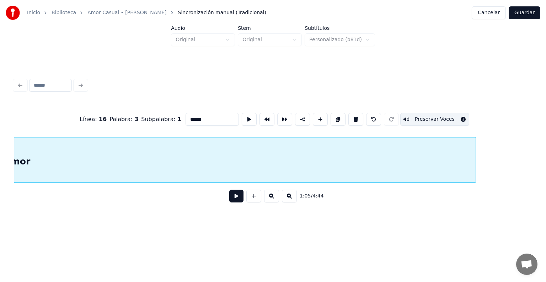
scroll to position [0, 12129]
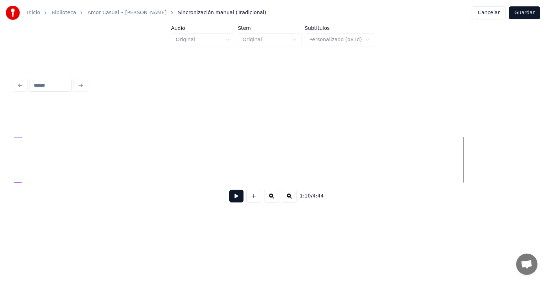
click at [21, 155] on div at bounding box center [21, 160] width 2 height 45
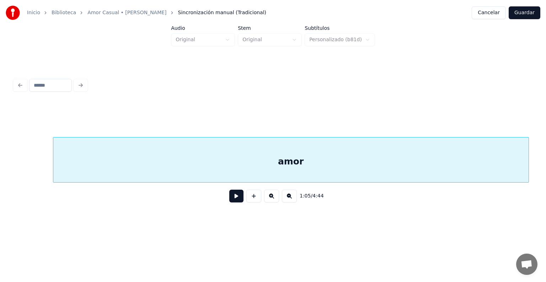
scroll to position [0, 11681]
click at [189, 164] on div "amor" at bounding box center [289, 162] width 476 height 48
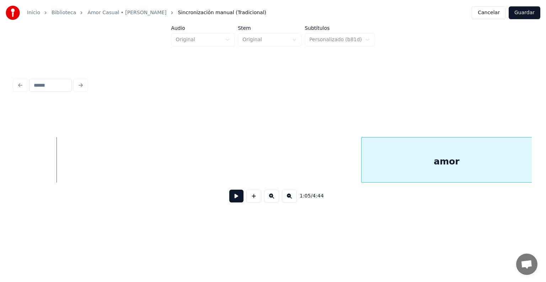
click at [363, 142] on div at bounding box center [363, 160] width 2 height 45
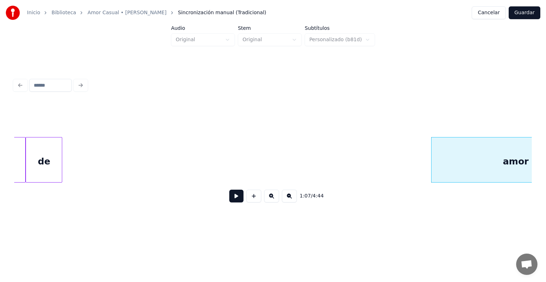
scroll to position [0, 11593]
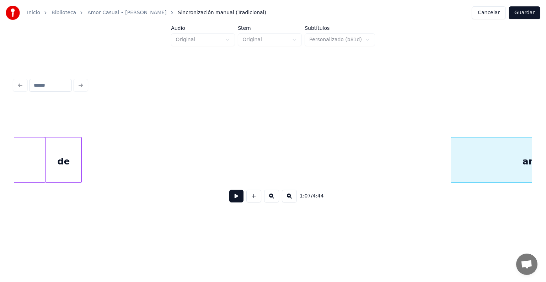
click at [60, 161] on div "de" at bounding box center [64, 162] width 36 height 48
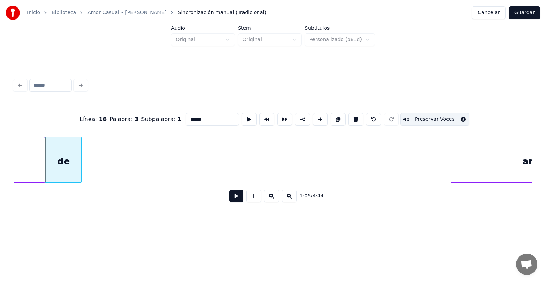
type input "**"
click at [80, 164] on div at bounding box center [80, 160] width 2 height 45
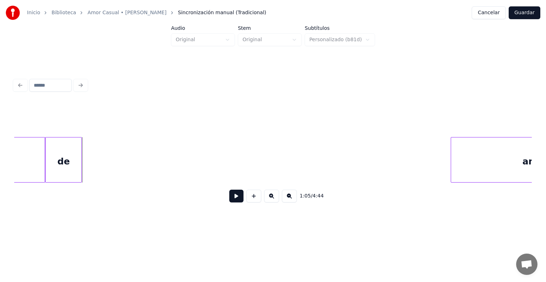
click at [81, 157] on div "de" at bounding box center [63, 160] width 37 height 46
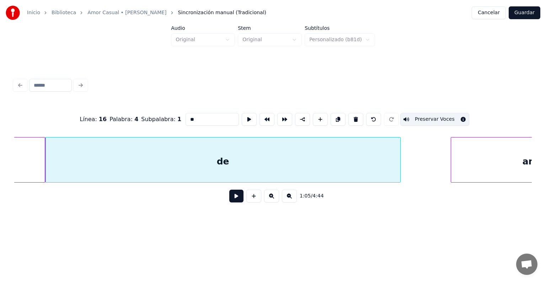
click at [202, 115] on input "**" at bounding box center [212, 119] width 53 height 13
type input "*******"
click at [229, 201] on button at bounding box center [236, 196] width 14 height 13
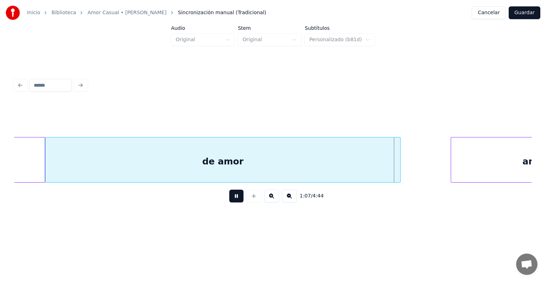
click at [231, 202] on button at bounding box center [236, 196] width 14 height 13
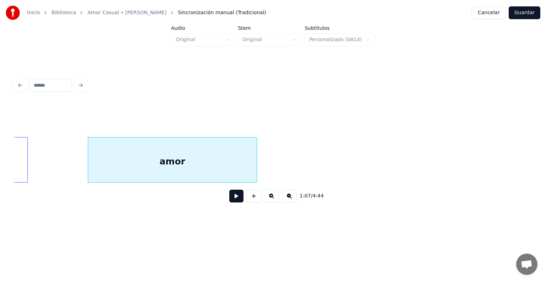
scroll to position [0, 11983]
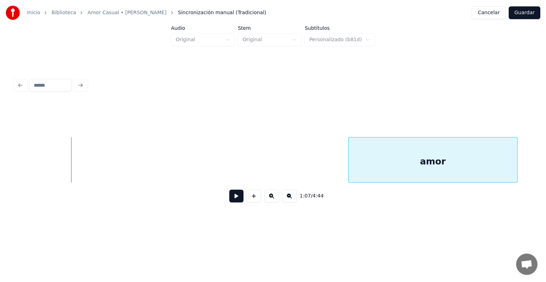
click at [421, 154] on div "amor" at bounding box center [433, 162] width 169 height 48
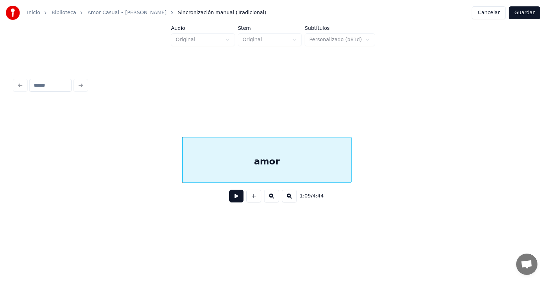
scroll to position [0, 12156]
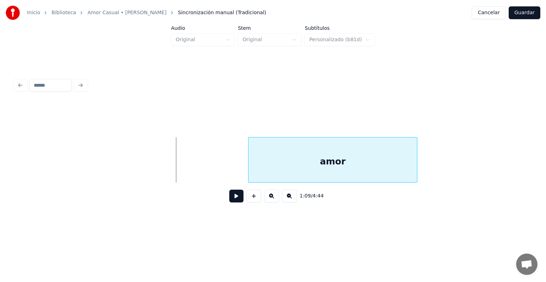
click at [399, 153] on div "amor" at bounding box center [333, 162] width 169 height 48
click at [277, 159] on div "amor" at bounding box center [333, 162] width 169 height 48
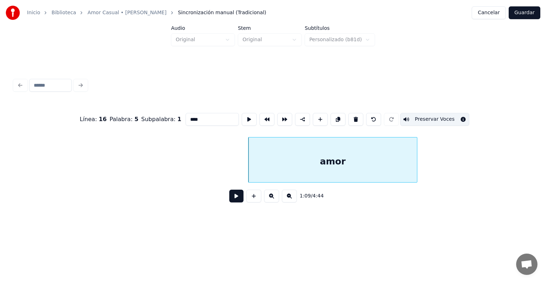
click at [186, 120] on input "****" at bounding box center [212, 119] width 53 height 13
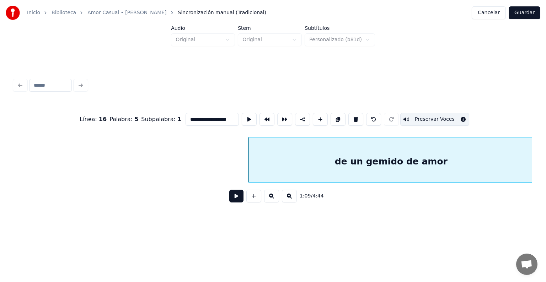
click at [532, 157] on div at bounding box center [533, 160] width 2 height 45
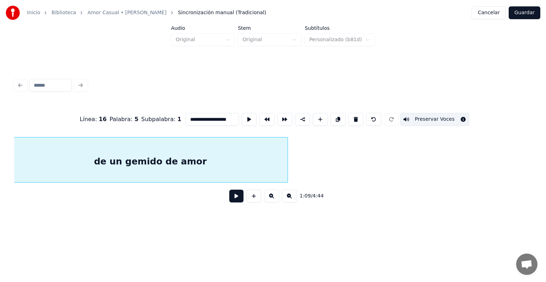
scroll to position [0, 12392]
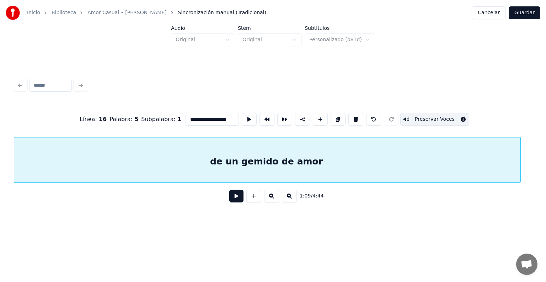
click at [520, 150] on div at bounding box center [520, 160] width 2 height 45
type input "**********"
click at [229, 203] on button at bounding box center [236, 196] width 14 height 13
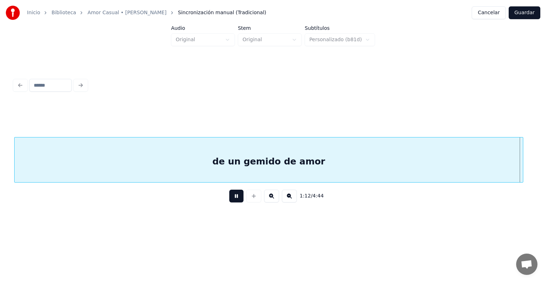
click at [229, 203] on button at bounding box center [236, 196] width 14 height 13
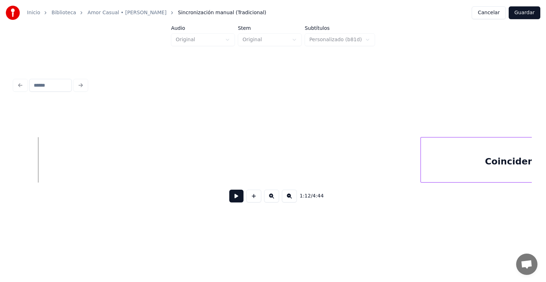
click at [518, 18] on button "Guardar" at bounding box center [525, 12] width 32 height 13
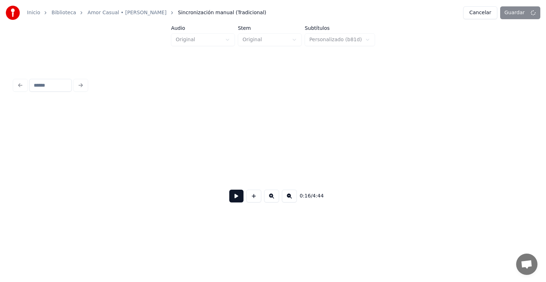
scroll to position [0, 2960]
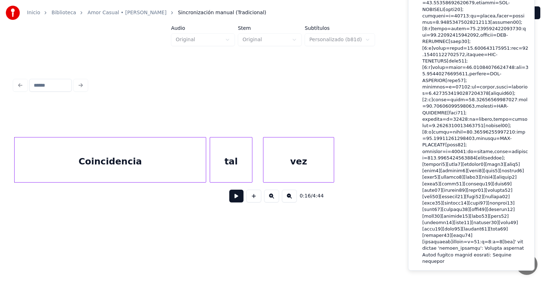
click at [364, 92] on div "0:16 / 4:44" at bounding box center [273, 142] width 524 height 141
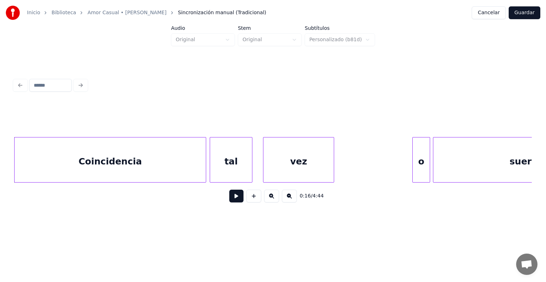
click at [379, 102] on div at bounding box center [273, 120] width 518 height 36
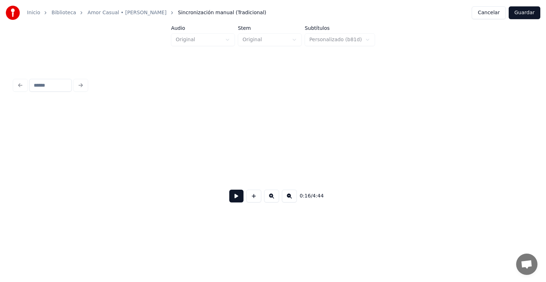
scroll to position [0, 1042]
click at [507, 6] on div "Inicio Biblioteca Amor Casual • Wilfrido Vargas Sincronización manual (Tradicio…" at bounding box center [273, 13] width 546 height 26
click at [498, 15] on button "Cancelar" at bounding box center [489, 12] width 34 height 13
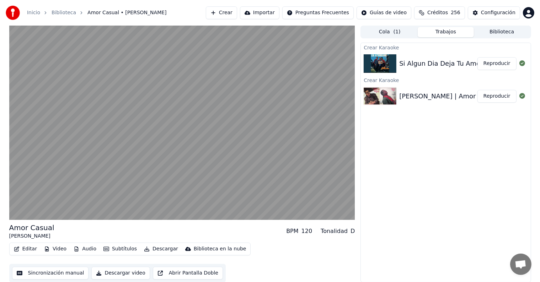
click at [55, 170] on video at bounding box center [182, 123] width 346 height 195
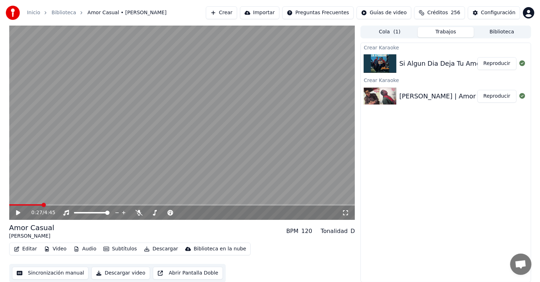
click at [16, 214] on icon at bounding box center [23, 213] width 17 height 6
click at [25, 249] on button "Editar" at bounding box center [25, 249] width 29 height 10
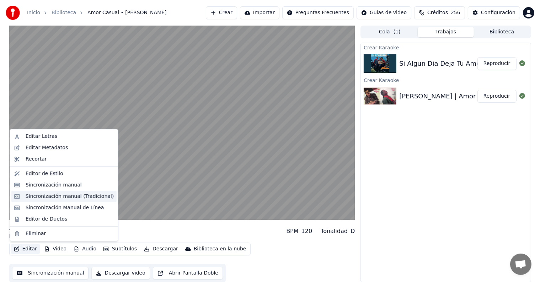
click at [35, 197] on div "Sincronización manual (Tradicional)" at bounding box center [70, 196] width 88 height 7
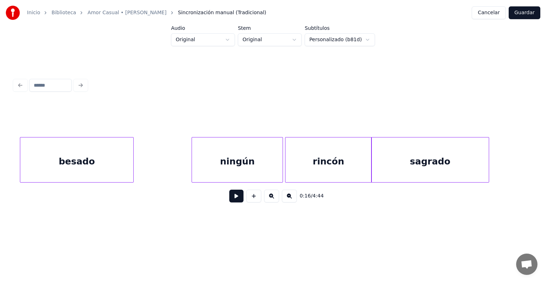
scroll to position [0, 9493]
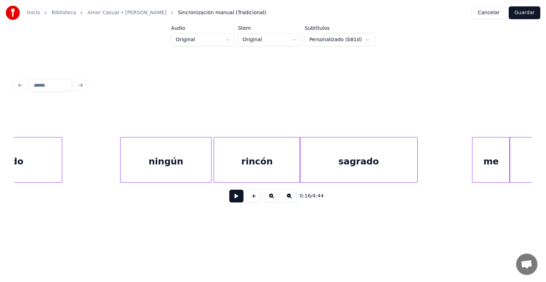
click at [157, 156] on div "ningún" at bounding box center [166, 162] width 91 height 48
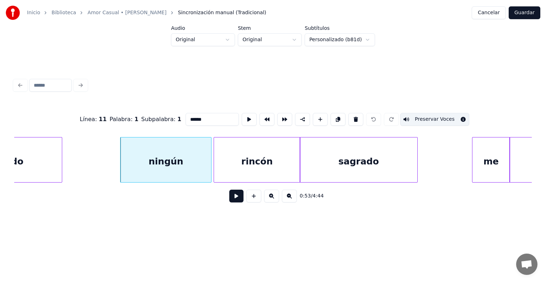
click at [449, 113] on button "Preservar Voces" at bounding box center [435, 119] width 69 height 13
click at [238, 161] on div "rincón" at bounding box center [257, 162] width 86 height 48
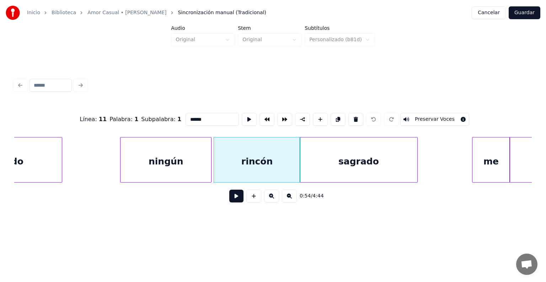
click at [445, 119] on button "Preservar Voces" at bounding box center [435, 119] width 69 height 13
click at [322, 156] on div "sagrado" at bounding box center [359, 162] width 118 height 48
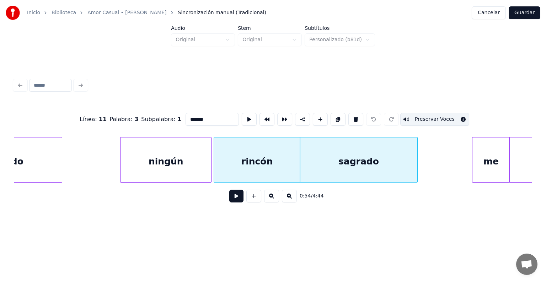
click at [442, 117] on button "Preservar Voces" at bounding box center [435, 119] width 69 height 13
click at [250, 162] on div "rincón" at bounding box center [257, 162] width 86 height 48
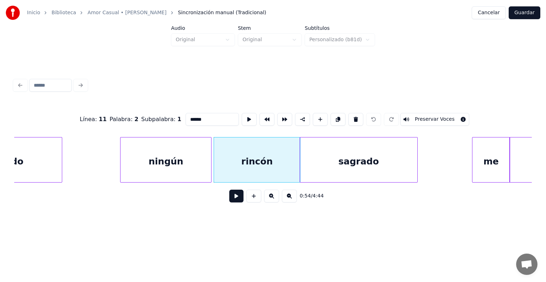
click at [341, 158] on div "sagrado" at bounding box center [359, 162] width 118 height 48
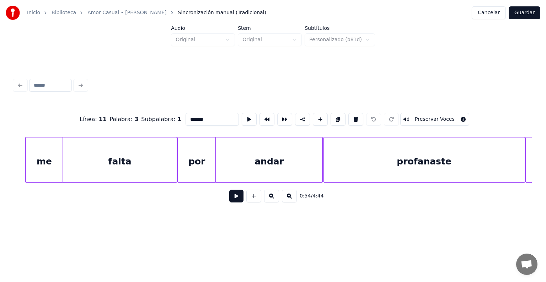
scroll to position [0, 9940]
click at [48, 156] on div "me" at bounding box center [44, 162] width 38 height 48
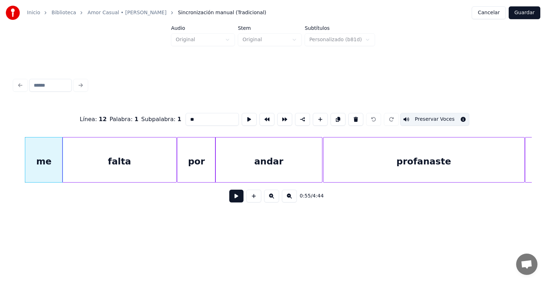
click at [440, 118] on button "Preservar Voces" at bounding box center [435, 119] width 69 height 13
click at [114, 156] on div "falta" at bounding box center [120, 162] width 114 height 48
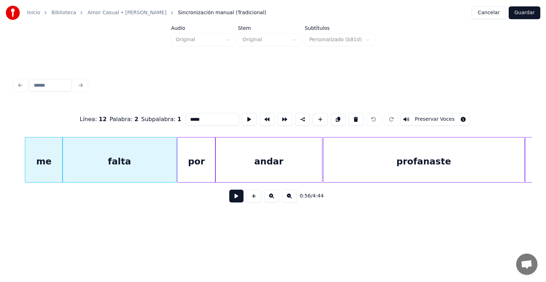
click at [434, 117] on button "Preservar Voces" at bounding box center [435, 119] width 69 height 13
click at [197, 157] on div "por" at bounding box center [197, 162] width 38 height 48
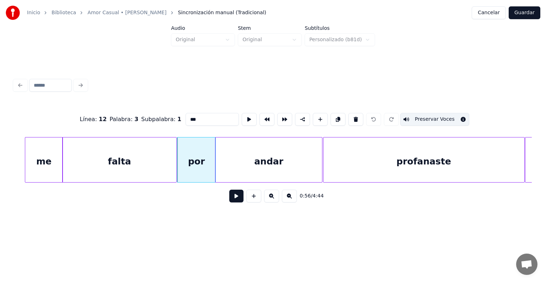
click at [433, 117] on button "Preservar Voces" at bounding box center [435, 119] width 69 height 13
click at [259, 152] on div "andar" at bounding box center [269, 162] width 107 height 48
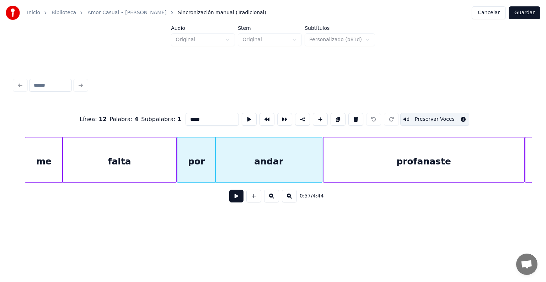
click at [434, 119] on button "Preservar Voces" at bounding box center [435, 119] width 69 height 13
click at [344, 157] on div "profanaste" at bounding box center [424, 162] width 201 height 48
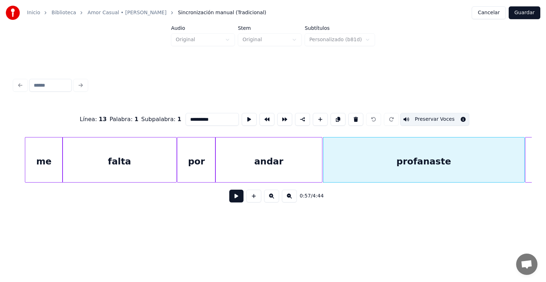
click at [444, 117] on button "Preservar Voces" at bounding box center [435, 119] width 69 height 13
click at [55, 154] on div "me" at bounding box center [44, 162] width 38 height 48
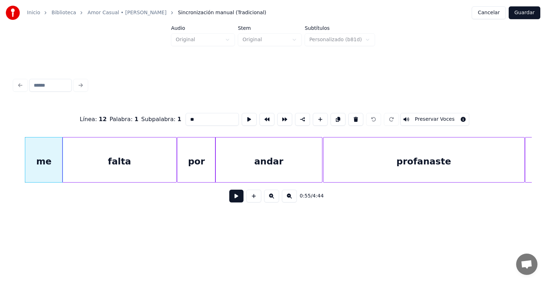
click at [98, 158] on div "falta" at bounding box center [120, 162] width 114 height 48
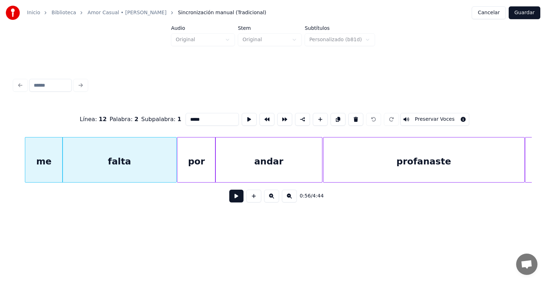
click at [205, 155] on div "por" at bounding box center [197, 162] width 38 height 48
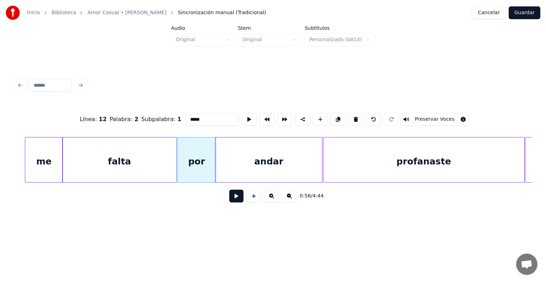
click at [250, 158] on div "andar" at bounding box center [269, 162] width 107 height 48
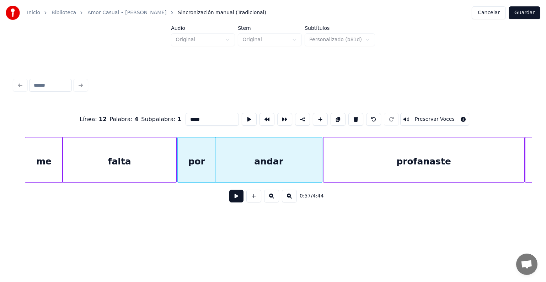
click at [342, 155] on div "profanaste" at bounding box center [424, 162] width 201 height 48
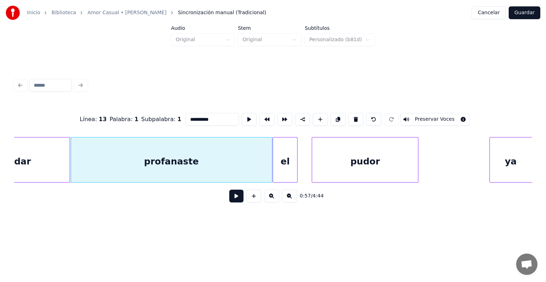
scroll to position [0, 10198]
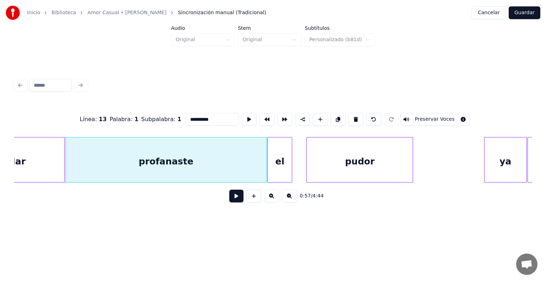
click at [276, 159] on div "el" at bounding box center [280, 162] width 24 height 48
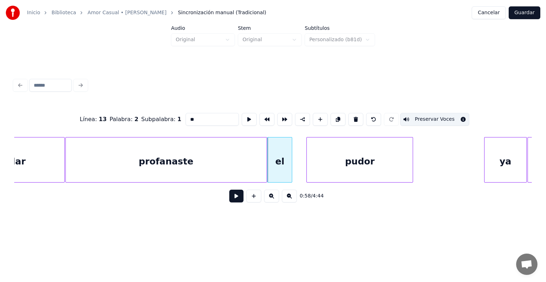
click at [334, 160] on div "pudor" at bounding box center [360, 162] width 106 height 48
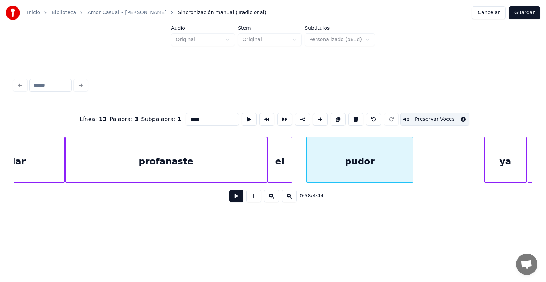
click at [428, 118] on button "Preservar Voces" at bounding box center [435, 119] width 69 height 13
click at [281, 159] on div "el" at bounding box center [280, 162] width 24 height 48
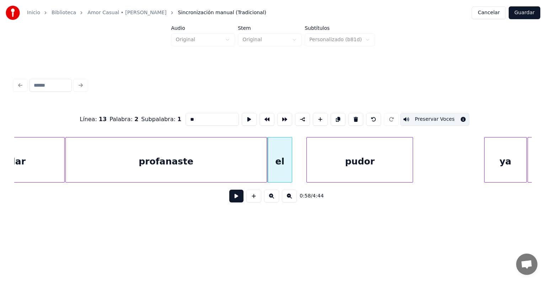
click at [427, 117] on button "Preservar Voces" at bounding box center [435, 119] width 69 height 13
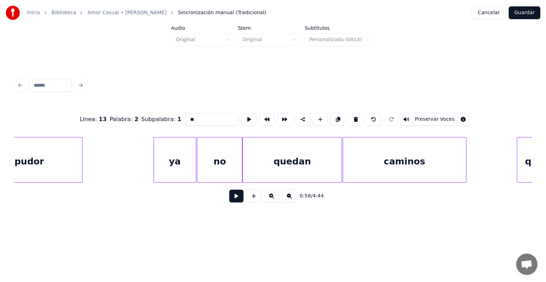
scroll to position [0, 10529]
click at [173, 159] on div "ya" at bounding box center [175, 162] width 42 height 48
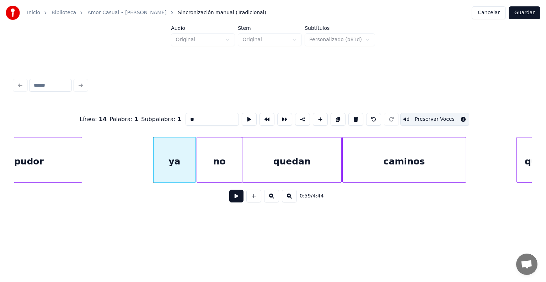
click at [445, 113] on button "Preservar Voces" at bounding box center [435, 119] width 69 height 13
click at [221, 157] on div "no" at bounding box center [219, 162] width 45 height 48
click at [443, 115] on button "Preservar Voces" at bounding box center [435, 119] width 69 height 13
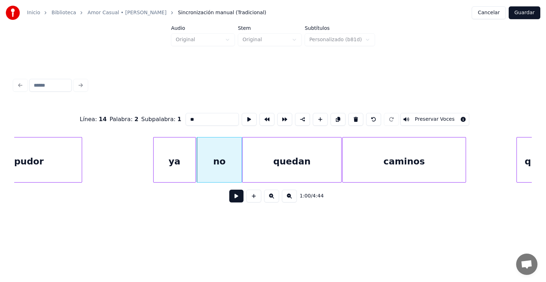
click at [273, 155] on div "quedan" at bounding box center [292, 162] width 99 height 48
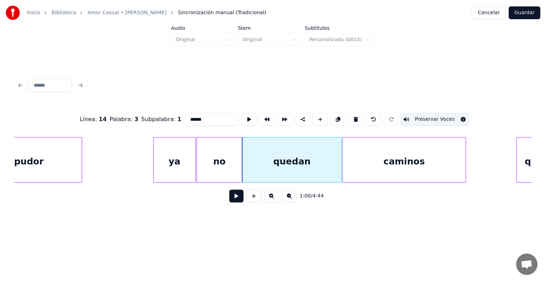
click at [440, 115] on button "Preservar Voces" at bounding box center [435, 119] width 69 height 13
click at [366, 160] on div "caminos" at bounding box center [404, 162] width 123 height 48
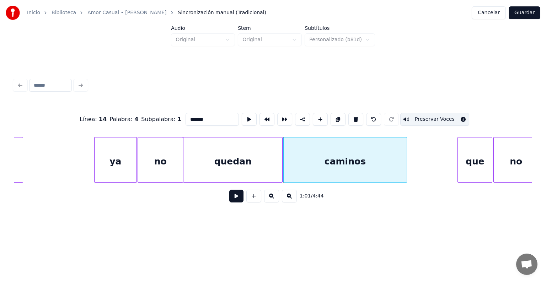
click at [441, 115] on button "Preservar Voces" at bounding box center [435, 119] width 69 height 13
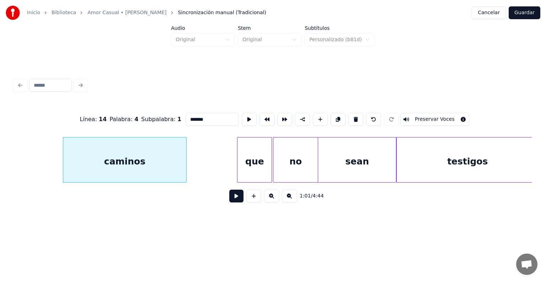
scroll to position [0, 10892]
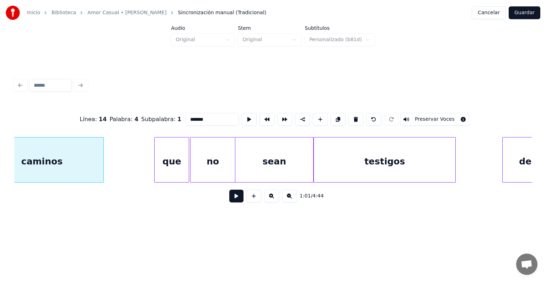
click at [173, 158] on div "que" at bounding box center [172, 162] width 34 height 48
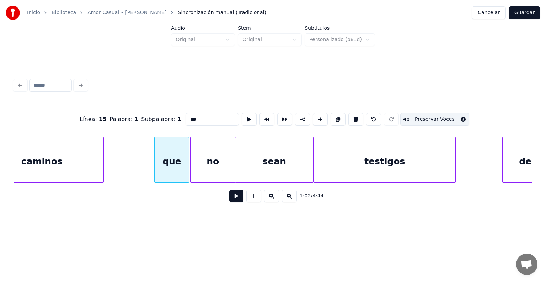
click at [433, 113] on button "Preservar Voces" at bounding box center [435, 119] width 69 height 13
click at [211, 155] on div "no" at bounding box center [213, 162] width 44 height 48
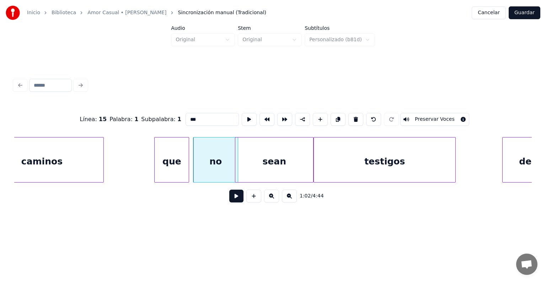
click at [431, 115] on button "Preservar Voces" at bounding box center [435, 119] width 69 height 13
click at [274, 154] on div "sean" at bounding box center [274, 162] width 78 height 48
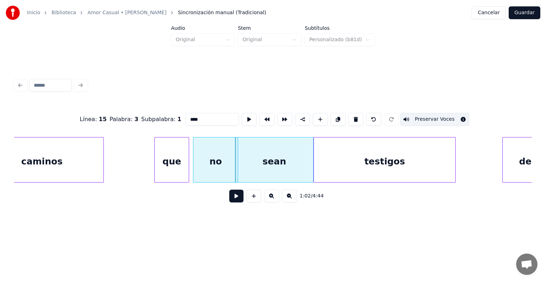
click at [432, 116] on button "Preservar Voces" at bounding box center [435, 119] width 69 height 13
click at [349, 157] on div "testigos" at bounding box center [385, 162] width 142 height 48
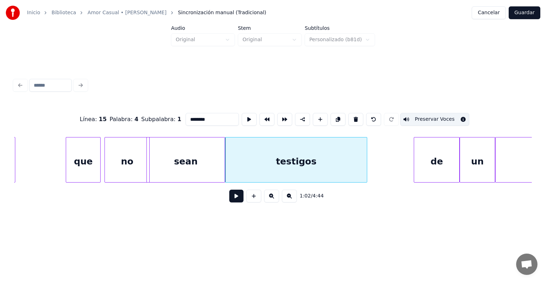
scroll to position [0, 10981]
click at [424, 115] on button "Preservar Voces" at bounding box center [435, 119] width 69 height 13
click at [431, 156] on div "de" at bounding box center [436, 162] width 45 height 48
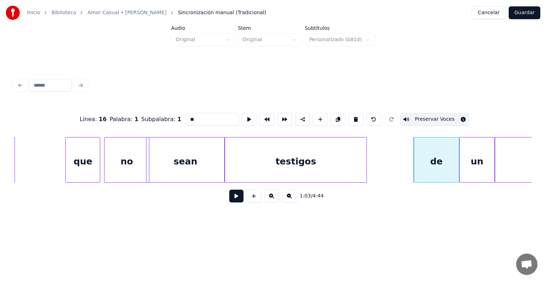
click at [434, 118] on button "Preservar Voces" at bounding box center [435, 119] width 69 height 13
click at [474, 158] on div "un" at bounding box center [477, 162] width 35 height 48
click at [436, 117] on button "Preservar Voces" at bounding box center [435, 119] width 69 height 13
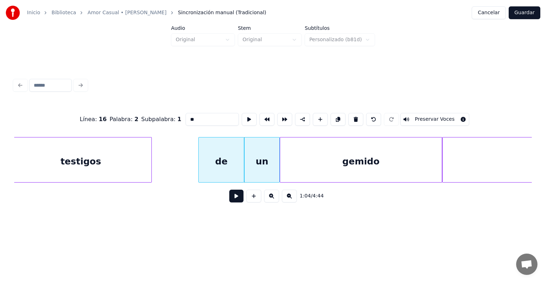
scroll to position [0, 11201]
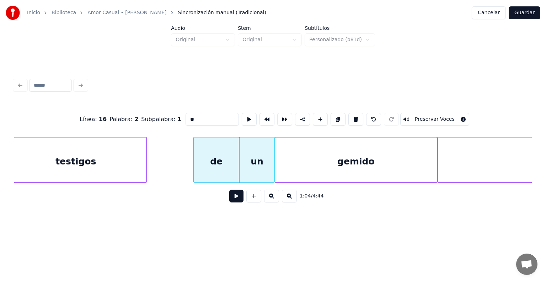
click at [373, 159] on div "gemido" at bounding box center [356, 162] width 162 height 48
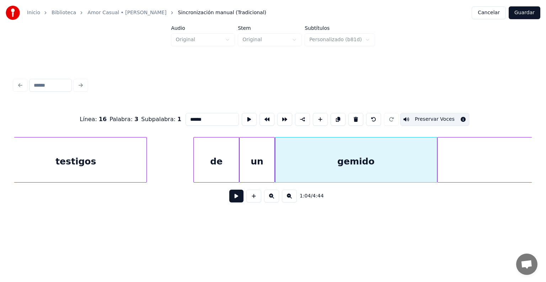
click at [425, 116] on button "Preservar Voces" at bounding box center [435, 119] width 69 height 13
type input "*******"
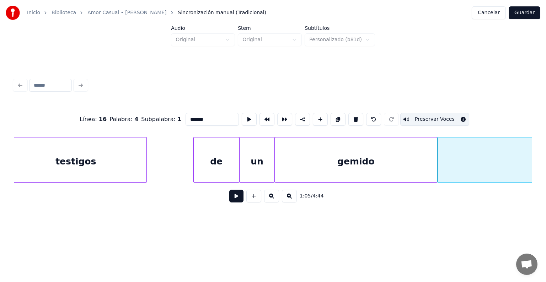
click at [432, 116] on button "Preservar Voces" at bounding box center [435, 119] width 69 height 13
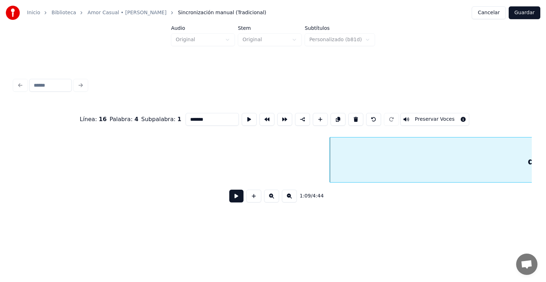
scroll to position [0, 12382]
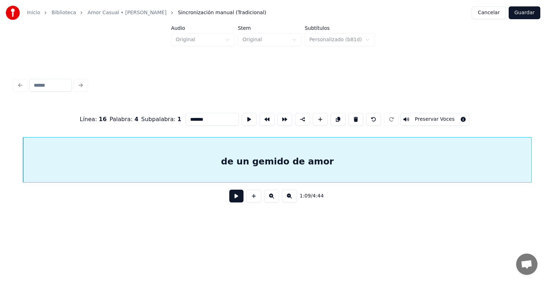
click at [428, 117] on button "Preservar Voces" at bounding box center [435, 119] width 69 height 13
click at [523, 11] on button "Guardar" at bounding box center [525, 12] width 32 height 13
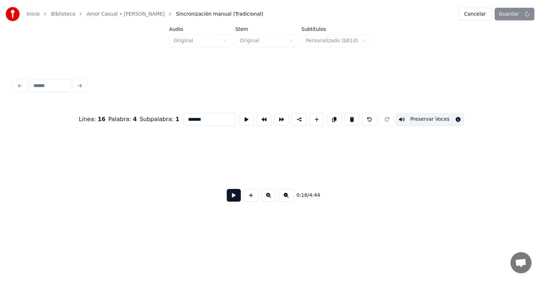
scroll to position [0, 2960]
